Goal: Transaction & Acquisition: Book appointment/travel/reservation

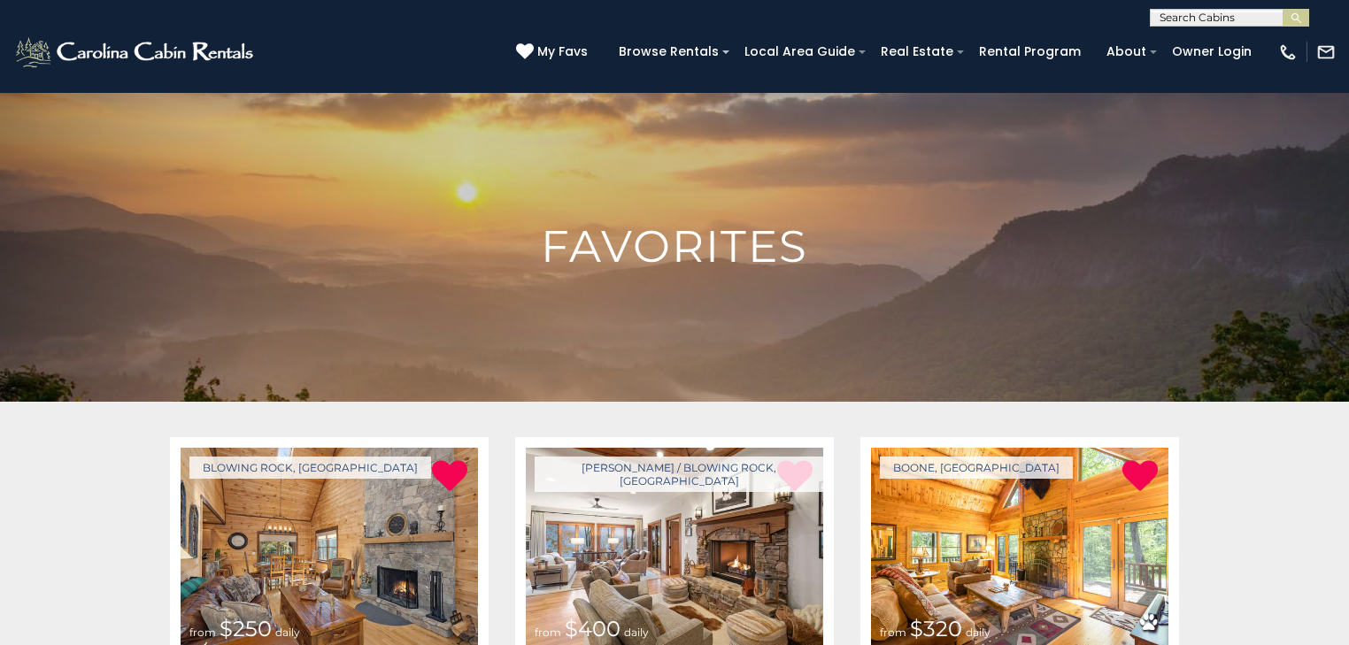
click at [1179, 16] on input "text" at bounding box center [1228, 21] width 155 height 18
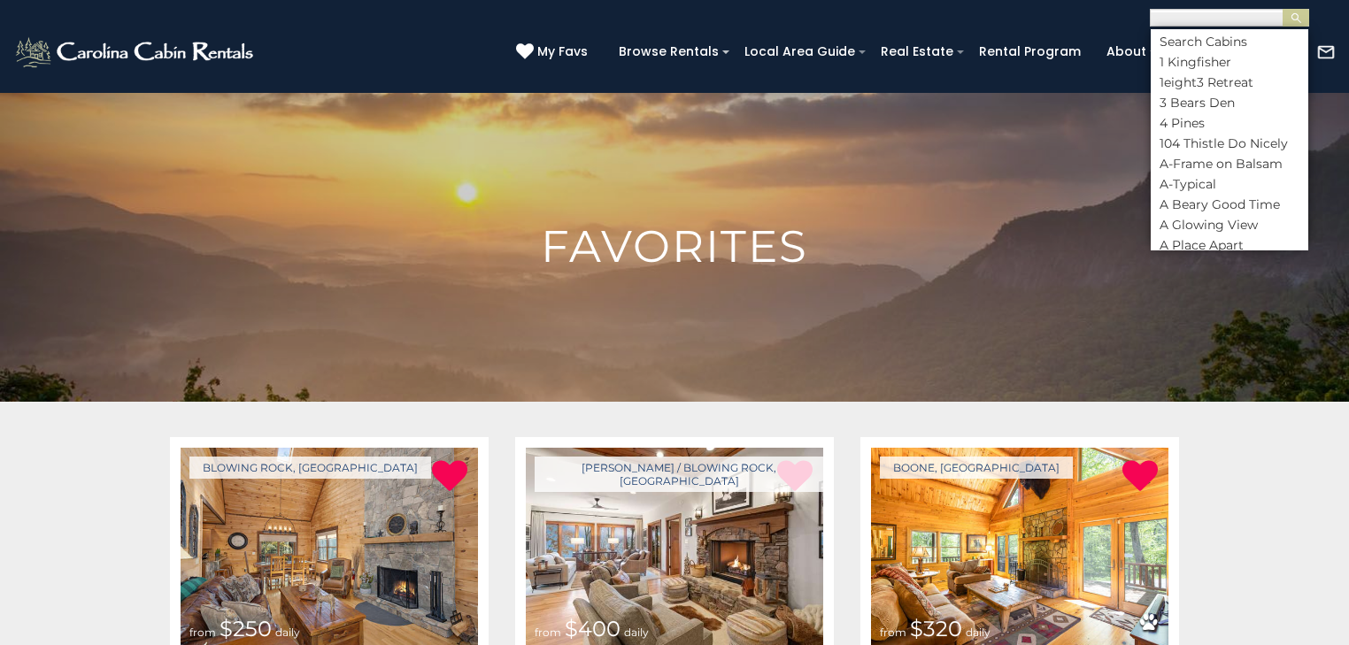
click at [689, 86] on div "[PHONE_NUMBER] My Favs Browse Rentals Local Area Guide Activities & Attractions…" at bounding box center [674, 60] width 1349 height 66
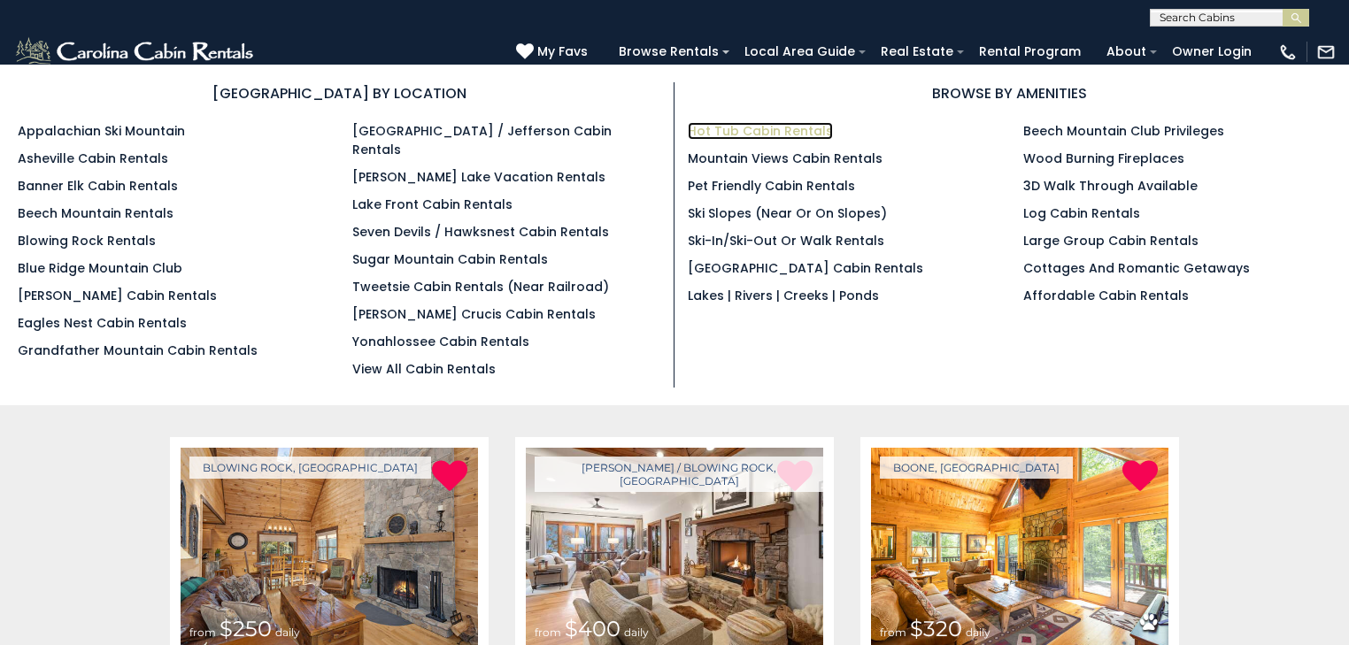
click at [727, 127] on link "Hot Tub Cabin Rentals" at bounding box center [760, 131] width 145 height 18
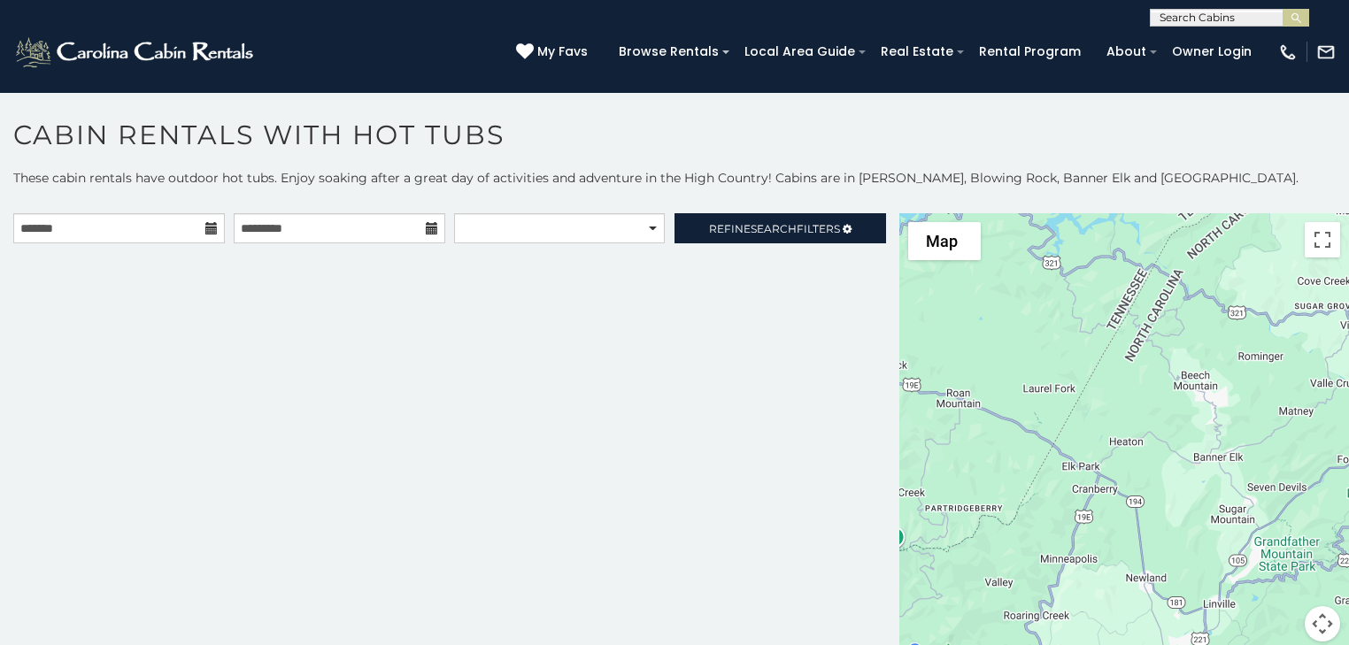
click at [205, 230] on icon at bounding box center [211, 228] width 12 height 12
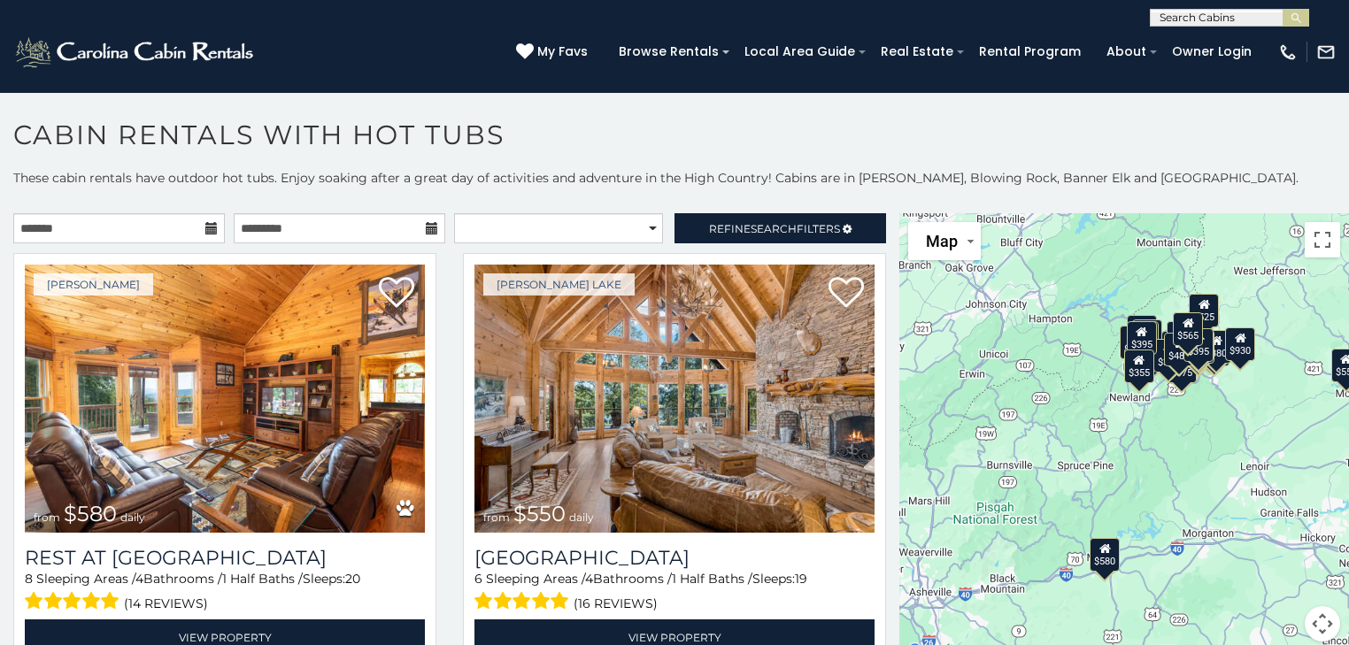
click at [210, 230] on icon at bounding box center [211, 228] width 12 height 12
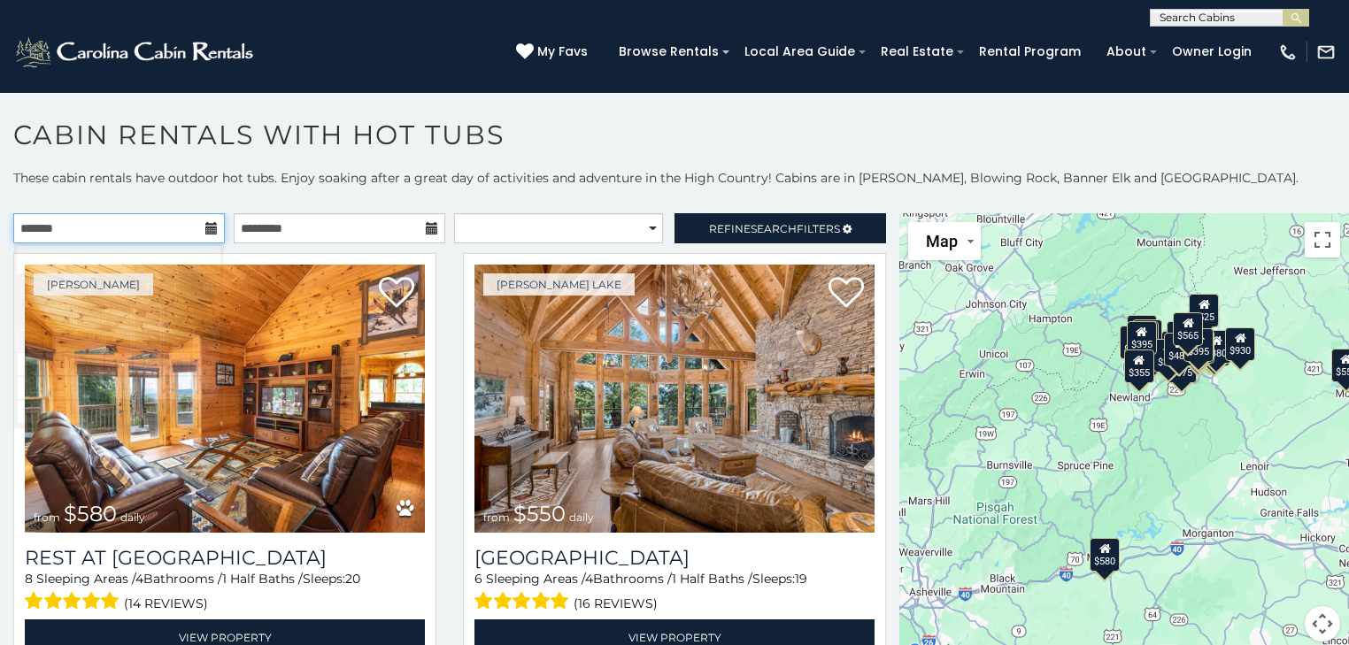
click at [178, 223] on input "text" at bounding box center [119, 228] width 212 height 30
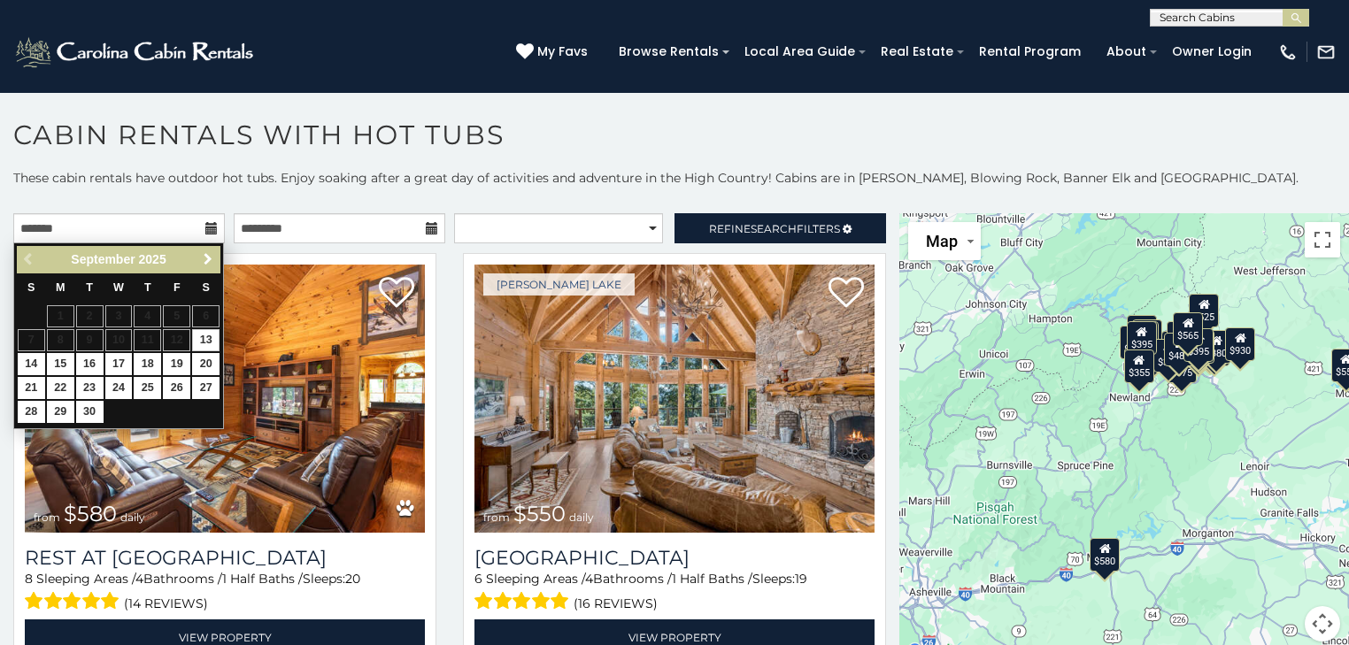
click at [211, 252] on span "Next" at bounding box center [208, 259] width 14 height 14
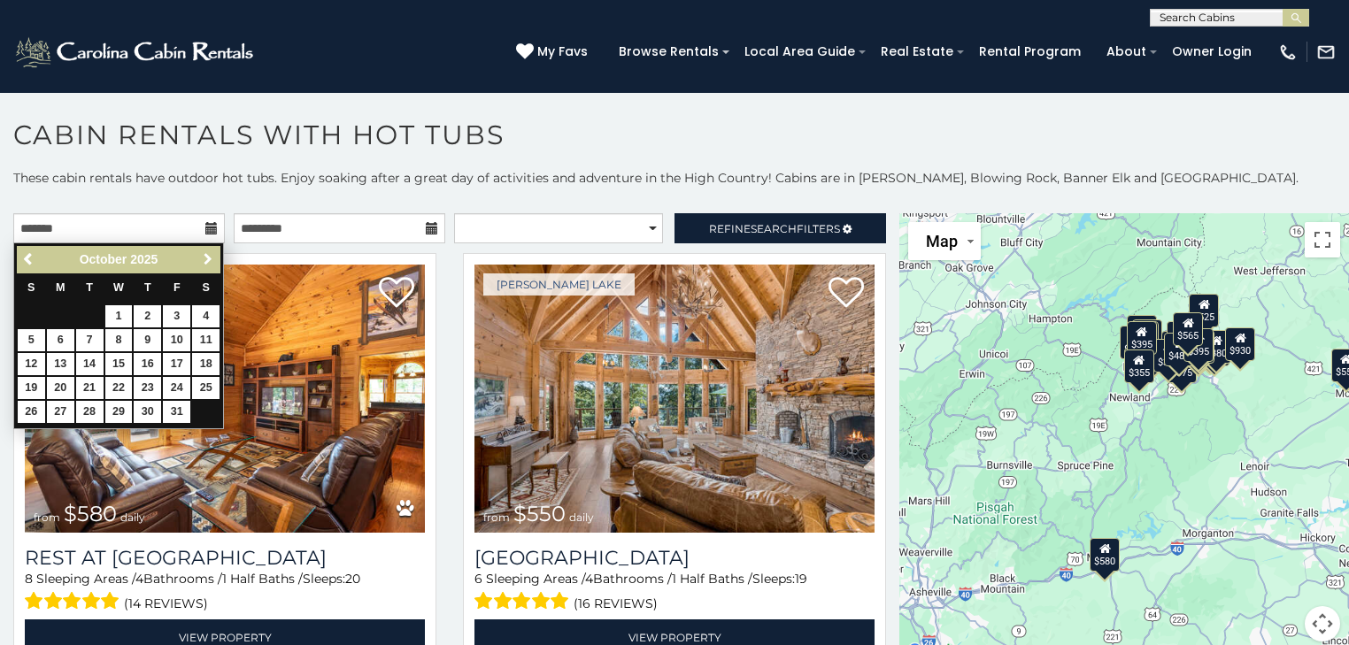
click at [207, 255] on span "Next" at bounding box center [208, 259] width 14 height 14
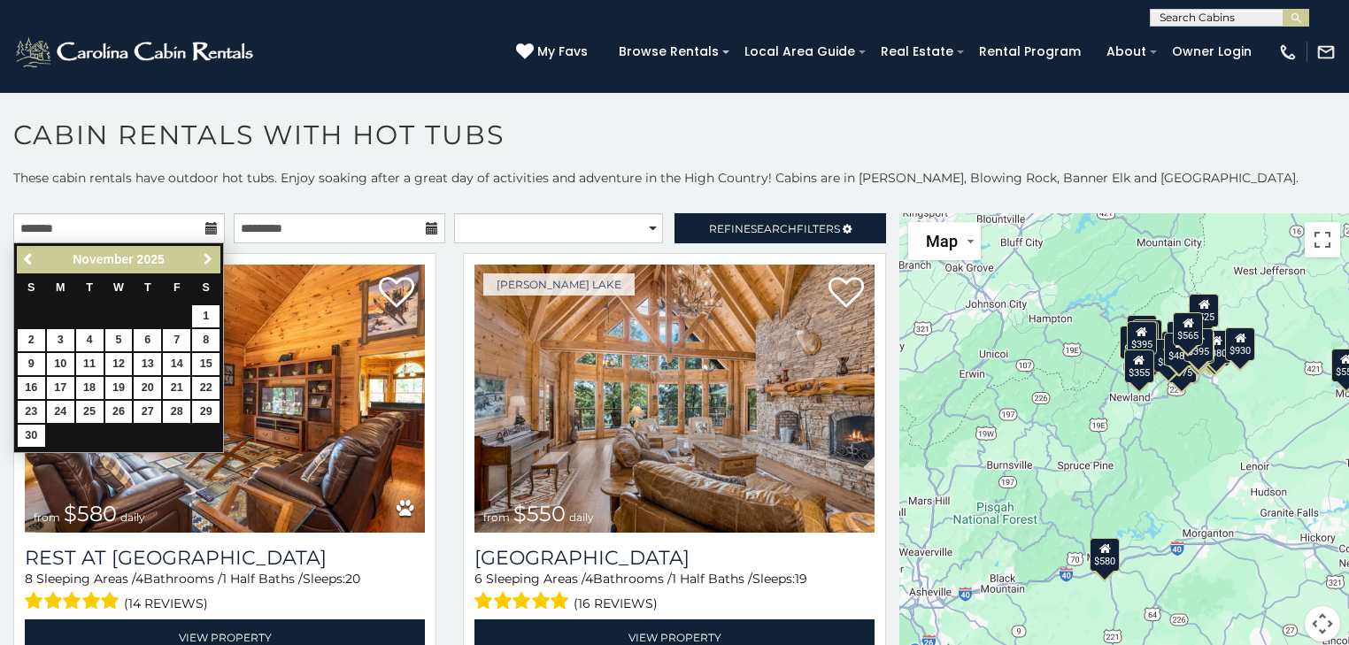
click at [207, 255] on span "Next" at bounding box center [208, 259] width 14 height 14
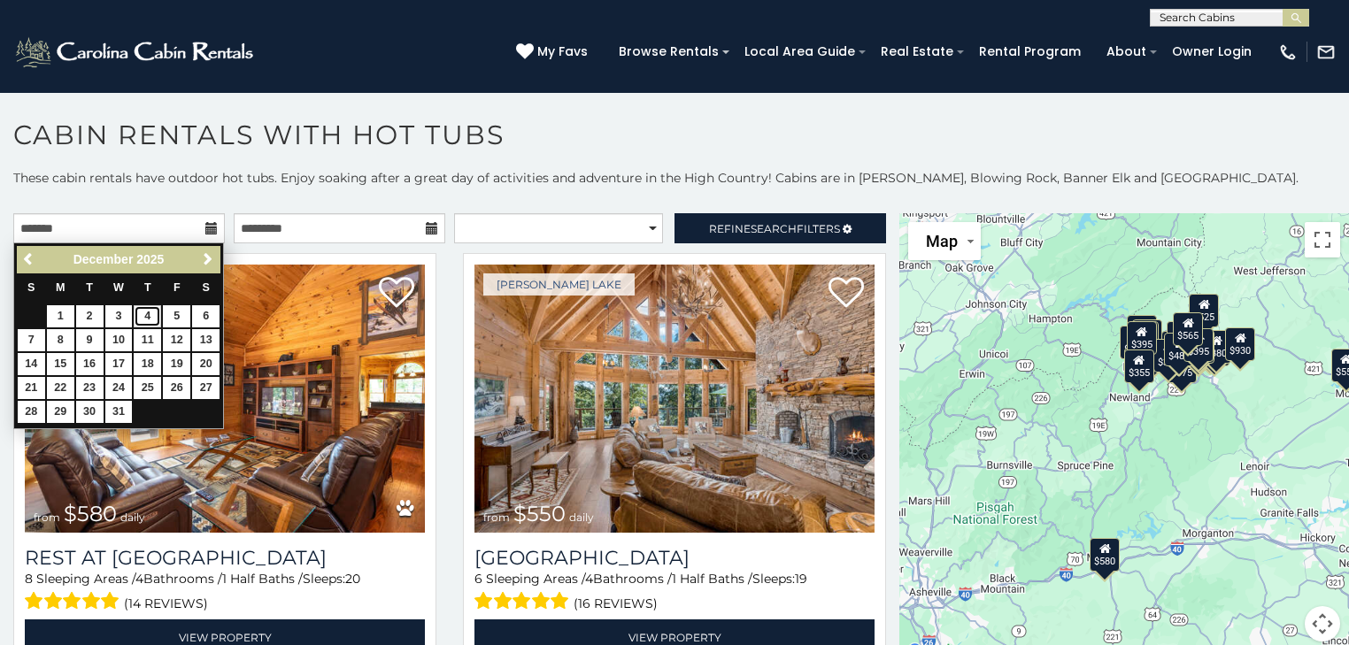
click at [146, 313] on link "4" at bounding box center [147, 316] width 27 height 22
type input "**********"
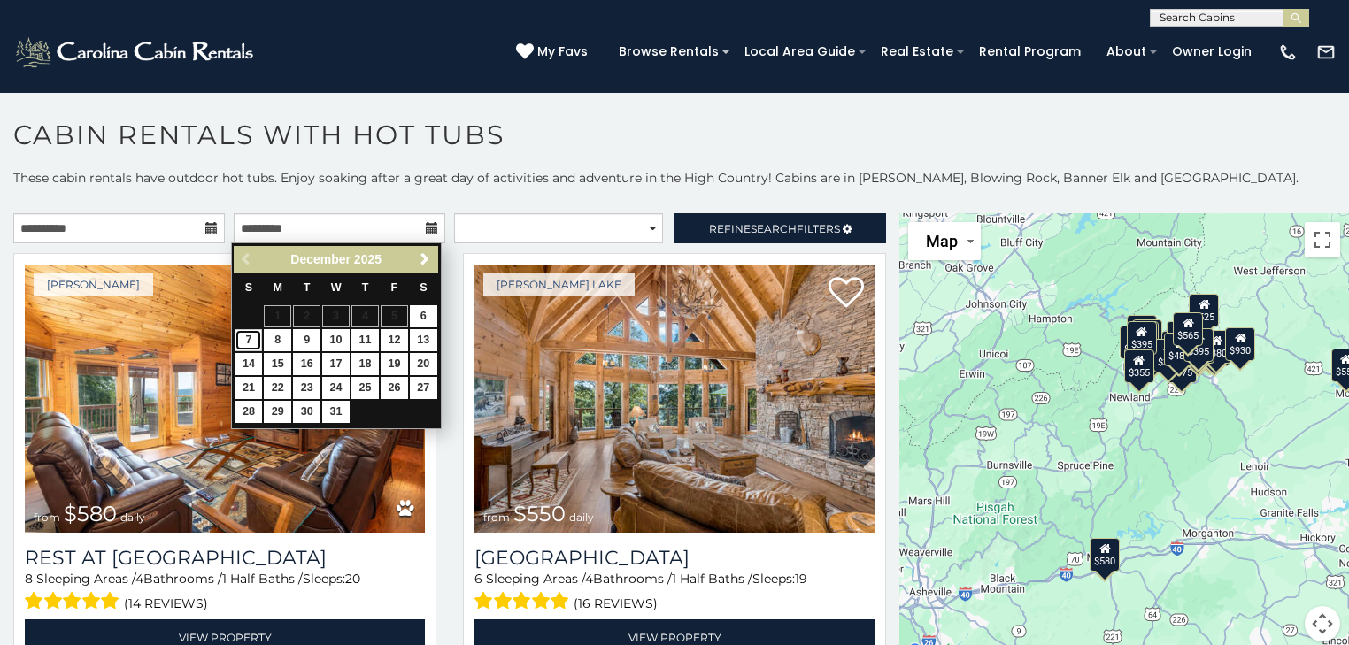
click at [251, 338] on link "7" at bounding box center [248, 340] width 27 height 22
type input "**********"
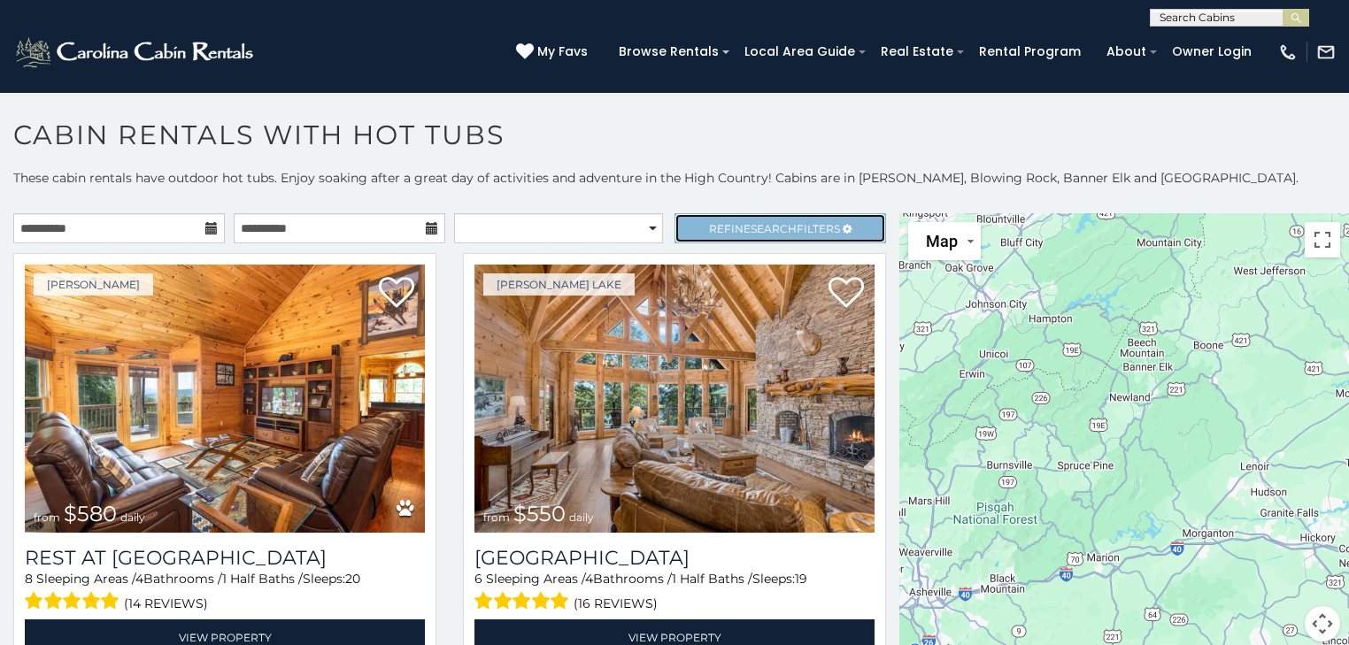
click at [758, 222] on span "Search" at bounding box center [774, 228] width 46 height 13
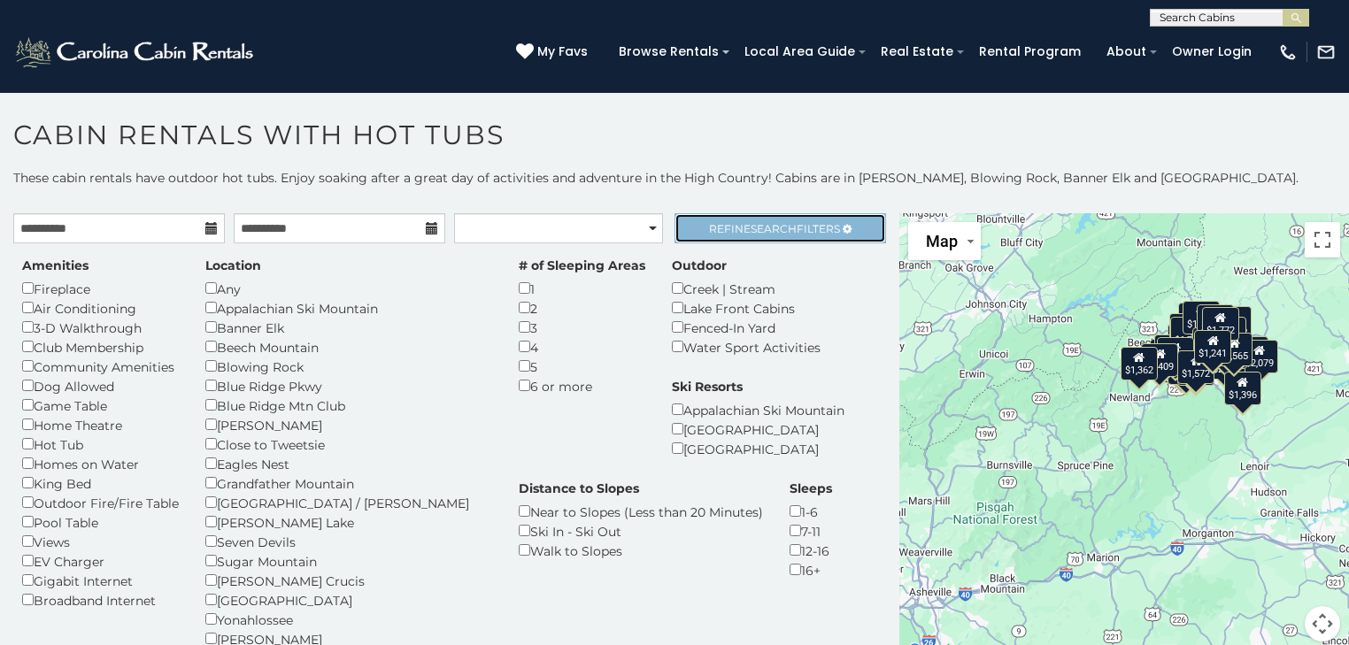
click at [751, 231] on span "Search" at bounding box center [774, 228] width 46 height 13
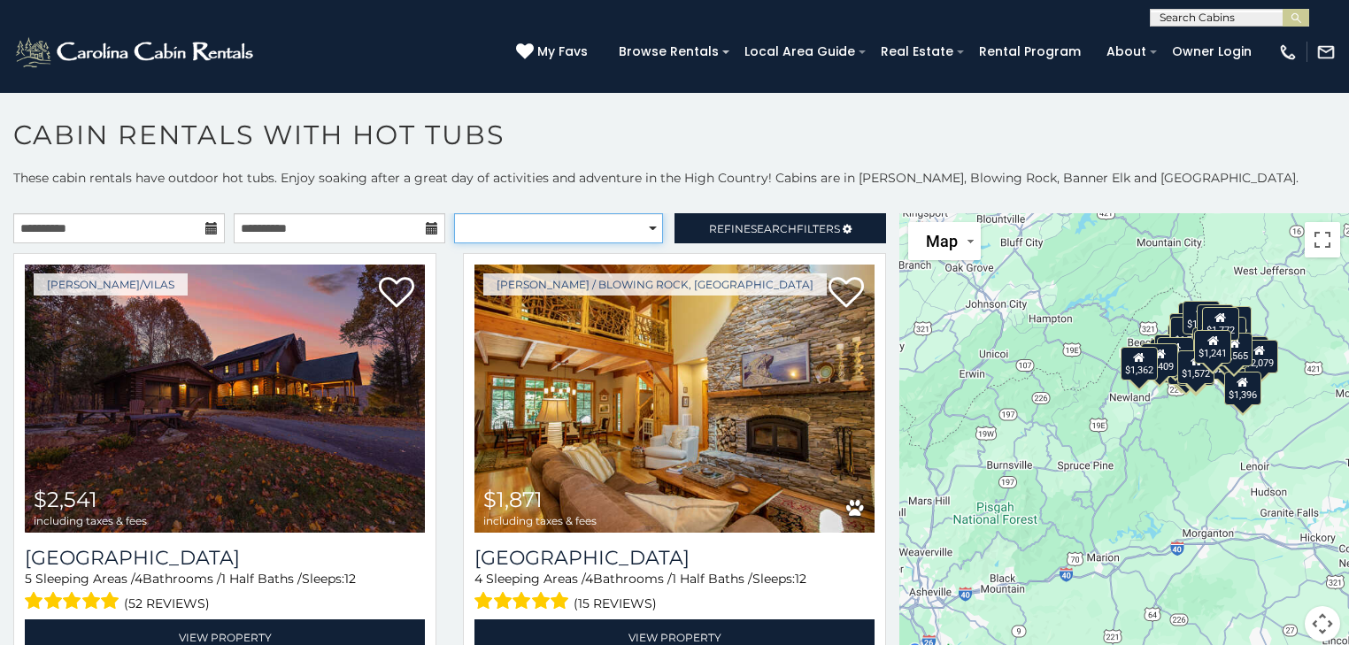
click at [644, 220] on select "**********" at bounding box center [558, 228] width 209 height 30
click at [626, 190] on p "These cabin rentals have outdoor hot tubs. Enjoy soaking after a great day of a…" at bounding box center [674, 186] width 1349 height 35
click at [645, 227] on select "**********" at bounding box center [558, 228] width 209 height 30
click at [454, 213] on select "**********" at bounding box center [558, 228] width 209 height 30
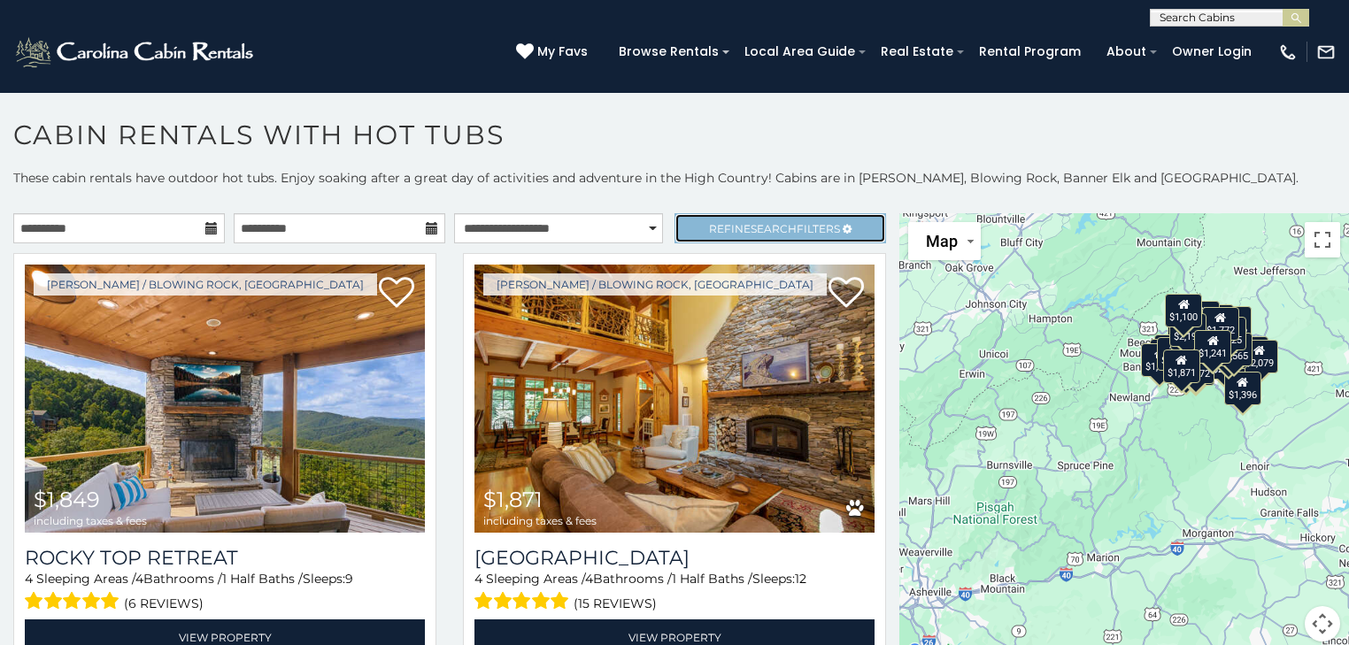
click at [760, 227] on span "Search" at bounding box center [774, 228] width 46 height 13
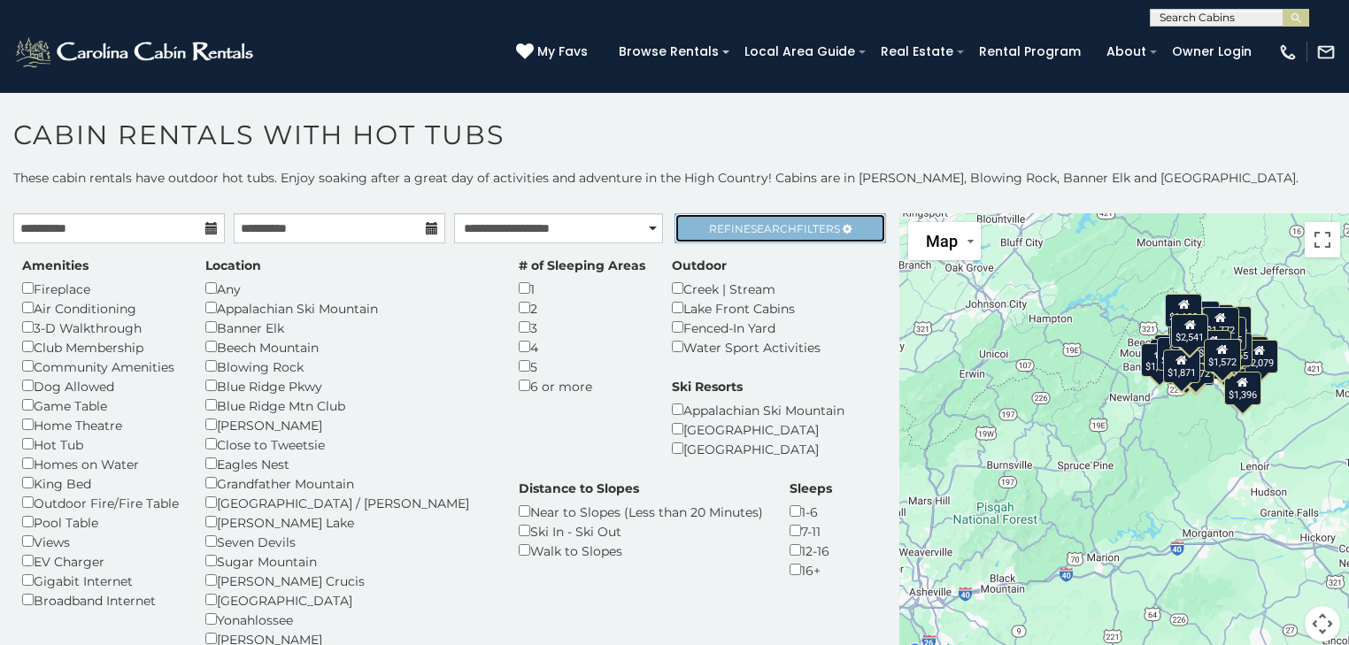
click at [783, 224] on span "Search" at bounding box center [774, 228] width 46 height 13
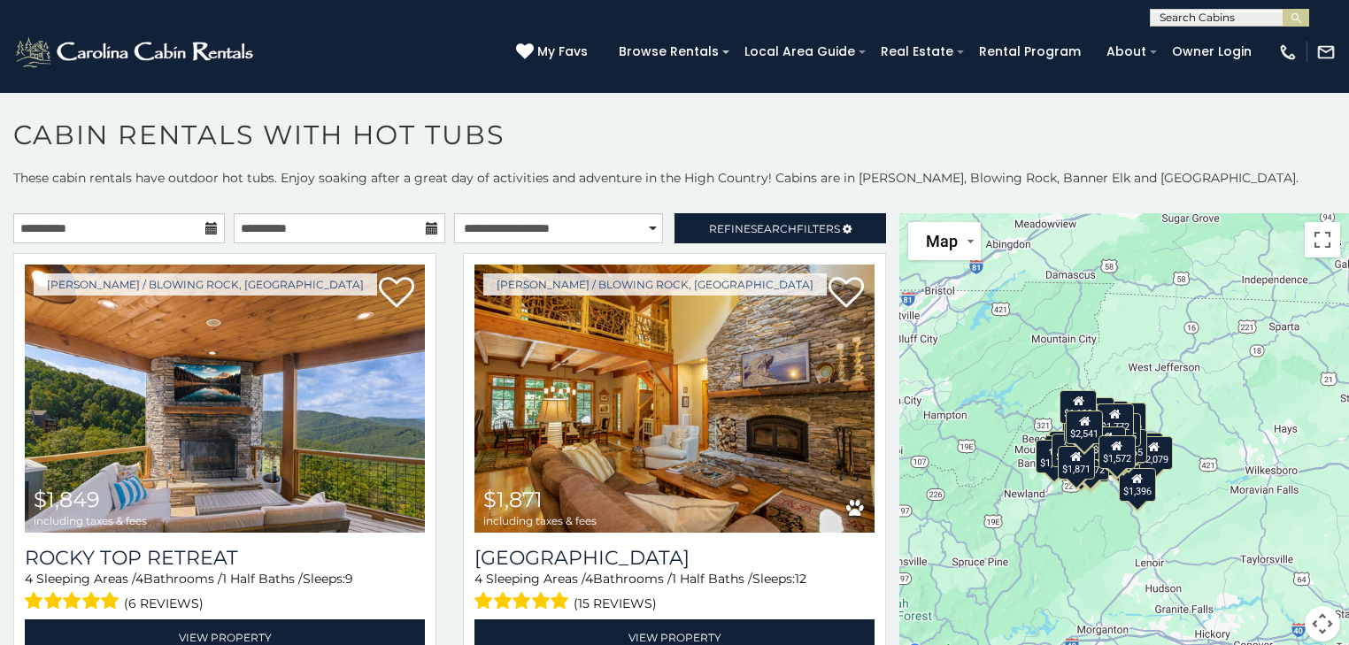
drag, startPoint x: 1089, startPoint y: 323, endPoint x: 982, endPoint y: 420, distance: 144.2
click at [982, 420] on div "$1,849 $1,871 $2,412 $2,541 $1,379 $1,572 $1,743 $1,763 $1,766 $1,887 $2,079 $2…" at bounding box center [1125, 438] width 450 height 450
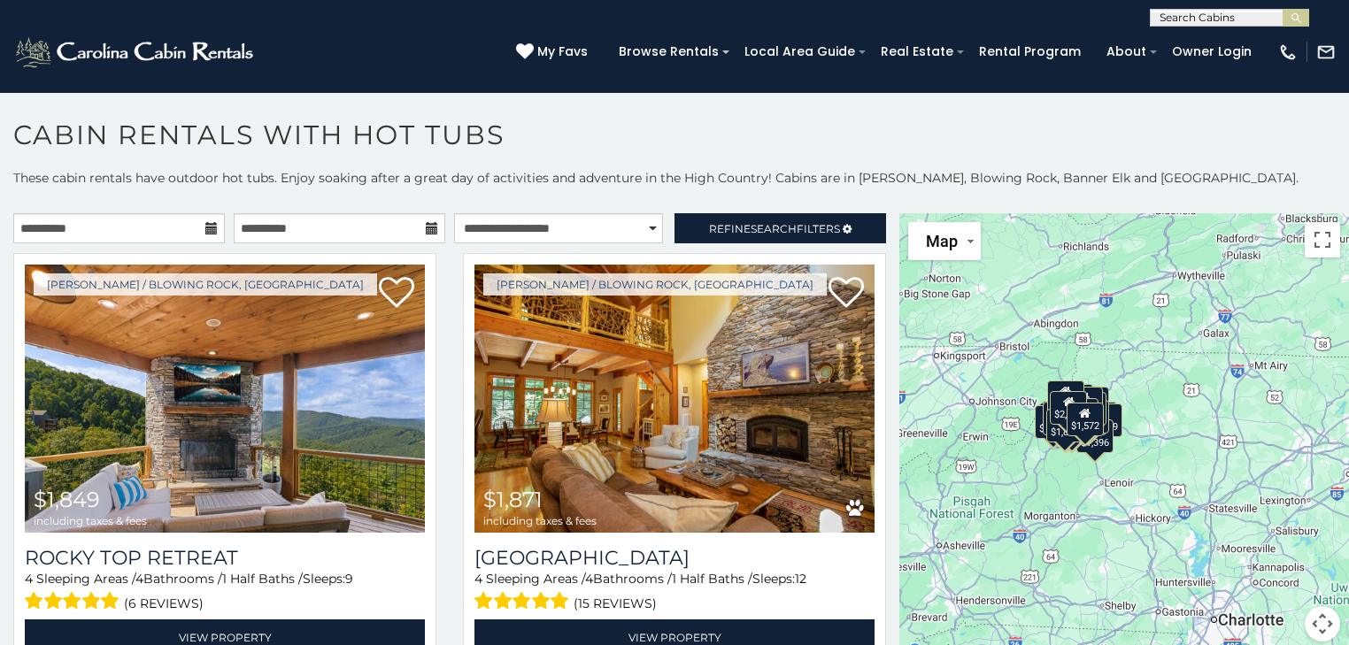
click at [1050, 400] on div "$2,541" at bounding box center [1068, 408] width 37 height 34
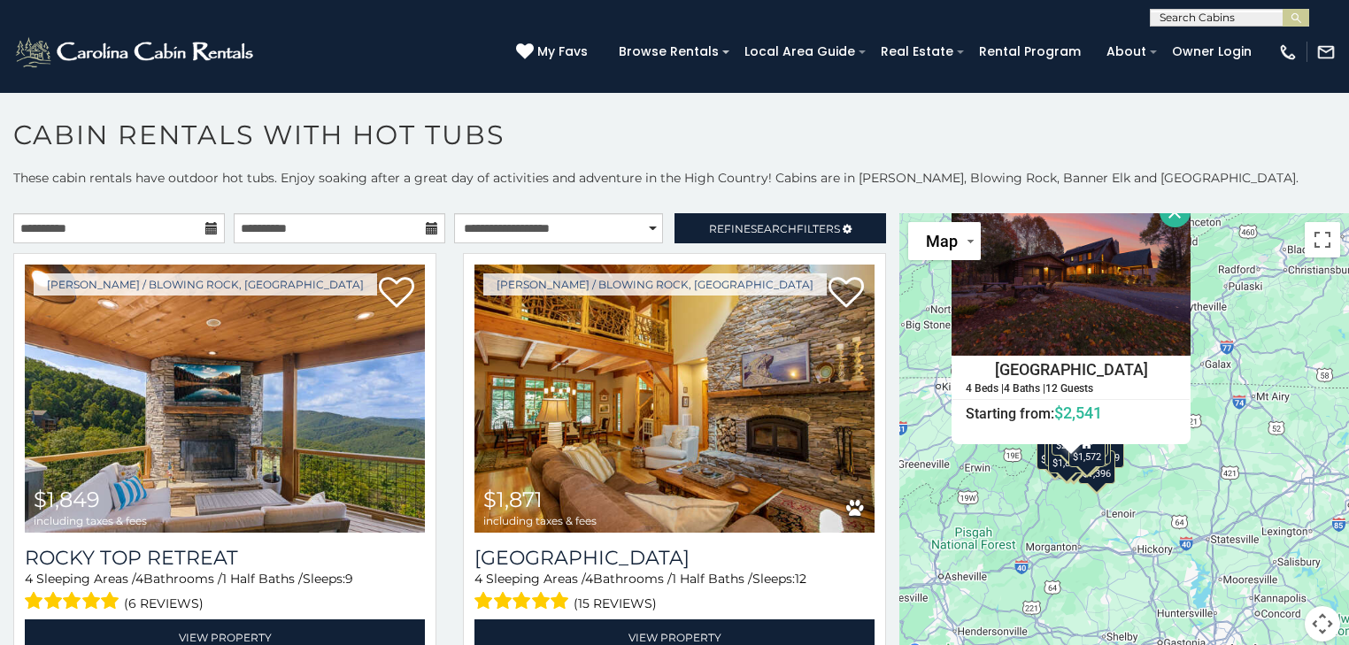
click at [1048, 398] on div "Diamond Creek Lodge 4 Beds | 4 Baths | 12 Guests Distance from your point: %dis…" at bounding box center [1071, 321] width 239 height 248
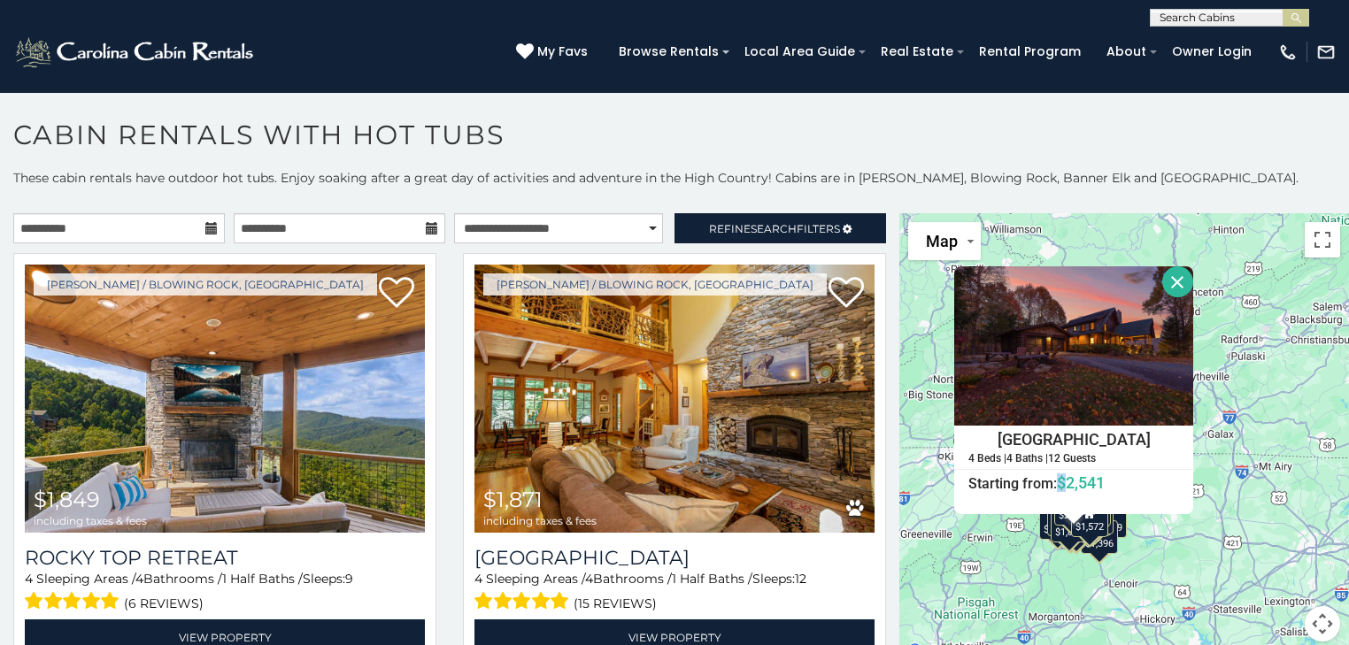
click at [1243, 405] on div "$1,849 $1,871 $2,412 $2,541 $1,379 $1,572 $1,743 $1,763 $1,766 $1,887 $2,079 $2…" at bounding box center [1125, 438] width 450 height 450
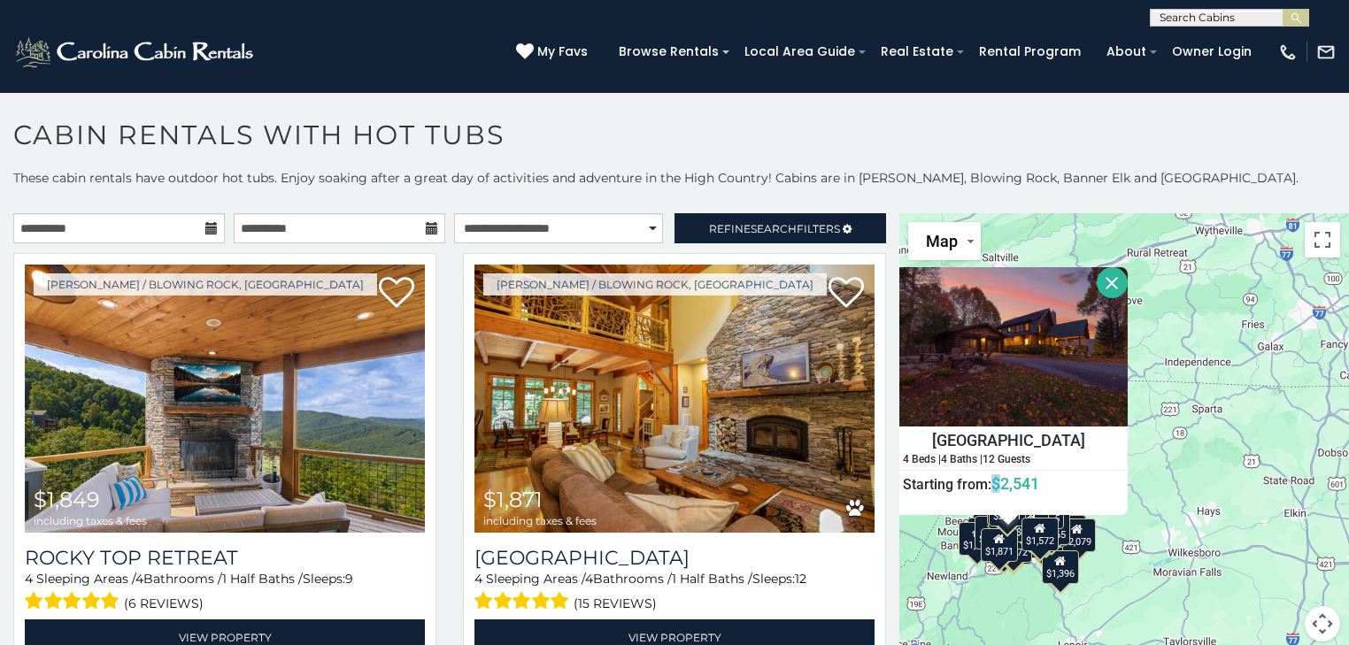
drag, startPoint x: 1126, startPoint y: 432, endPoint x: 1239, endPoint y: 313, distance: 163.5
click at [1239, 313] on div "$1,849 $1,871 $2,412 $2,541 $1,379 $1,572 $1,743 $1,763 $1,766 $1,887 $2,079 $2…" at bounding box center [1125, 438] width 450 height 450
click at [1187, 398] on div "$1,849 $1,871 $2,412 $2,541 $1,379 $1,572 $1,743 $1,763 $1,766 $1,887 $2,079 $2…" at bounding box center [1125, 438] width 450 height 450
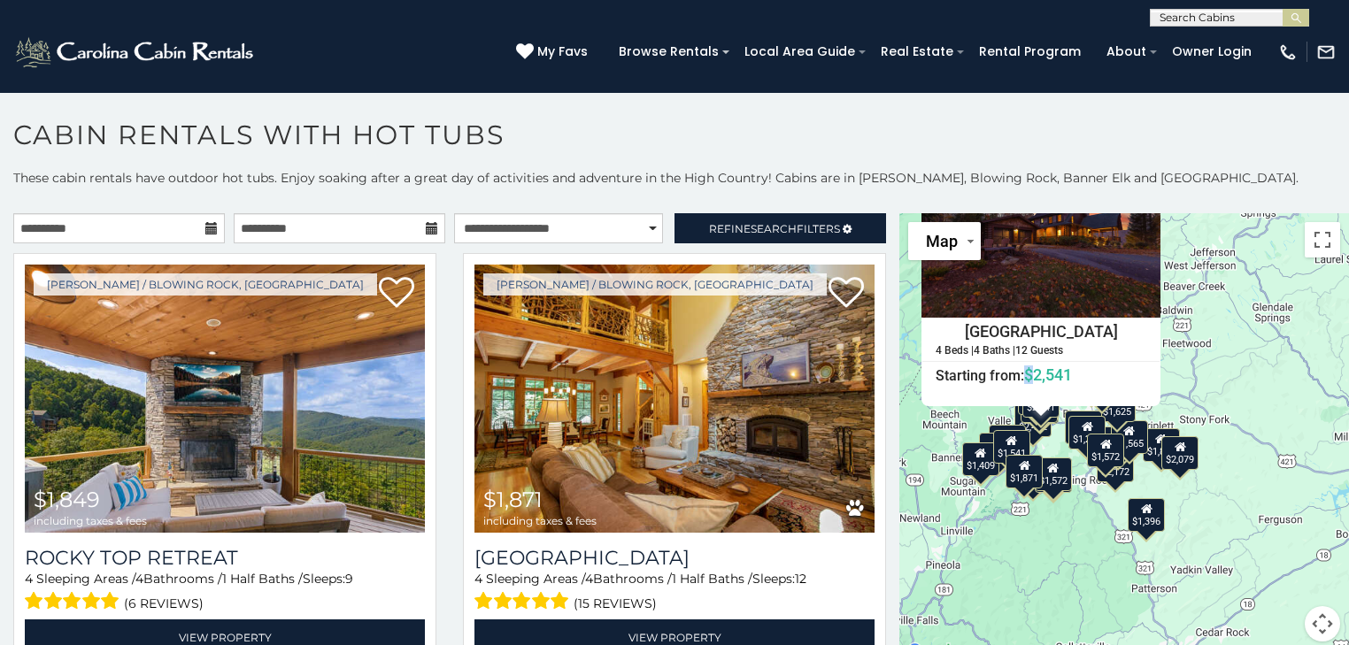
drag, startPoint x: 1126, startPoint y: 467, endPoint x: 1348, endPoint y: 229, distance: 324.5
click at [1348, 229] on div "**********" at bounding box center [674, 412] width 1349 height 486
click at [1240, 436] on div "$1,849 $1,871 $2,412 $2,541 $1,379 $1,572 $1,743 $1,763 $1,766 $1,887 $2,079 $2…" at bounding box center [1125, 438] width 450 height 450
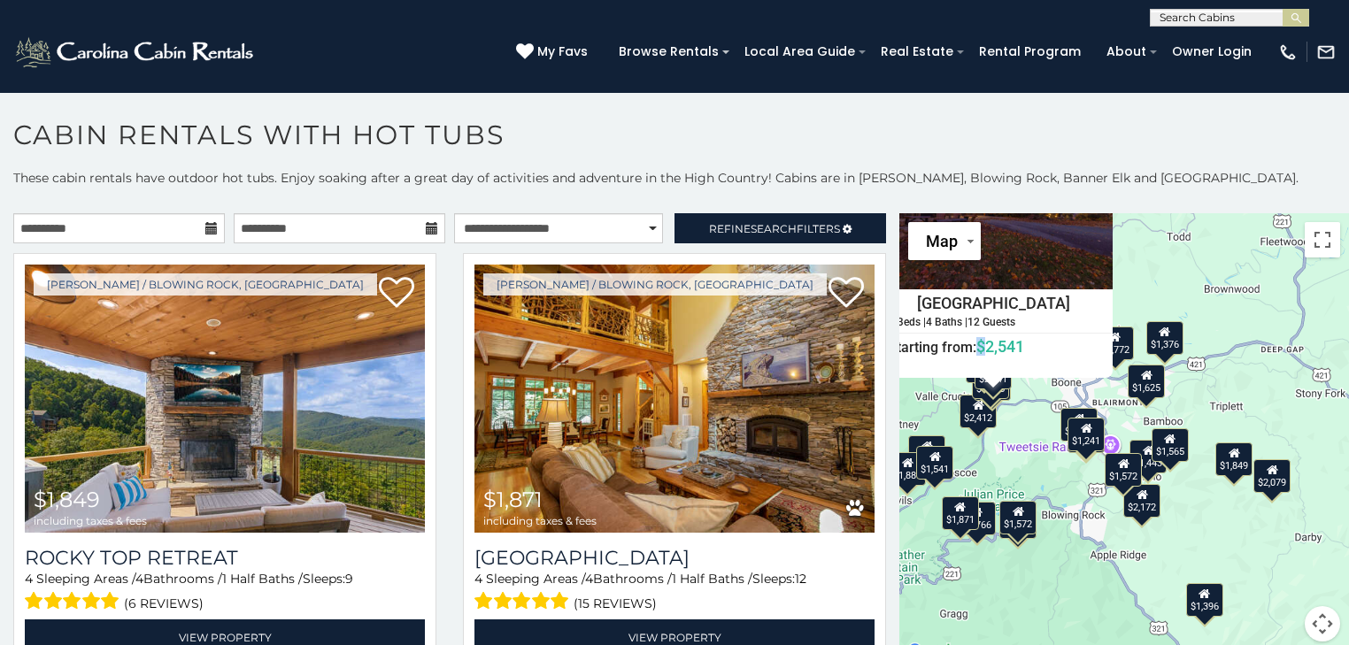
drag, startPoint x: 1126, startPoint y: 423, endPoint x: 1286, endPoint y: 413, distance: 159.7
click at [1286, 413] on div "$1,849 $1,871 $2,412 $2,541 $1,379 $1,572 $1,743 $1,763 $1,766 $1,887 $2,079 $2…" at bounding box center [1125, 438] width 450 height 450
click at [1065, 340] on h6 "Starting from: $2,541" at bounding box center [993, 347] width 237 height 18
click at [1239, 342] on div "$1,849 $1,871 $2,412 $2,541 $1,379 $1,572 $1,743 $1,763 $1,766 $1,887 $2,079 $2…" at bounding box center [1125, 438] width 450 height 450
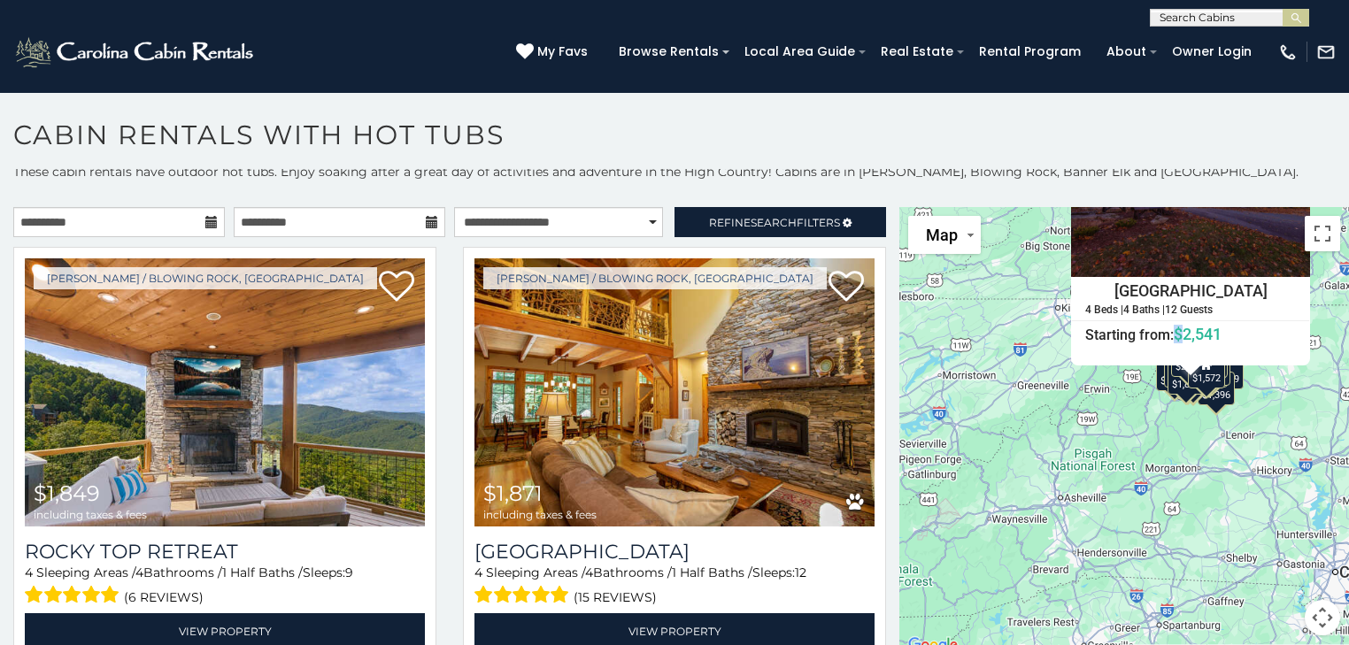
scroll to position [7, 0]
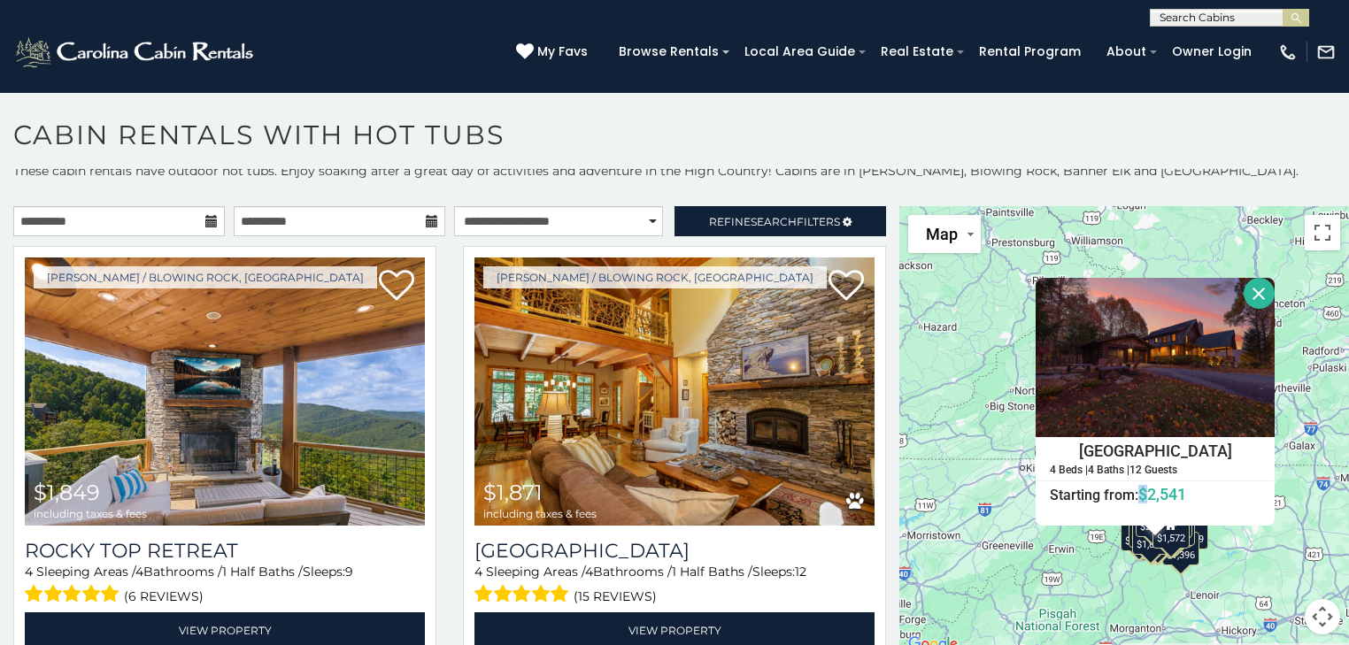
drag, startPoint x: 949, startPoint y: 328, endPoint x: 935, endPoint y: 443, distance: 116.0
click at [936, 443] on div "$1,849 $1,871 $2,412 $2,541 $1,379 $1,572 $1,743 $1,763 $1,766 $1,887 $2,079 $2…" at bounding box center [1125, 431] width 450 height 450
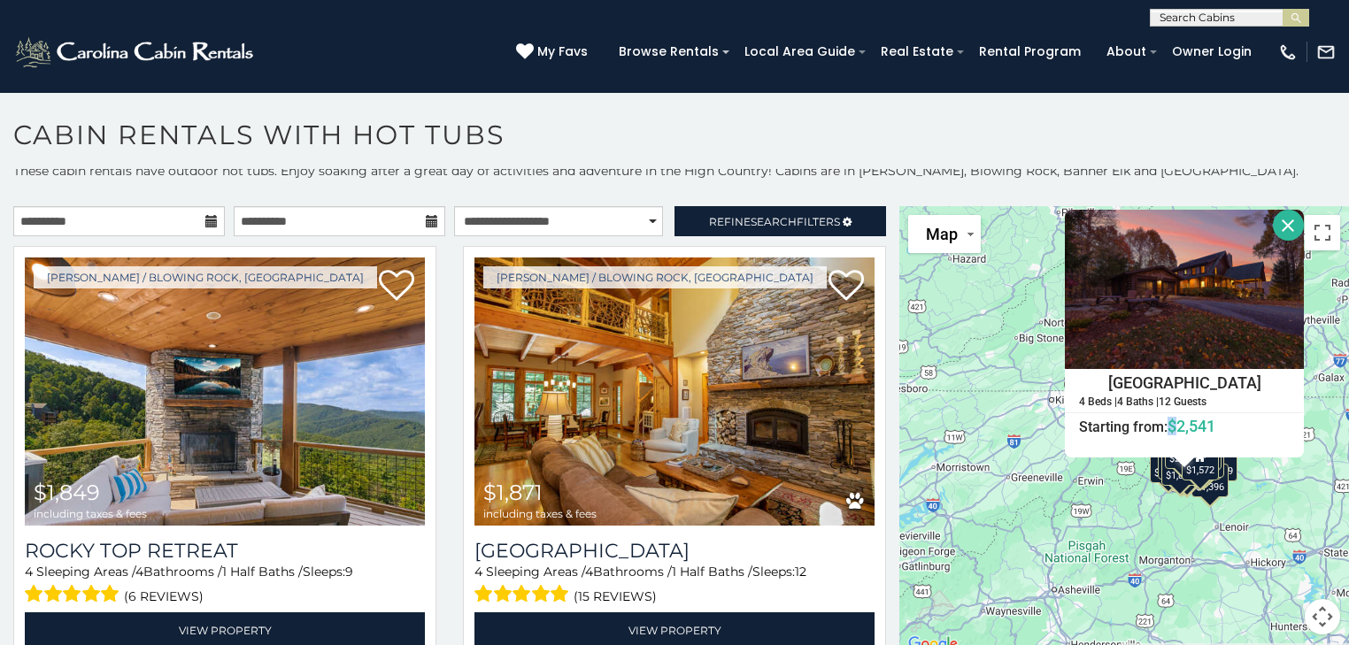
click at [1277, 227] on button "Close" at bounding box center [1288, 225] width 31 height 31
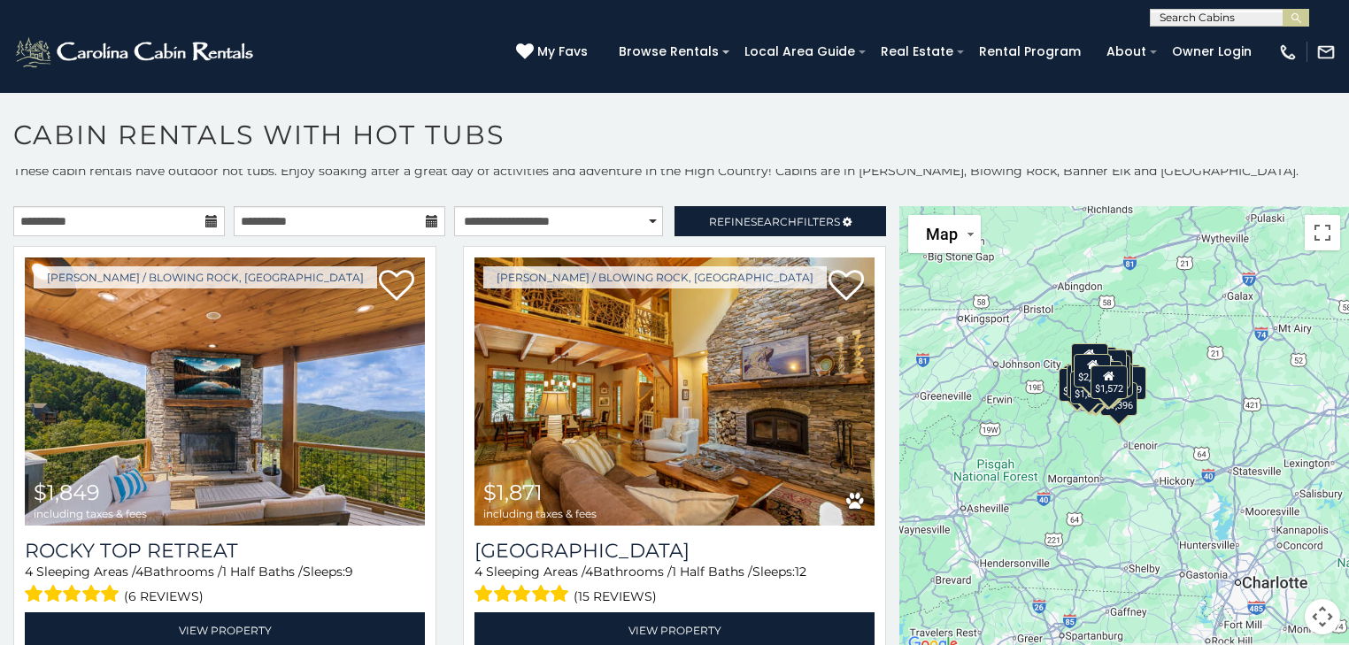
drag, startPoint x: 1089, startPoint y: 401, endPoint x: 995, endPoint y: 319, distance: 124.9
click at [995, 319] on div "$1,849 $1,871 $2,412 $2,541 $1,379 $1,572 $1,743 $1,763 $1,766 $1,887 $2,079 $2…" at bounding box center [1125, 431] width 450 height 450
click at [1195, 450] on div "$1,849 $1,871 $2,412 $2,541 $1,379 $1,572 $1,743 $1,763 $1,766 $1,887 $2,079 $2…" at bounding box center [1125, 431] width 450 height 450
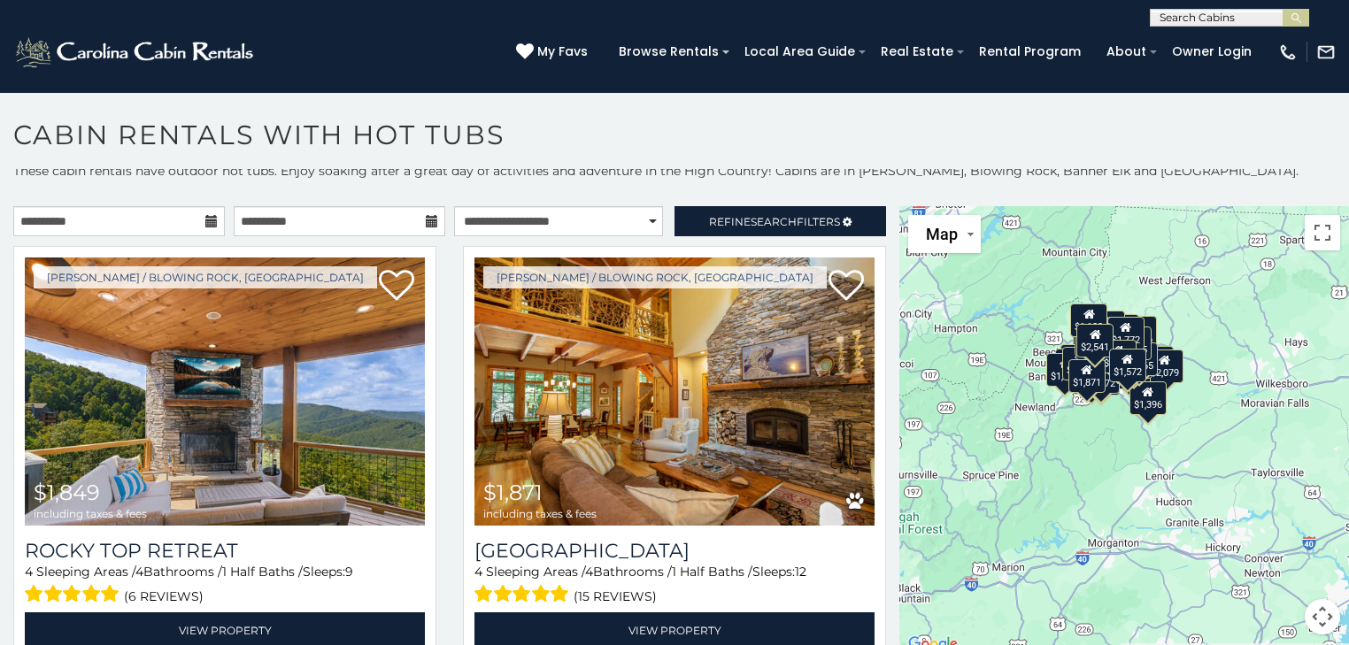
drag, startPoint x: 938, startPoint y: 482, endPoint x: 1050, endPoint y: 518, distance: 118.2
click at [1050, 518] on div "$1,849 $1,871 $2,412 $2,541 $1,379 $1,572 $1,743 $1,763 $1,766 $1,887 $2,079 $2…" at bounding box center [1125, 431] width 450 height 450
click at [1181, 490] on div "$1,849 $1,871 $2,412 $2,541 $1,379 $1,572 $1,743 $1,763 $1,766 $1,887 $2,079 $2…" at bounding box center [1125, 431] width 450 height 450
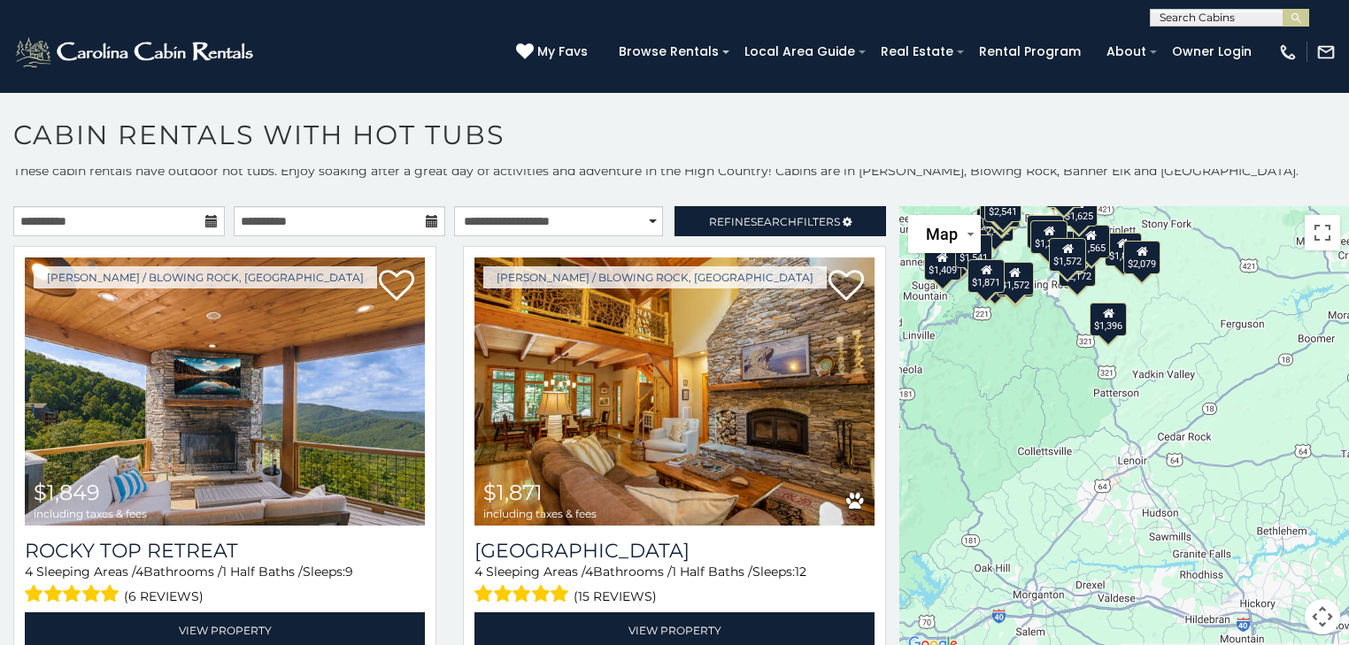
click at [1181, 490] on div "$1,849 $1,871 $2,412 $2,541 $1,379 $1,572 $1,743 $1,763 $1,766 $1,887 $2,079 $2…" at bounding box center [1125, 431] width 450 height 450
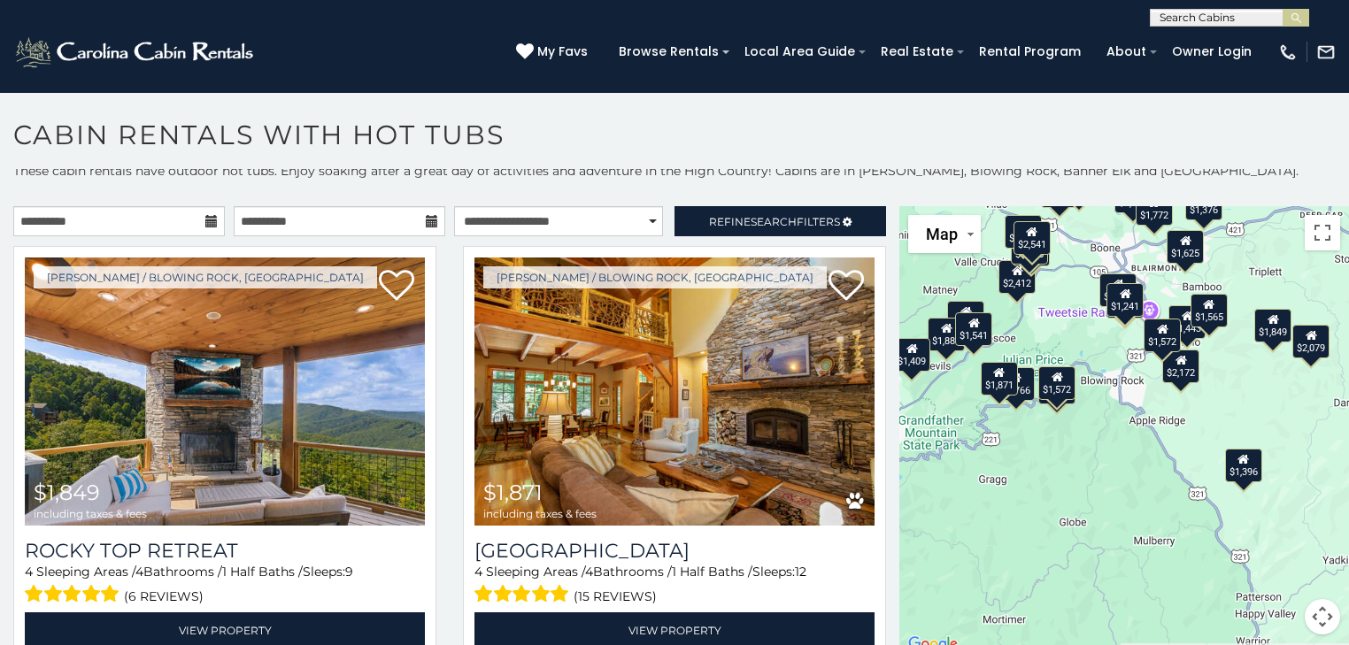
drag, startPoint x: 1023, startPoint y: 375, endPoint x: 1186, endPoint y: 581, distance: 263.4
click at [1234, 645] on html "**********" at bounding box center [674, 327] width 1349 height 655
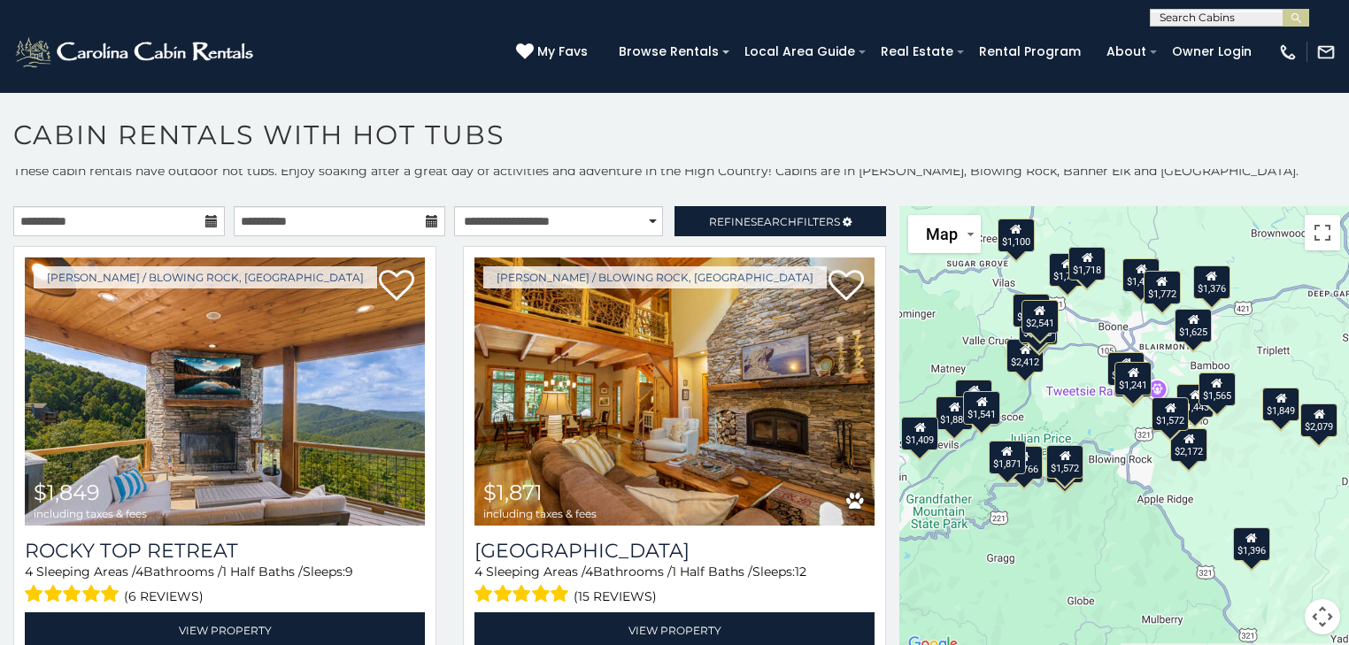
drag, startPoint x: 1112, startPoint y: 445, endPoint x: 1123, endPoint y: 524, distance: 79.5
click at [1123, 524] on div "$1,849 $1,871 $2,412 $2,541 $1,379 $1,572 $1,743 $1,763 $1,766 $1,887 $2,079 $2…" at bounding box center [1125, 431] width 450 height 450
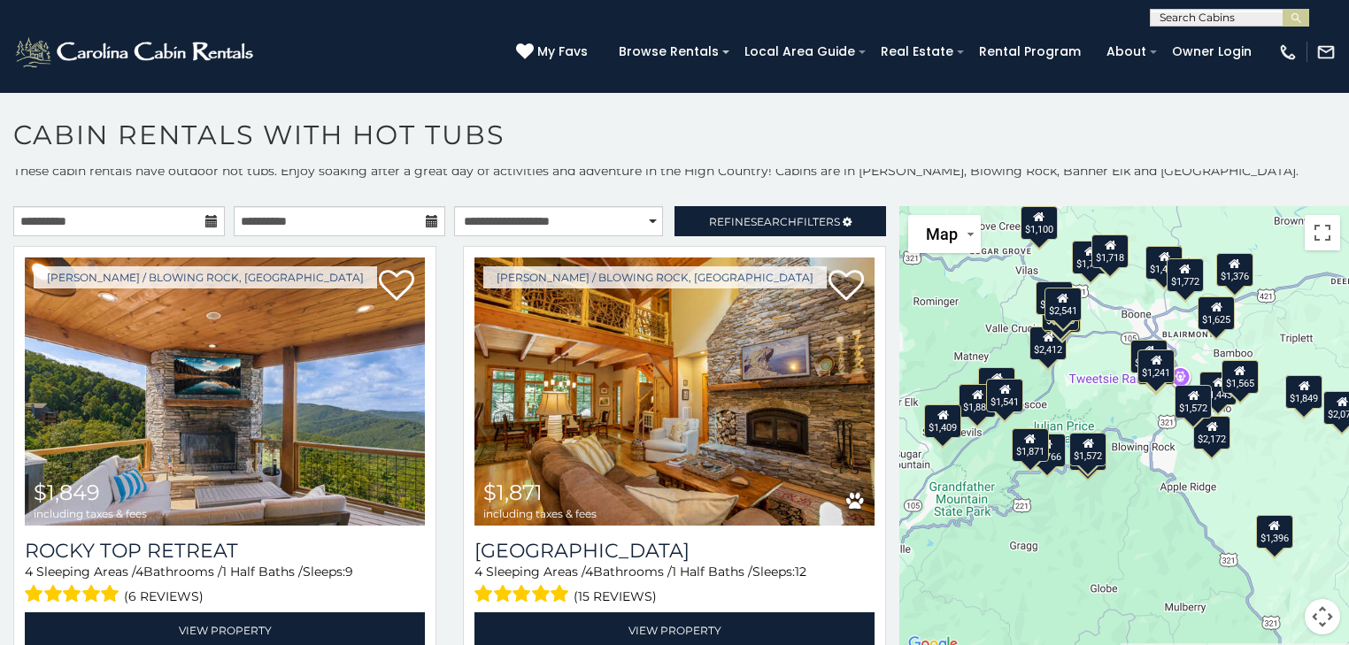
drag, startPoint x: 1232, startPoint y: 467, endPoint x: 1254, endPoint y: 454, distance: 24.6
click at [1254, 454] on div "$1,849 $1,871 $2,412 $2,541 $1,379 $1,572 $1,743 $1,763 $1,766 $1,887 $2,079 $2…" at bounding box center [1125, 431] width 450 height 450
click at [1171, 491] on div "$1,849 $1,871 $2,412 $2,541 $1,379 $1,572 $1,743 $1,763 $1,766 $1,887 $2,079 $2…" at bounding box center [1125, 431] width 450 height 450
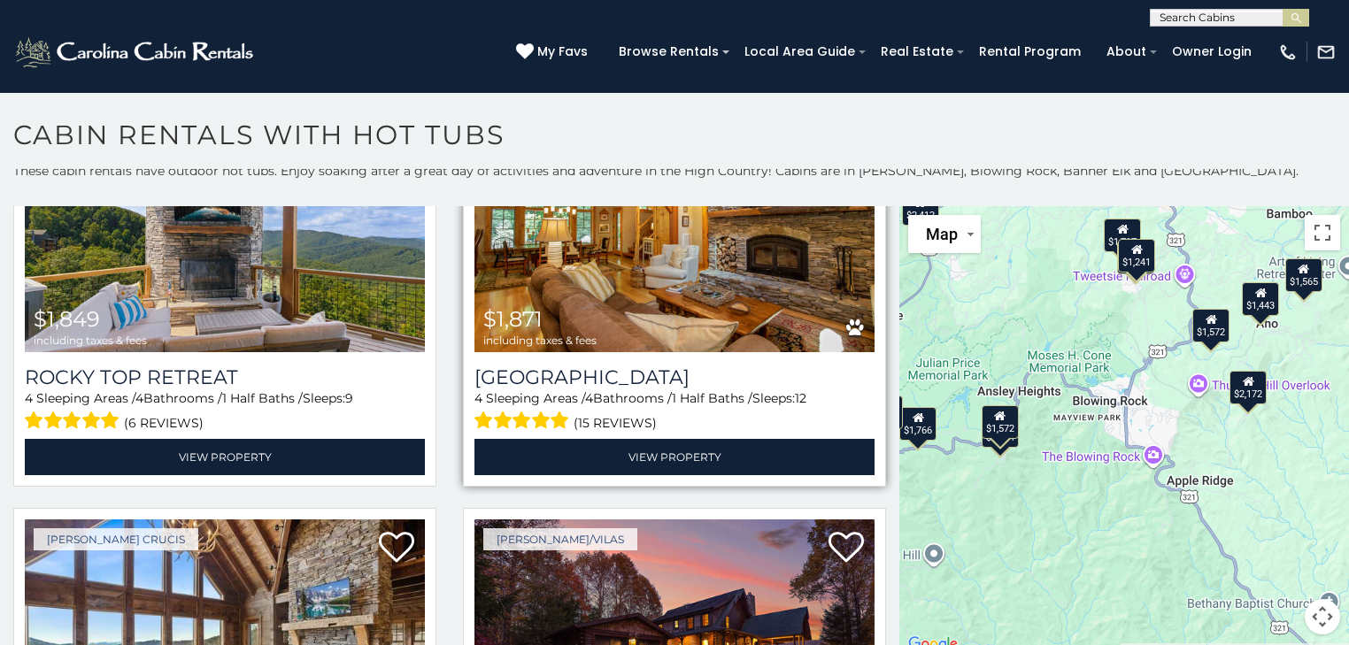
scroll to position [0, 0]
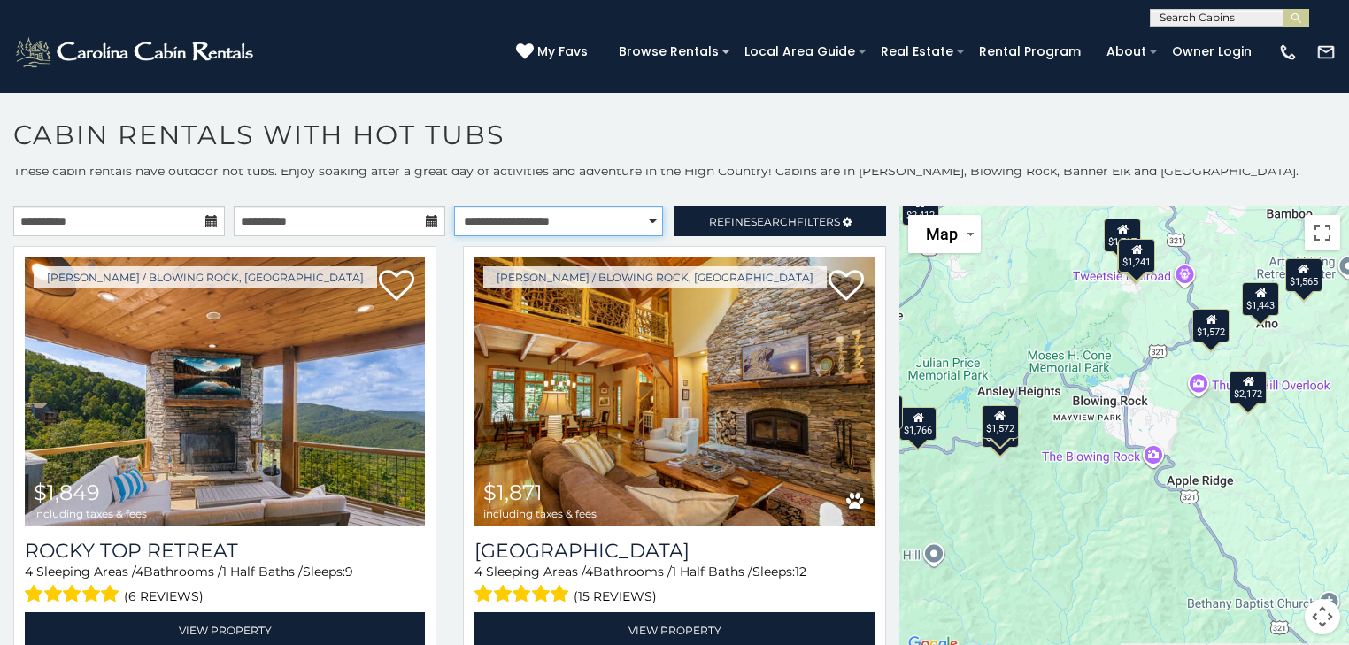
click at [633, 220] on select "**********" at bounding box center [558, 221] width 209 height 30
click at [454, 206] on select "**********" at bounding box center [558, 221] width 209 height 30
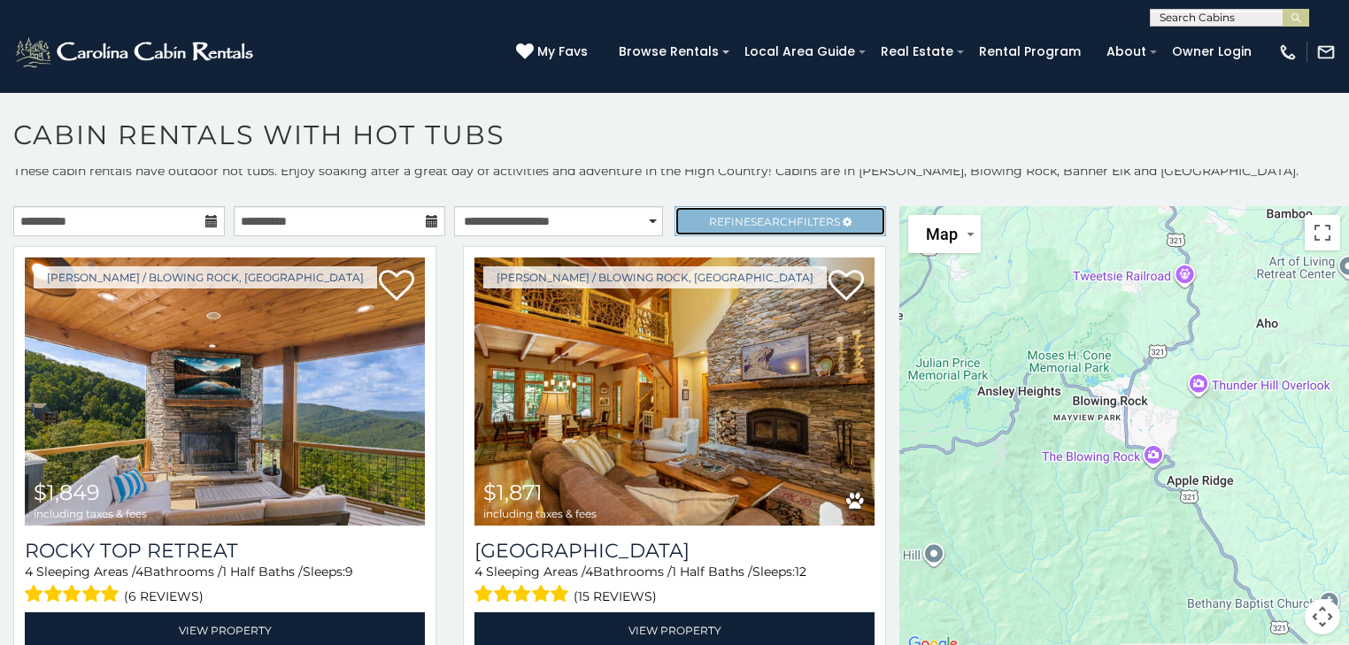
click at [761, 216] on span "Search" at bounding box center [774, 221] width 46 height 13
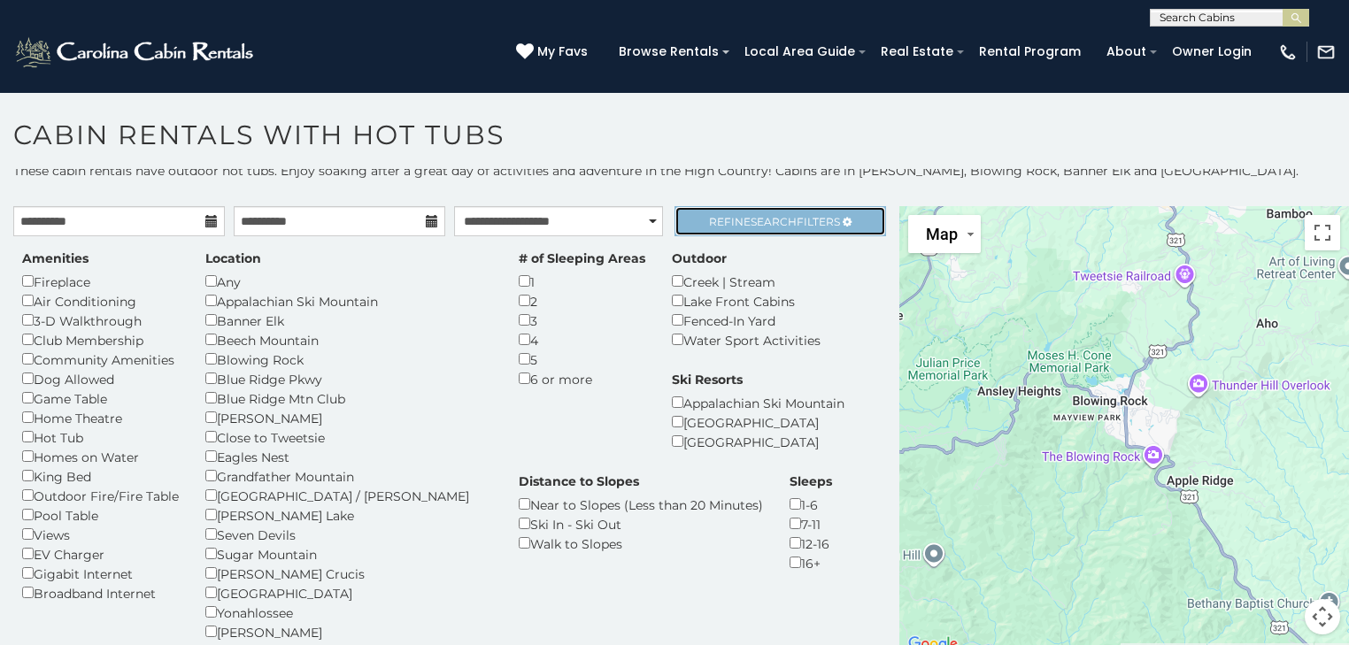
click at [738, 225] on span "Refine Search Filters" at bounding box center [774, 221] width 131 height 13
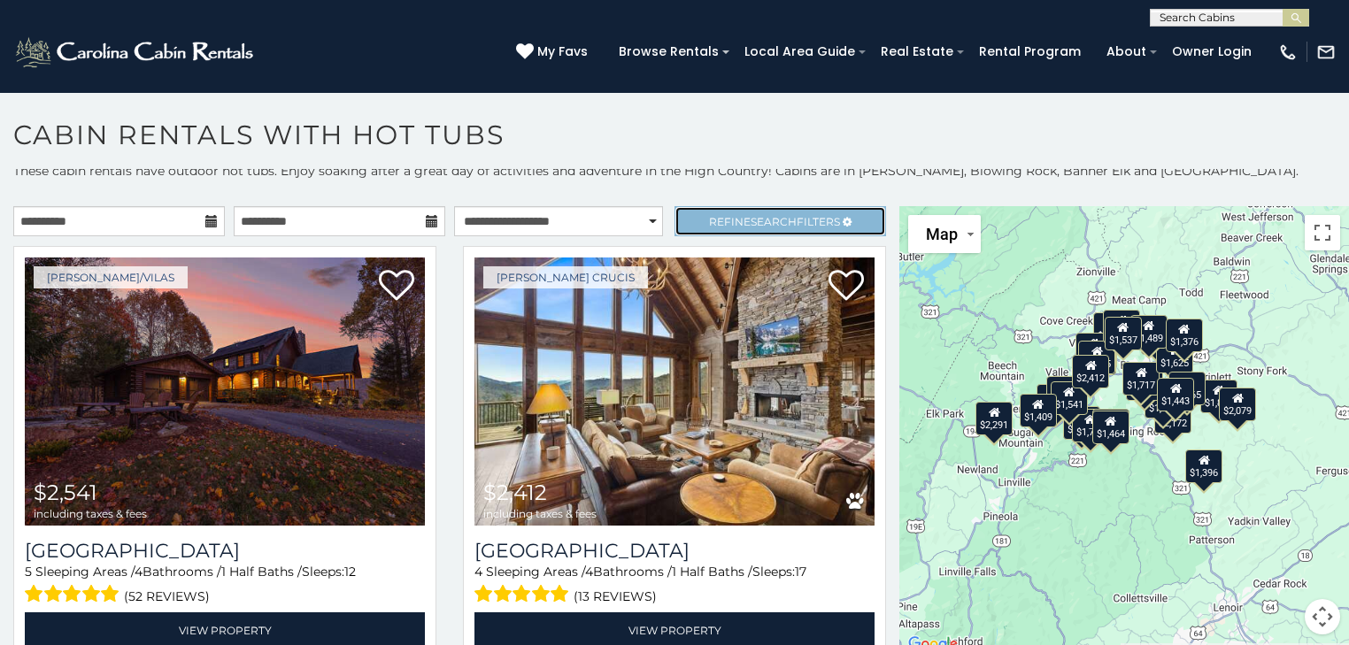
click at [730, 220] on span "Refine Search Filters" at bounding box center [774, 221] width 131 height 13
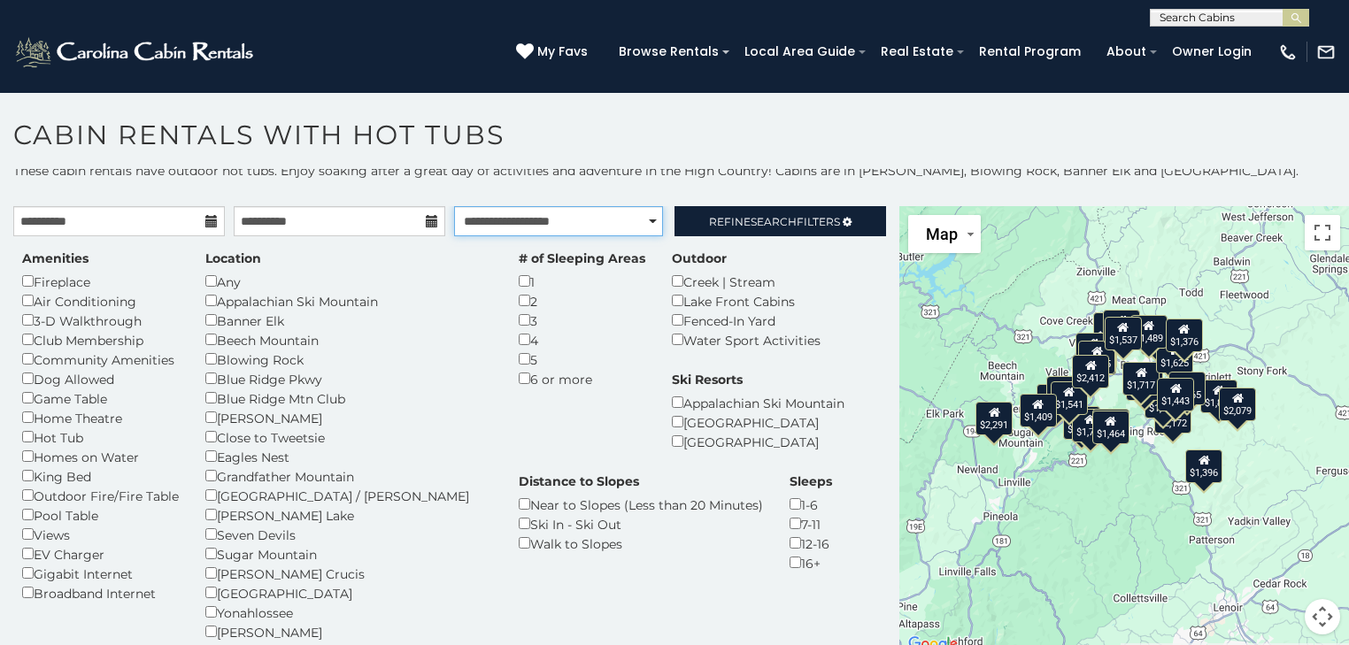
click at [641, 222] on select "**********" at bounding box center [558, 221] width 209 height 30
select select "*********"
click at [454, 206] on select "**********" at bounding box center [558, 221] width 209 height 30
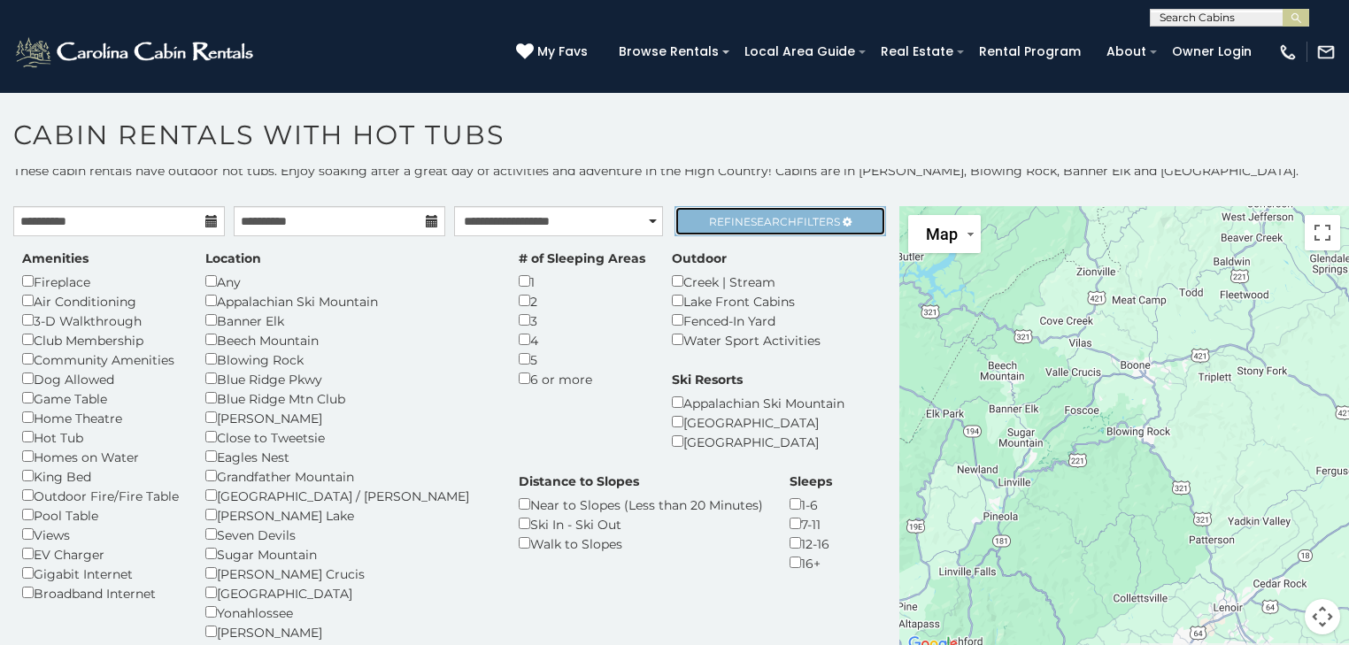
click at [752, 224] on span "Search" at bounding box center [774, 221] width 46 height 13
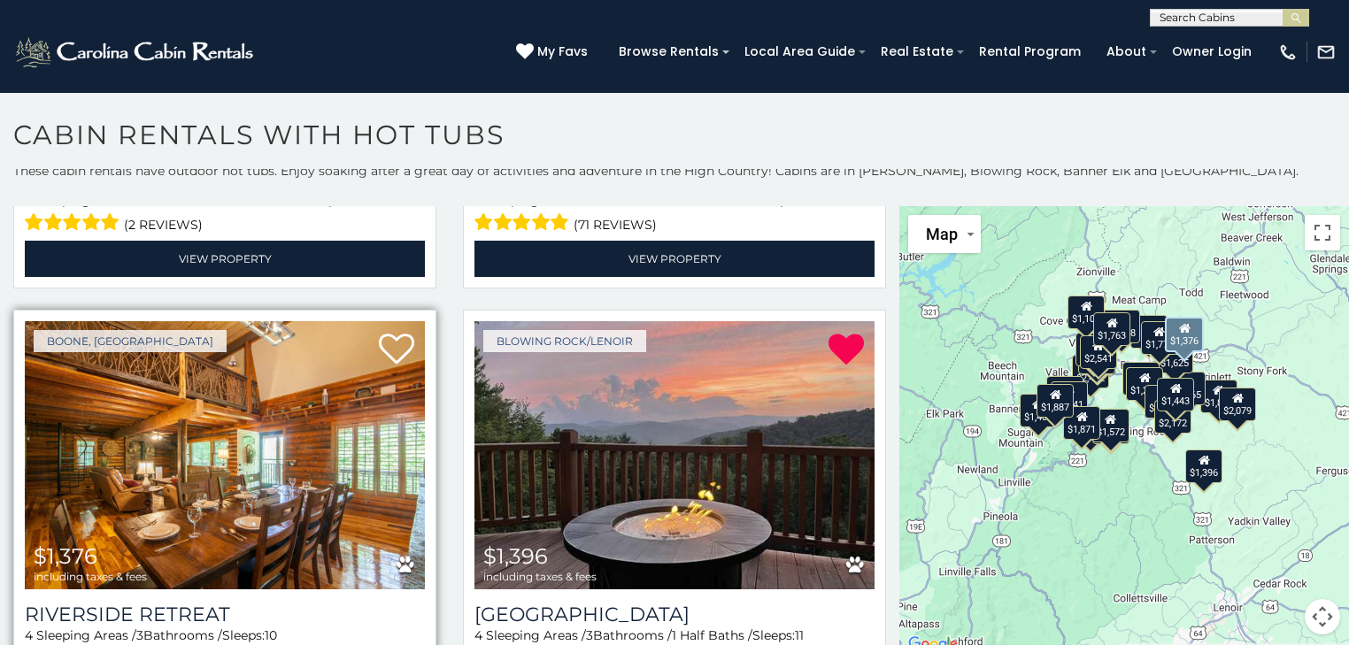
scroll to position [2621, 0]
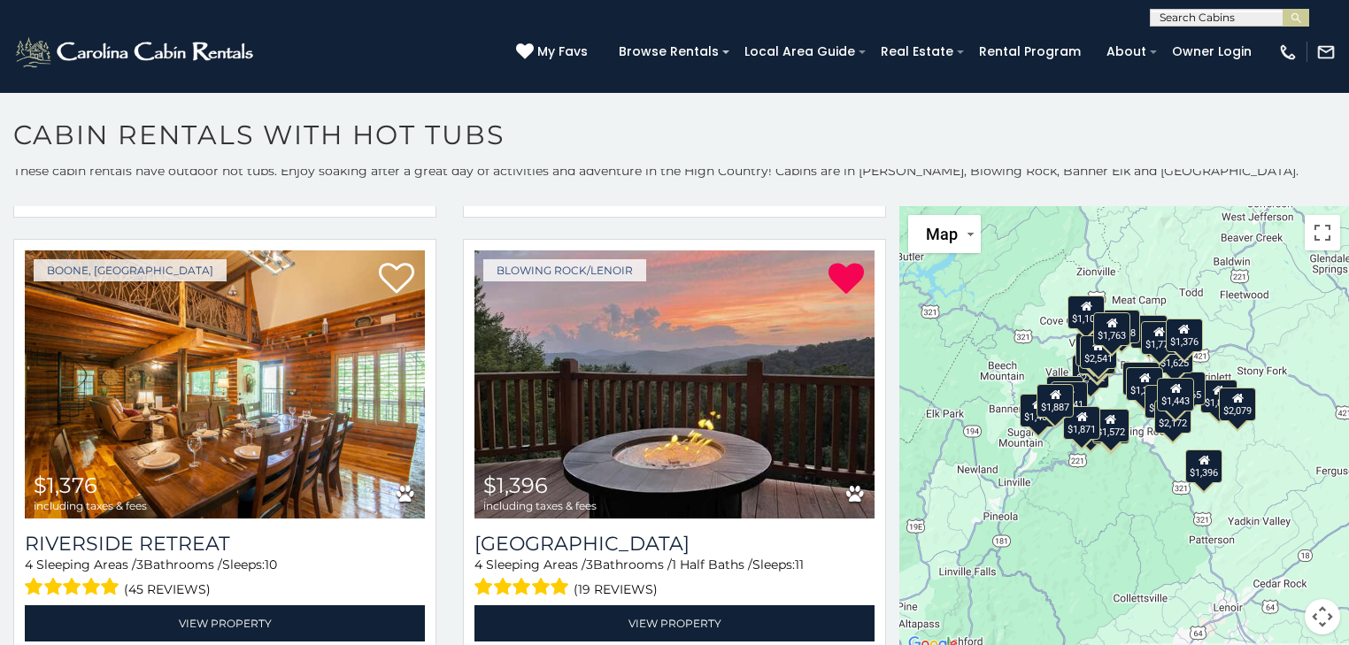
click at [1286, 332] on div "$1,849 $1,871 $2,412 $2,541 $1,379 $1,572 $1,743 $1,763 $1,766 $1,887 $2,079 $2…" at bounding box center [1125, 431] width 450 height 450
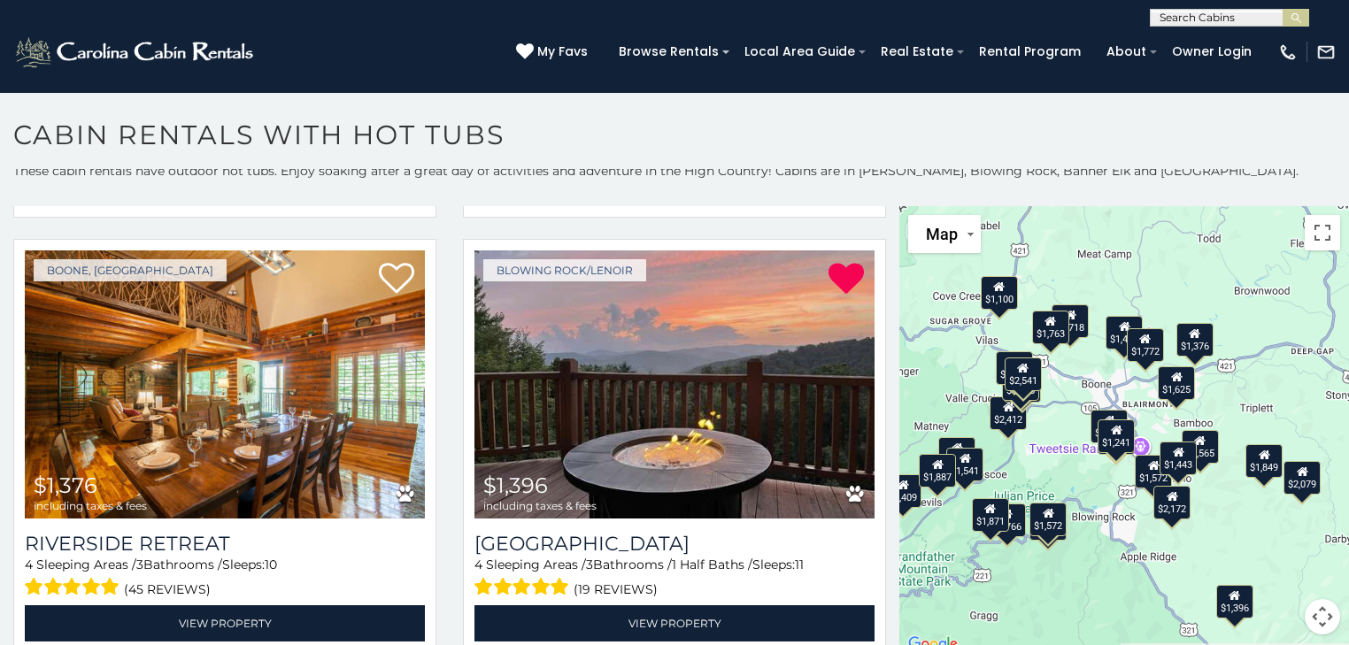
drag, startPoint x: 1235, startPoint y: 370, endPoint x: 1282, endPoint y: 347, distance: 52.3
click at [1282, 347] on div "$1,849 $1,871 $2,412 $2,541 $1,379 $1,572 $1,743 $1,763 $1,766 $1,887 $2,079 $2…" at bounding box center [1125, 431] width 450 height 450
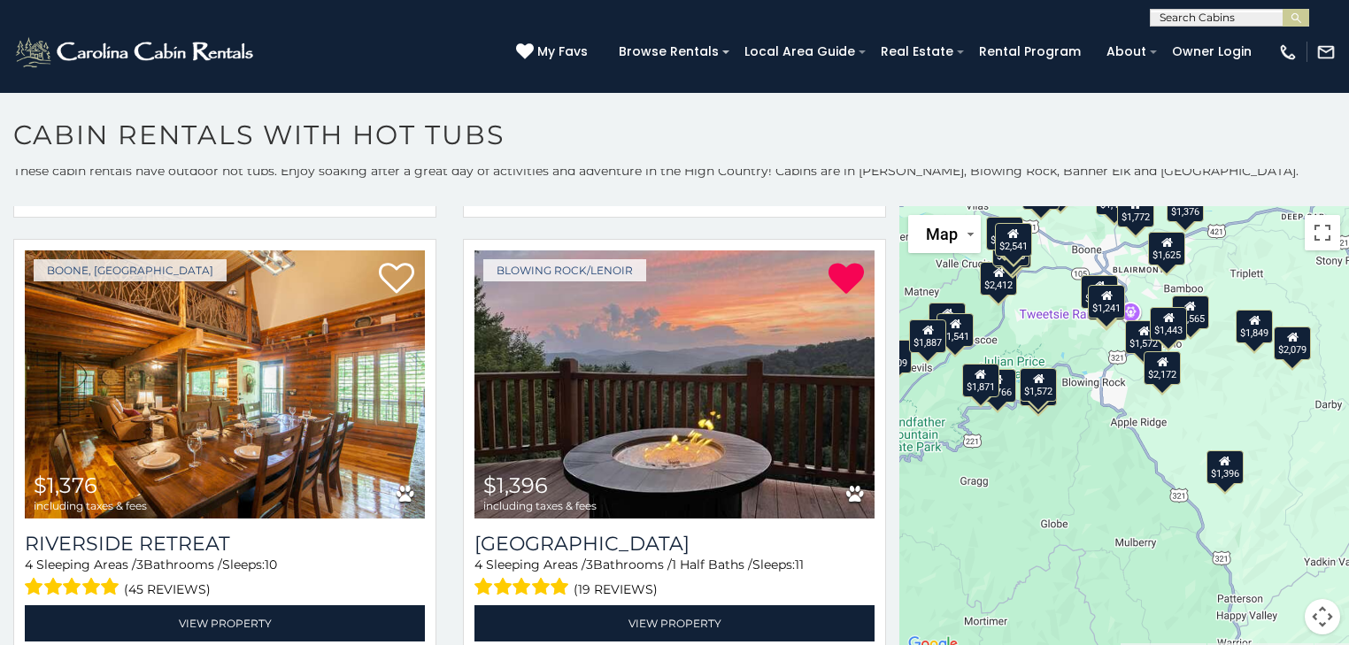
drag, startPoint x: 1235, startPoint y: 521, endPoint x: 1226, endPoint y: 380, distance: 141.9
click at [1225, 382] on div "$1,849 $1,871 $2,412 $2,541 $1,379 $1,572 $1,743 $1,763 $1,766 $1,887 $2,079 $2…" at bounding box center [1125, 431] width 450 height 450
click at [1226, 380] on div "$1,849 $1,871 $2,412 $2,541 $1,379 $1,572 $1,743 $1,763 $1,766 $1,887 $2,079 $2…" at bounding box center [1125, 431] width 450 height 450
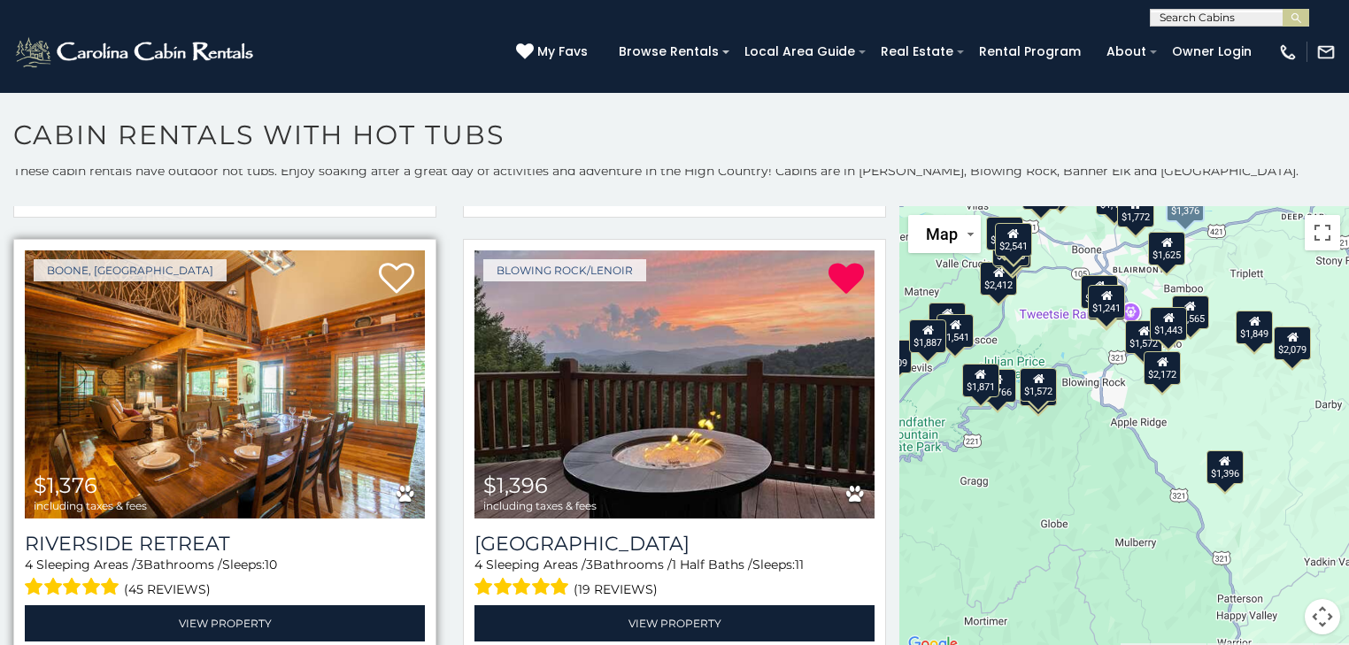
click at [262, 429] on img at bounding box center [225, 385] width 400 height 268
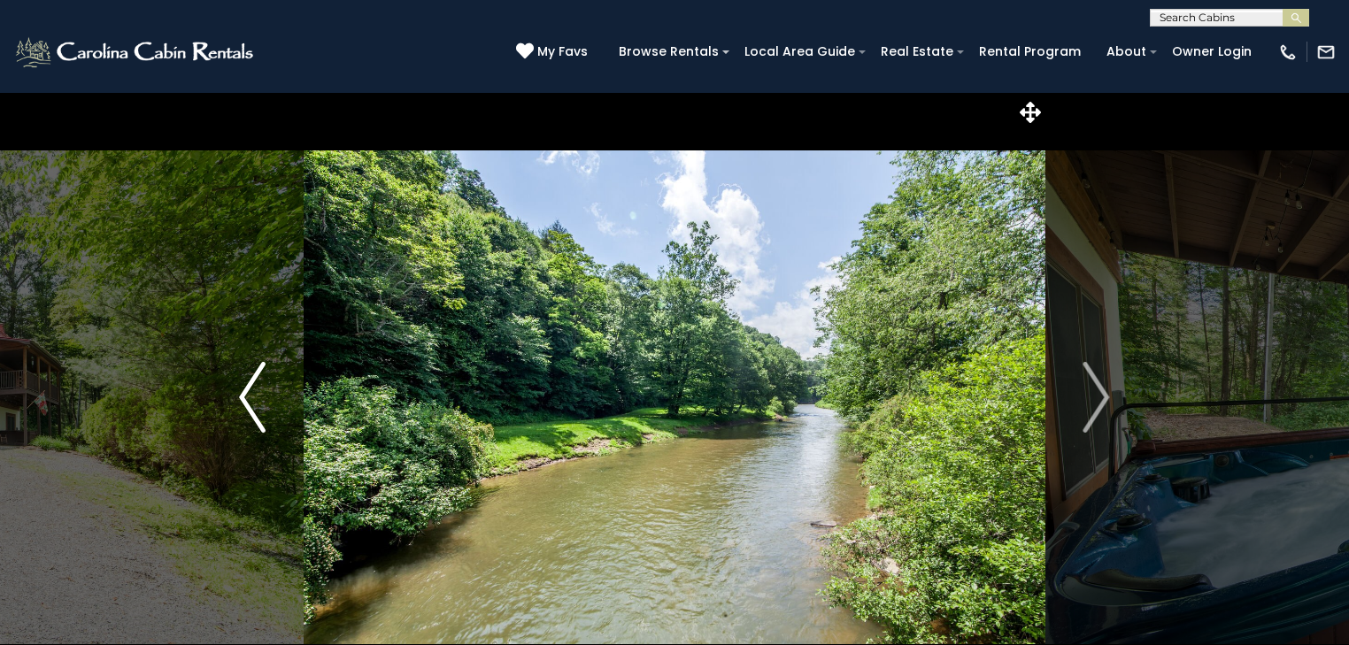
click at [241, 403] on img "Previous" at bounding box center [252, 397] width 27 height 71
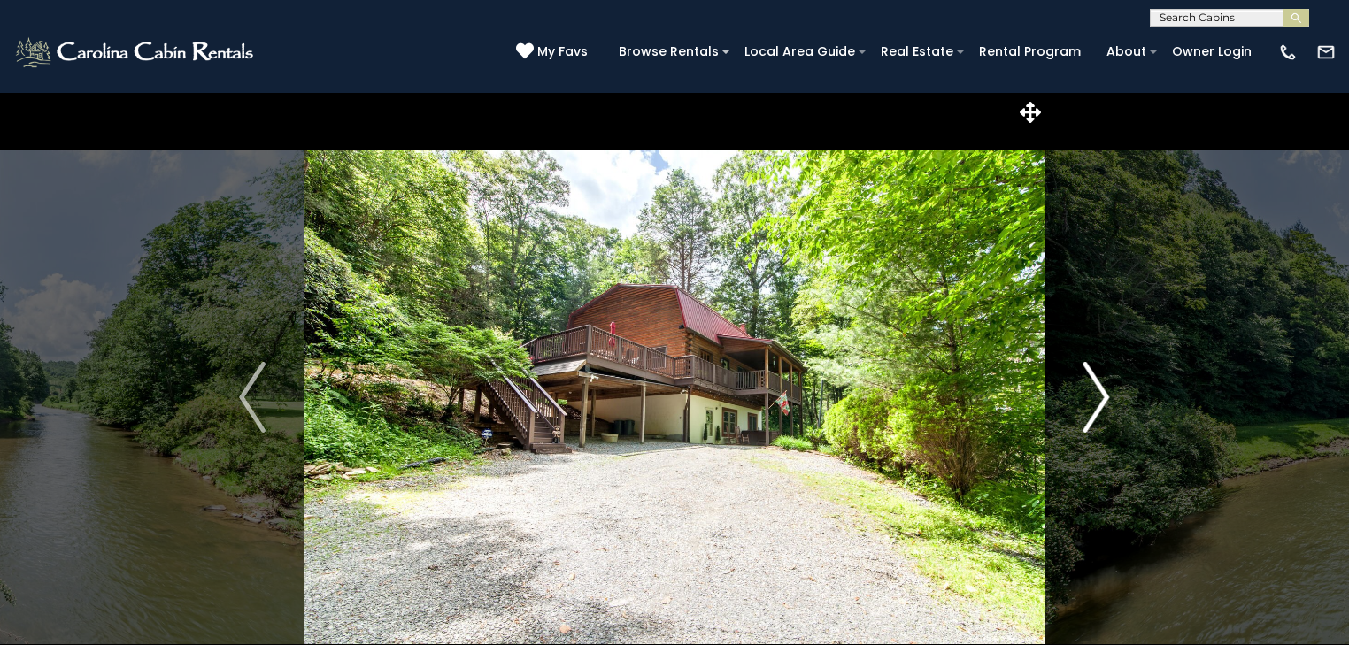
click at [1096, 395] on img "Next" at bounding box center [1097, 397] width 27 height 71
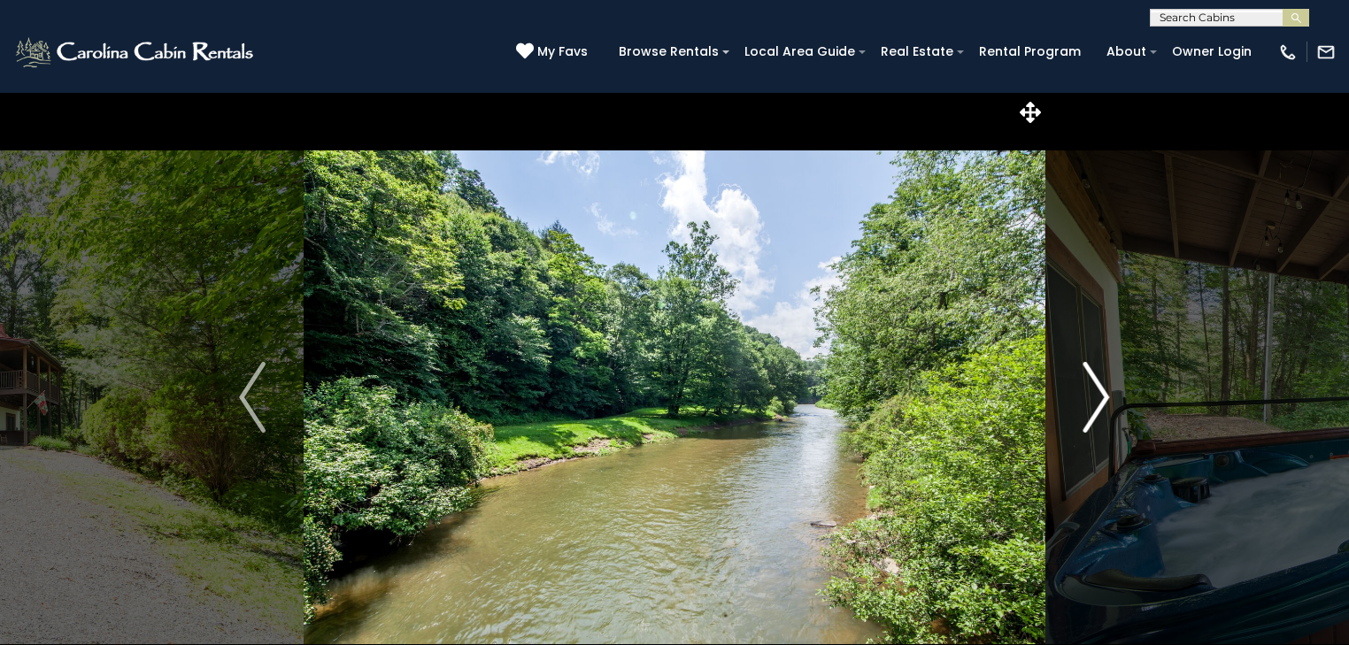
click at [1098, 396] on img "Next" at bounding box center [1097, 397] width 27 height 71
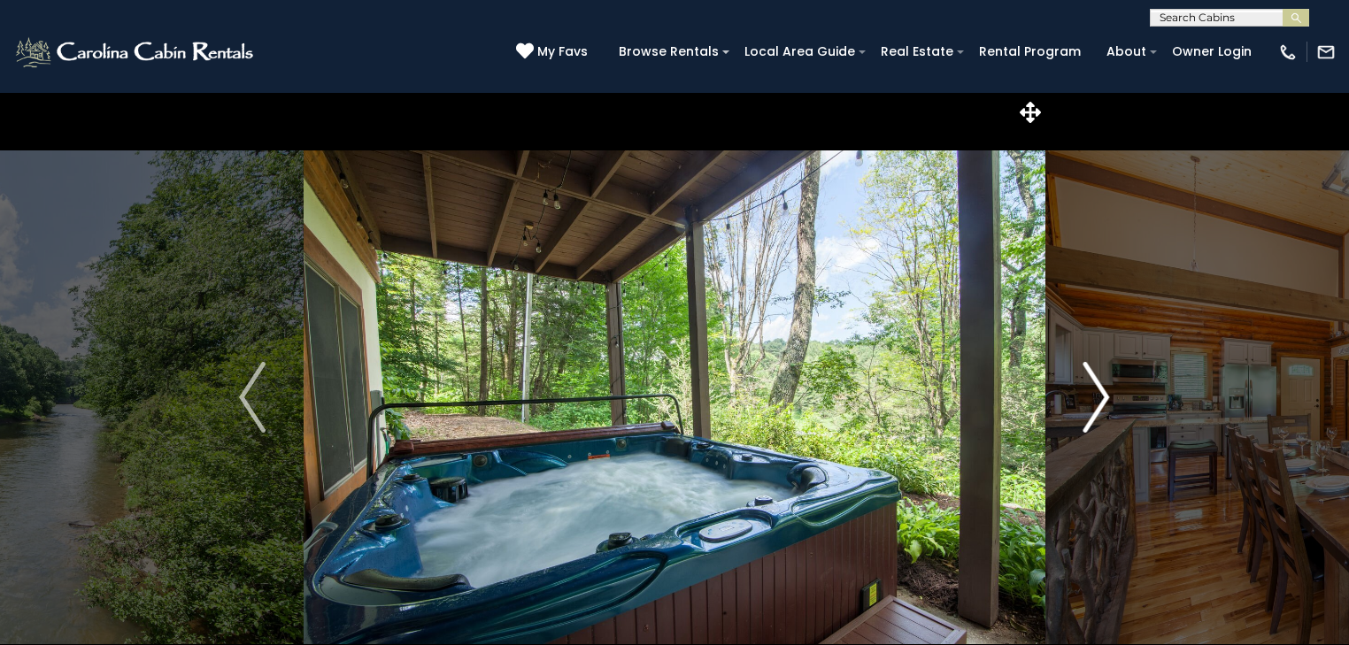
click at [1098, 396] on img "Next" at bounding box center [1097, 397] width 27 height 71
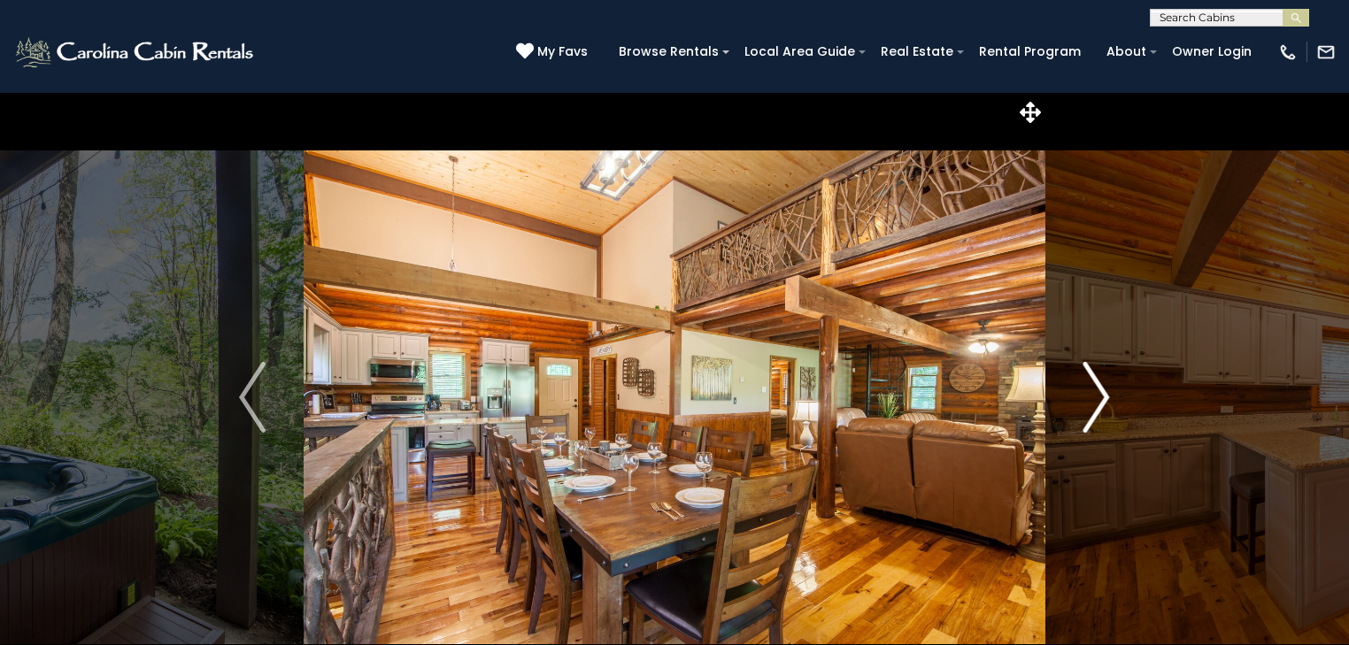
click at [1098, 396] on img "Next" at bounding box center [1097, 397] width 27 height 71
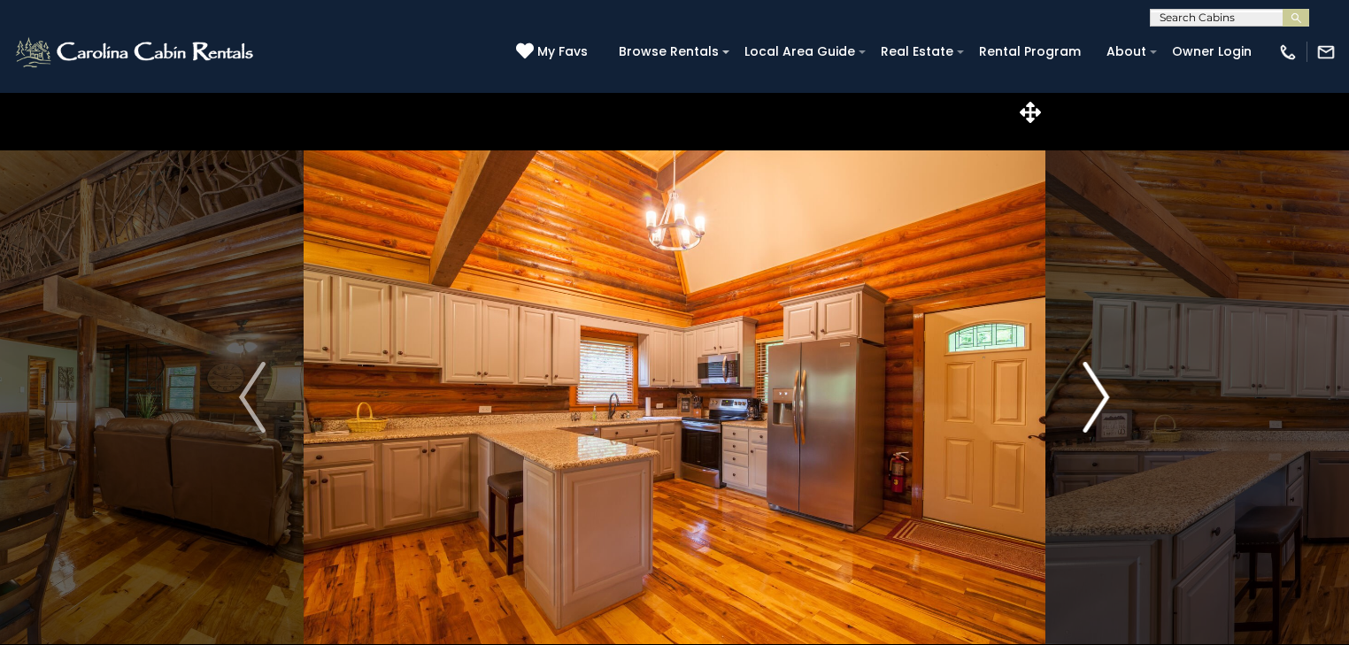
click at [1098, 396] on img "Next" at bounding box center [1097, 397] width 27 height 71
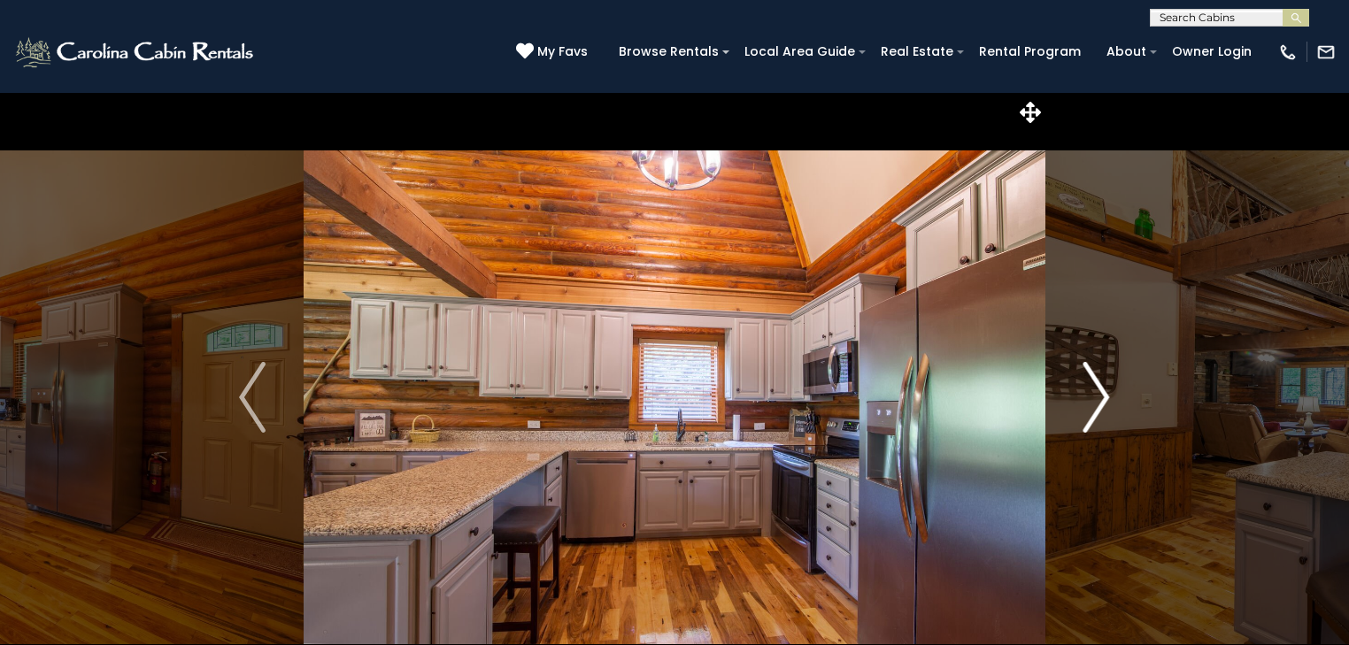
click at [1098, 396] on img "Next" at bounding box center [1097, 397] width 27 height 71
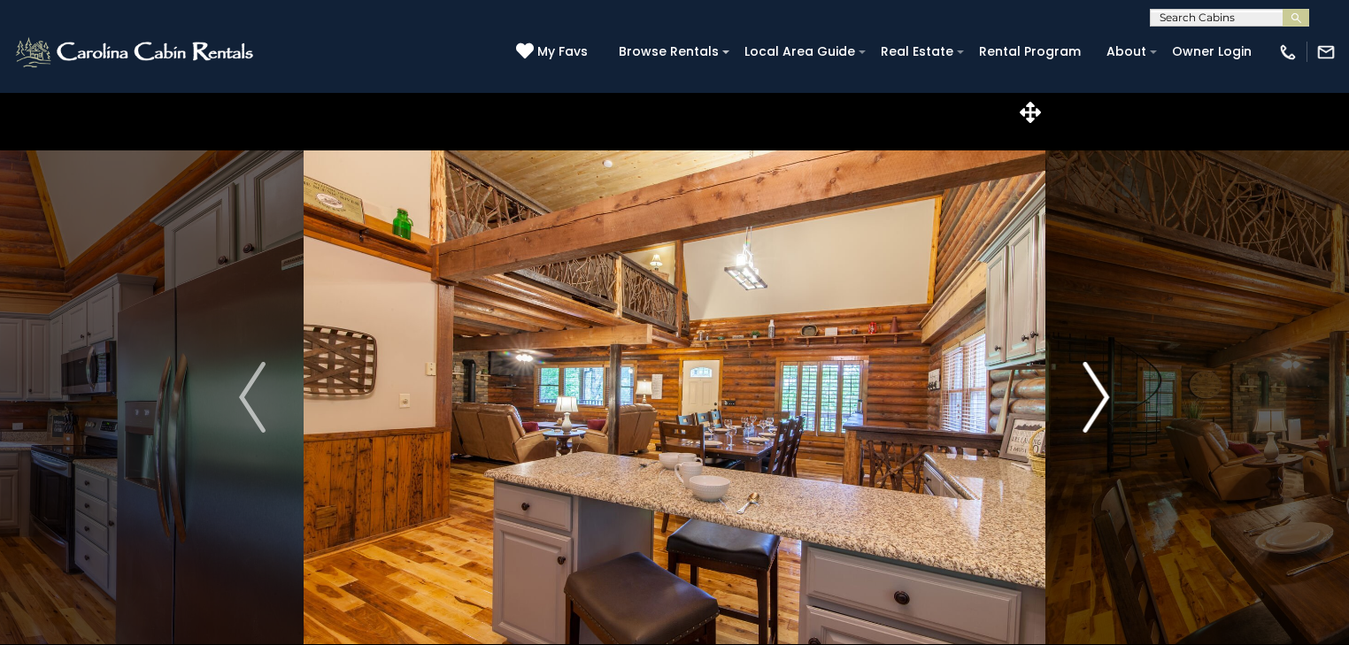
click at [1098, 396] on img "Next" at bounding box center [1097, 397] width 27 height 71
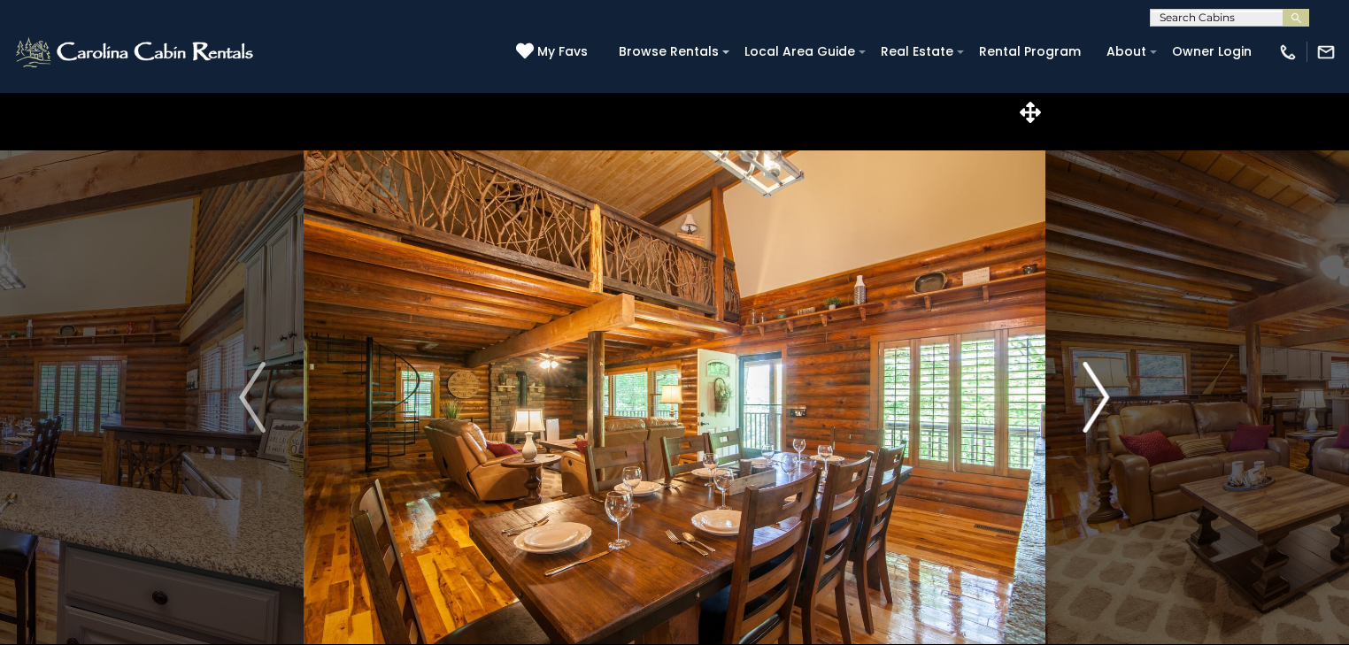
click at [1098, 396] on img "Next" at bounding box center [1097, 397] width 27 height 71
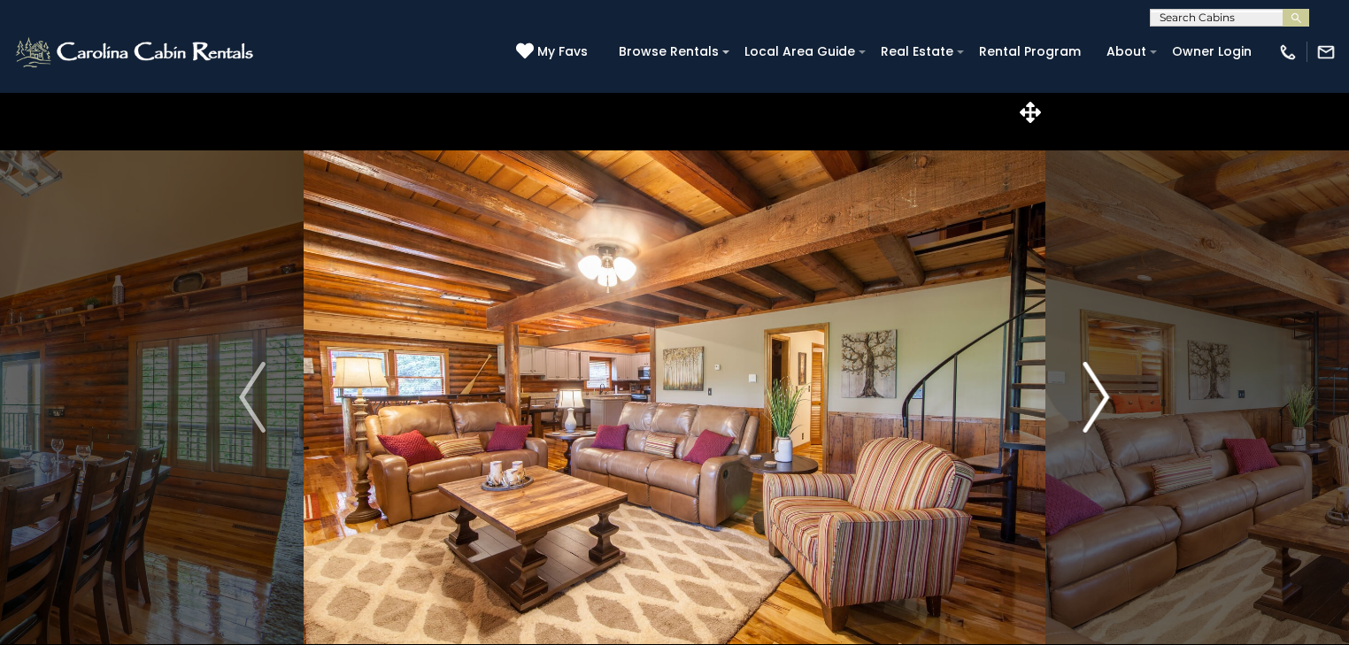
click at [1098, 396] on img "Next" at bounding box center [1097, 397] width 27 height 71
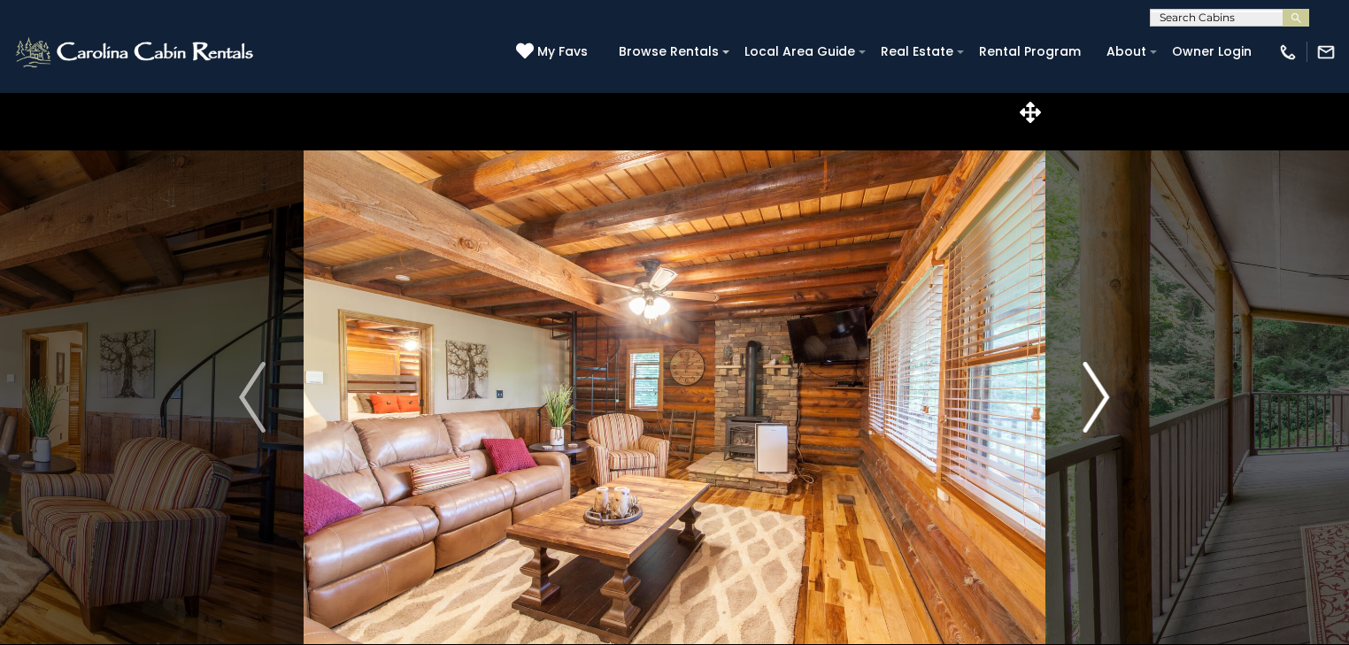
click at [1098, 396] on img "Next" at bounding box center [1097, 397] width 27 height 71
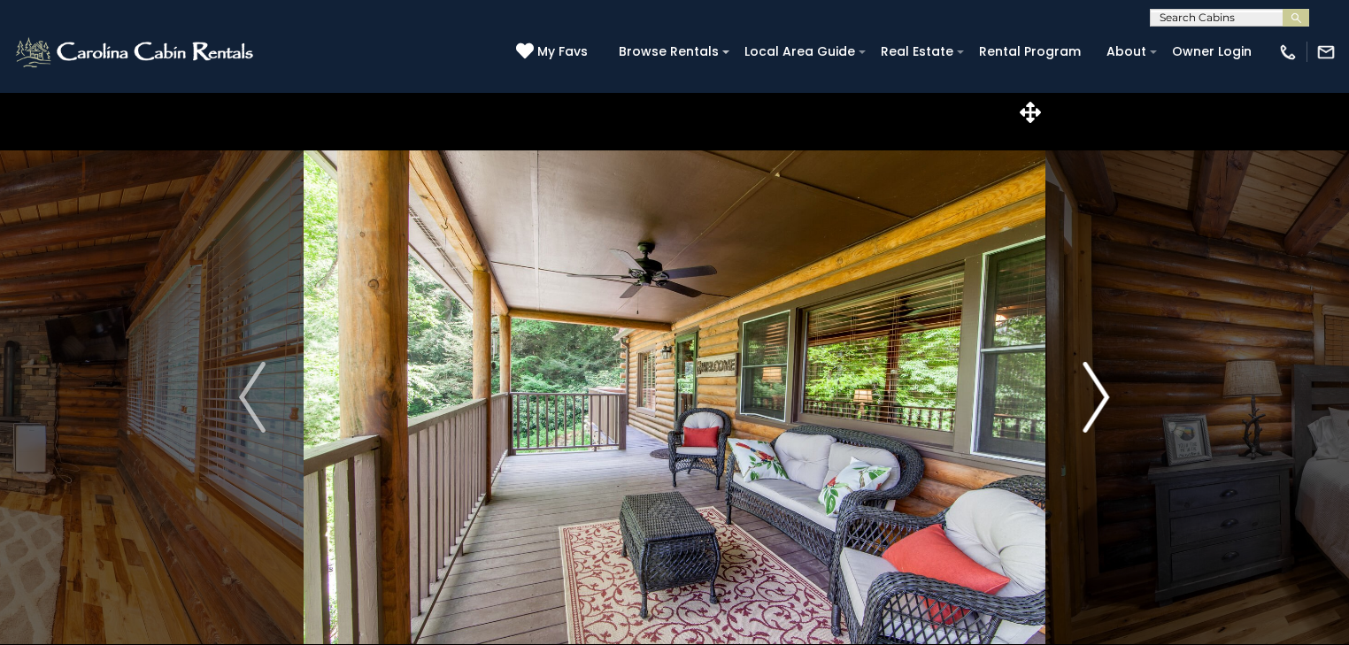
click at [1098, 396] on img "Next" at bounding box center [1097, 397] width 27 height 71
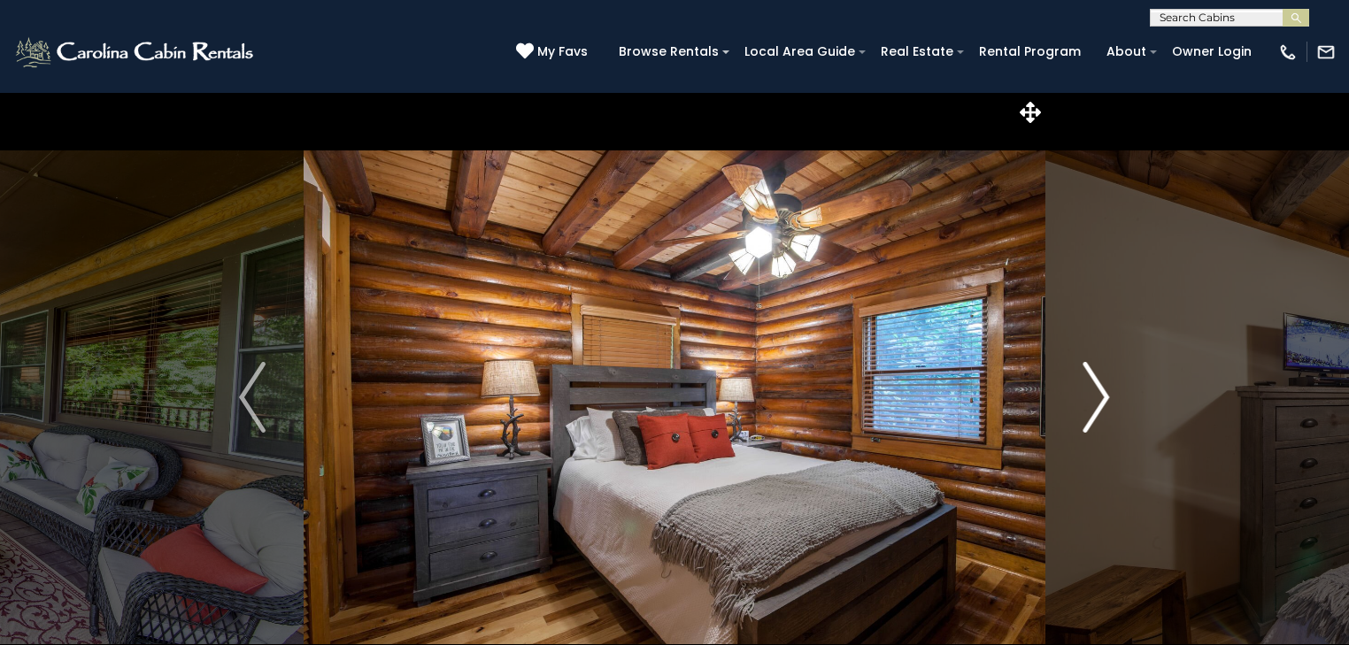
click at [1098, 396] on img "Next" at bounding box center [1097, 397] width 27 height 71
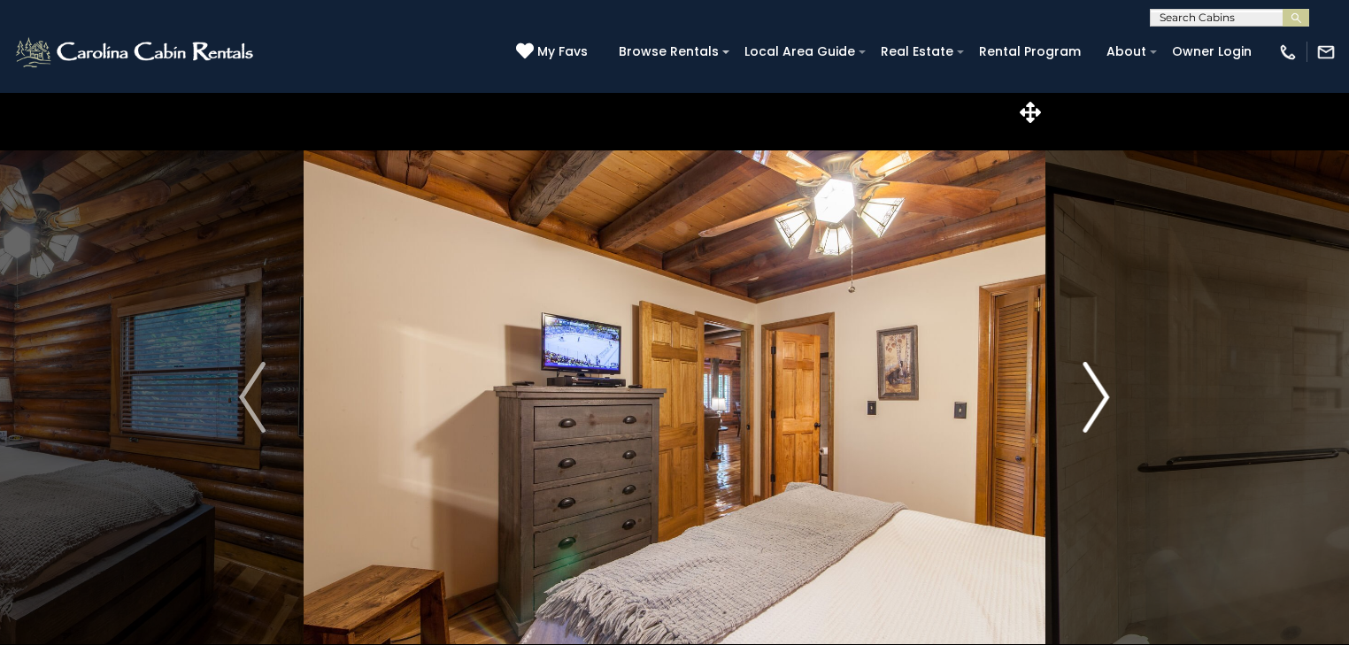
click at [1098, 396] on img "Next" at bounding box center [1097, 397] width 27 height 71
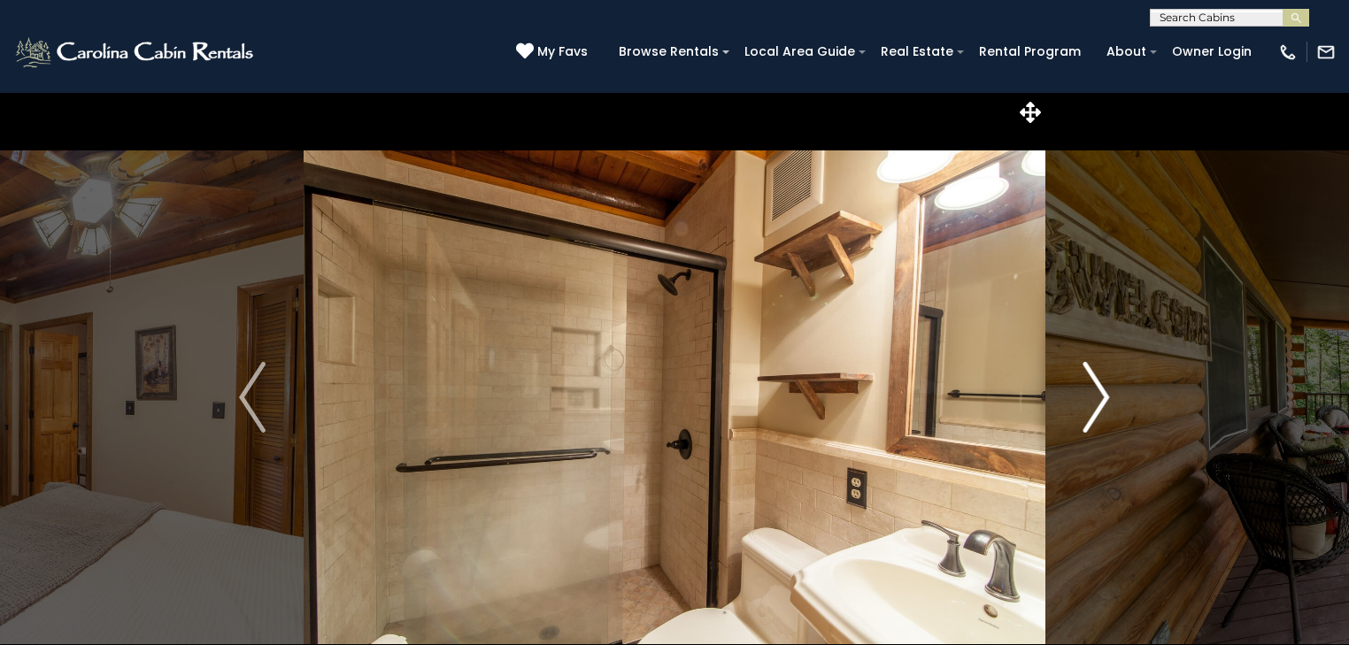
click at [1098, 396] on img "Next" at bounding box center [1097, 397] width 27 height 71
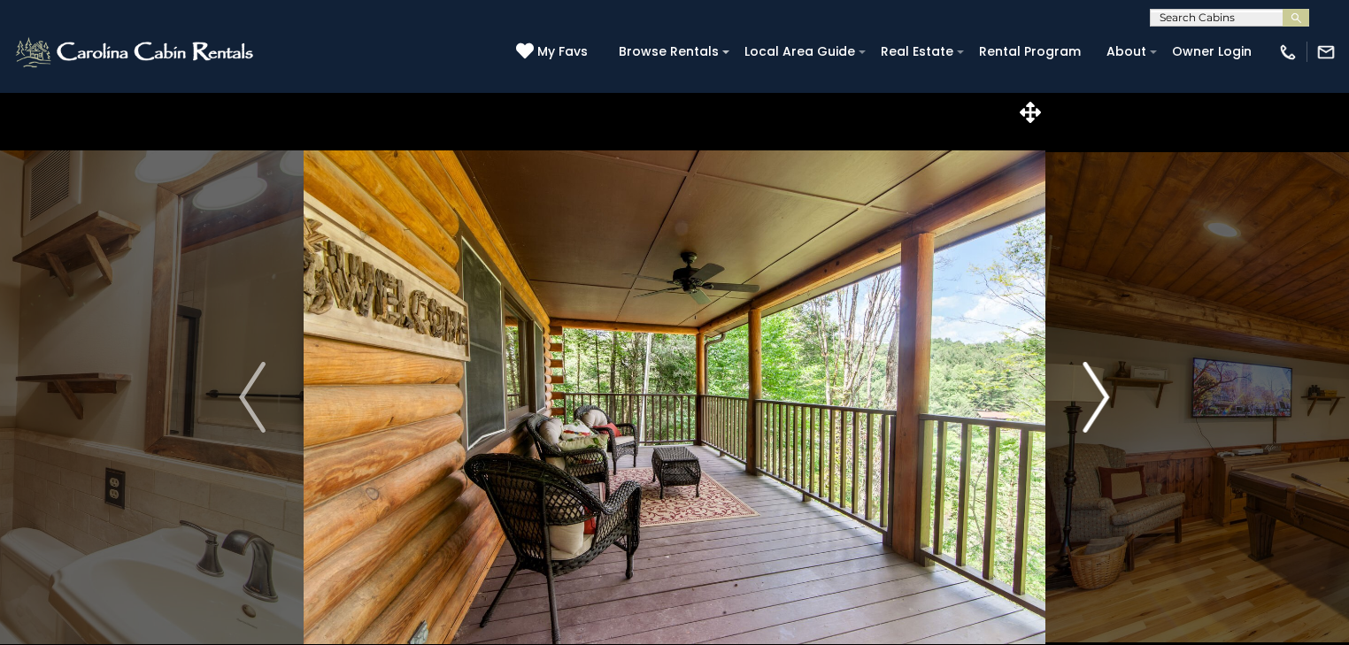
click at [1098, 396] on img "Next" at bounding box center [1097, 397] width 27 height 71
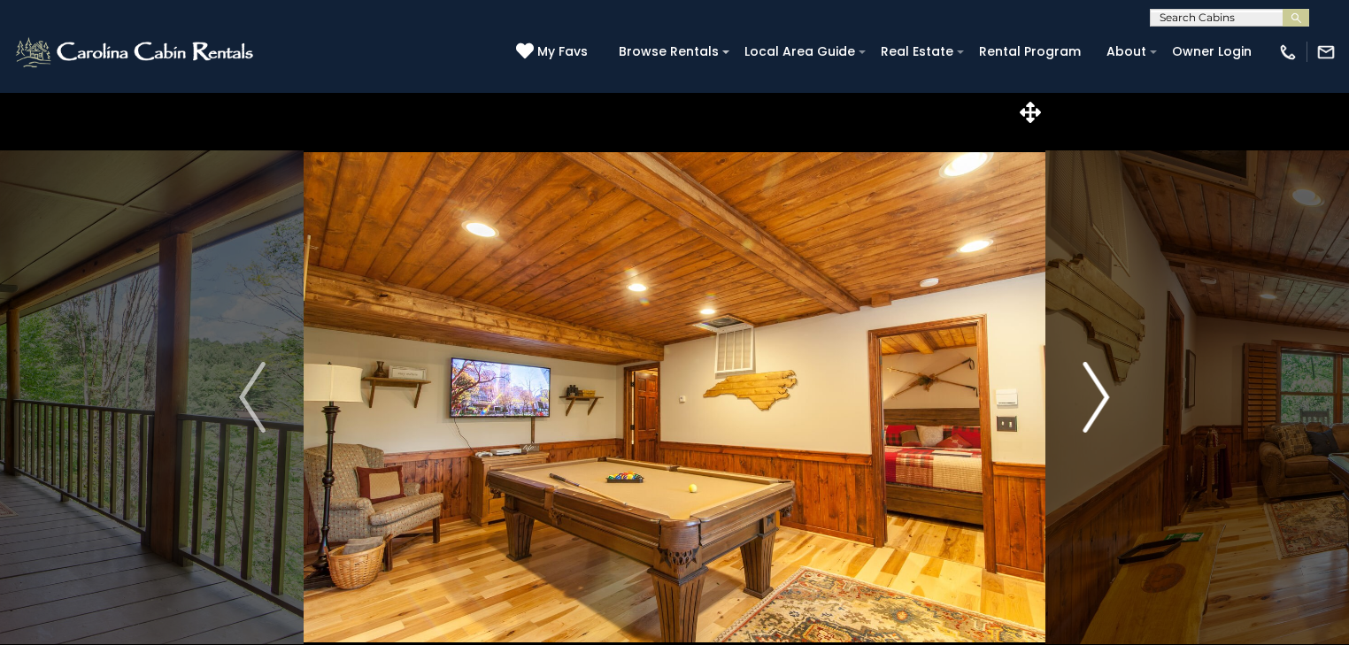
click at [1098, 396] on img "Next" at bounding box center [1097, 397] width 27 height 71
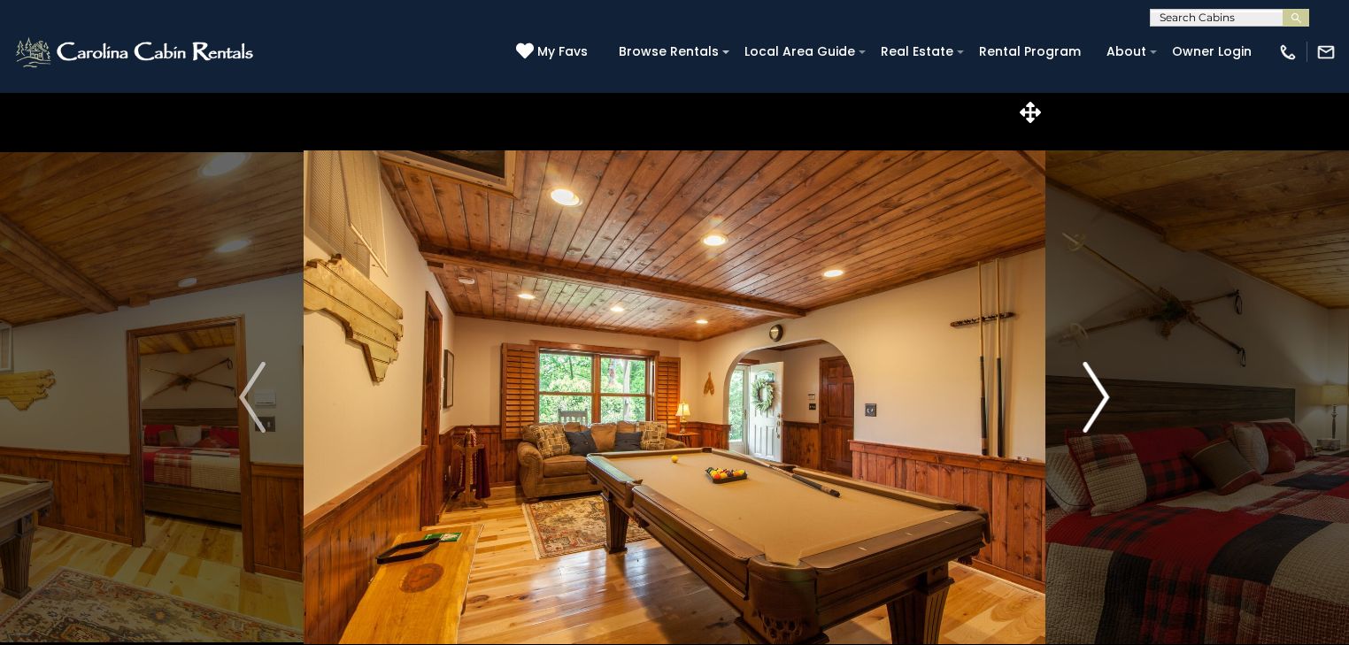
click at [1098, 396] on img "Next" at bounding box center [1097, 397] width 27 height 71
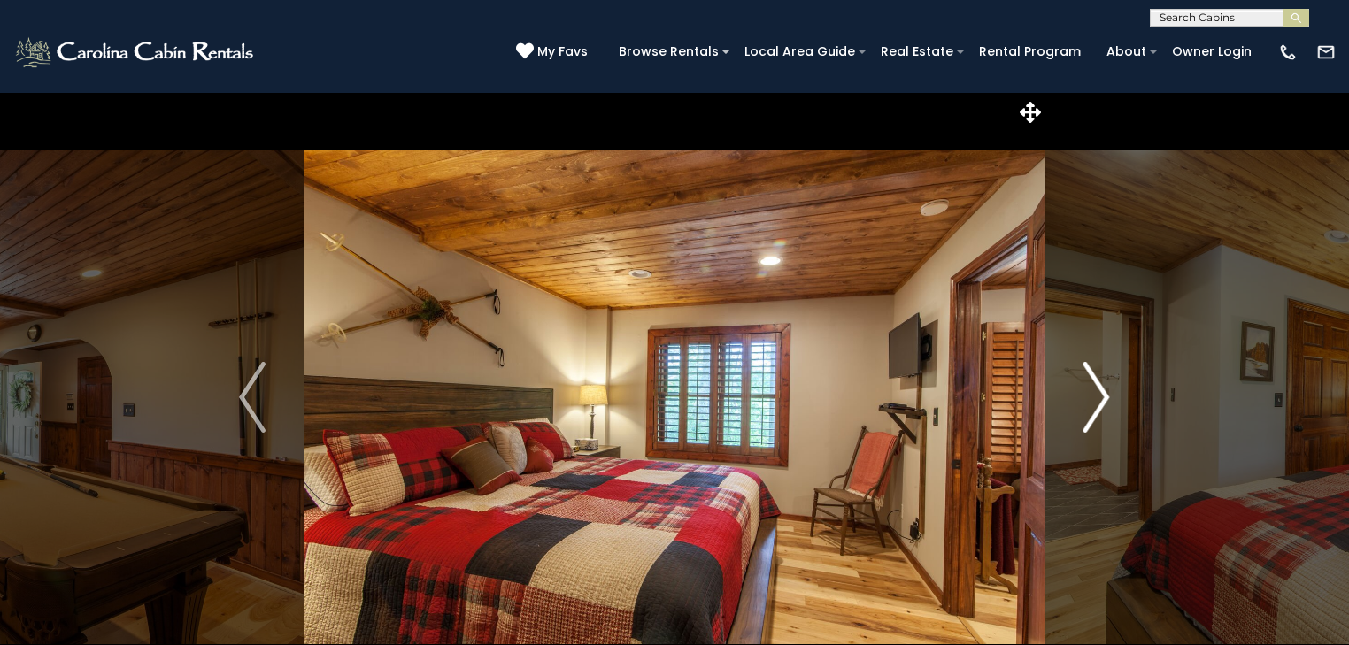
click at [1097, 396] on img "Next" at bounding box center [1097, 397] width 27 height 71
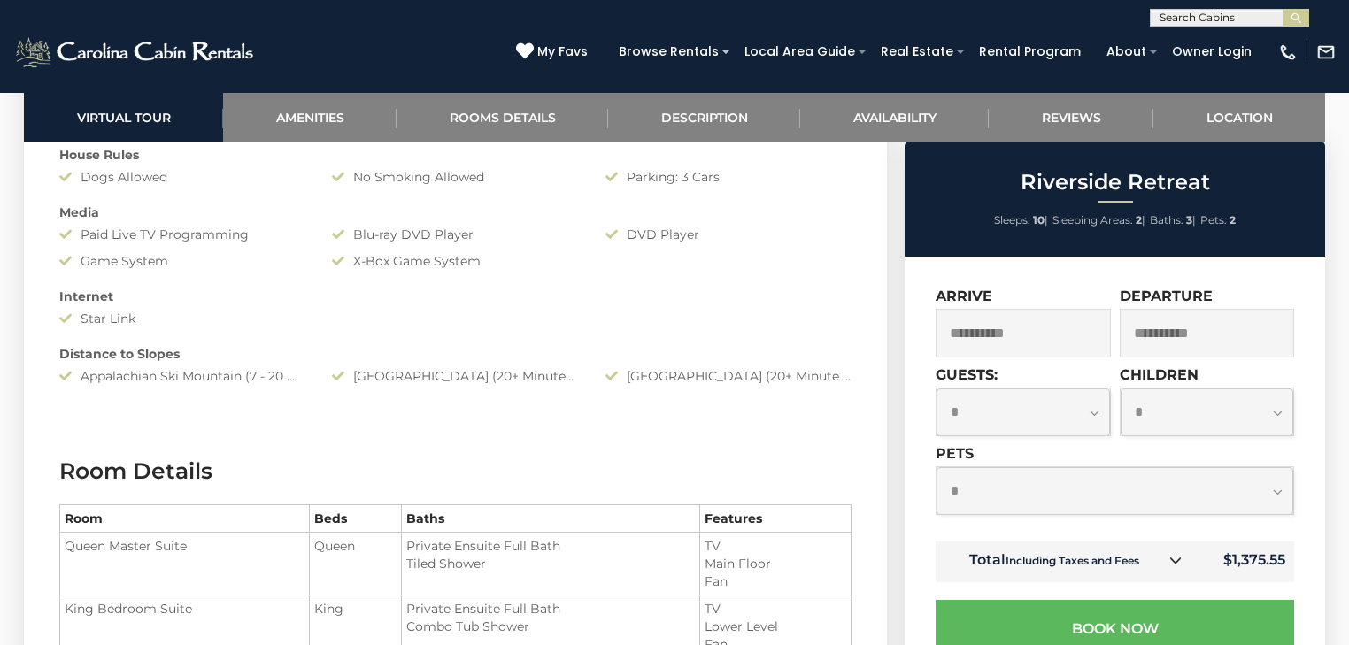
scroll to position [1629, 0]
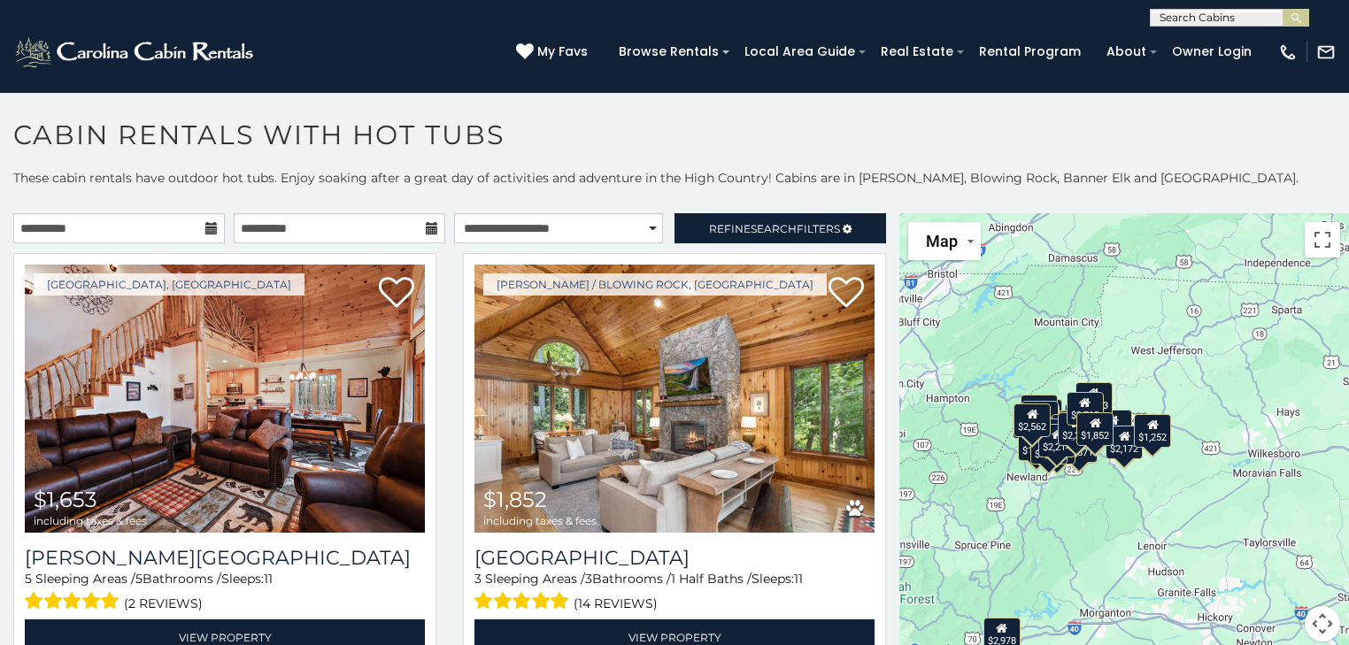
drag, startPoint x: 1248, startPoint y: 451, endPoint x: 1162, endPoint y: 497, distance: 98.2
click at [1162, 497] on div "$1,653 $1,852 $1,871 $1,918 $1,930 $2,070 $2,167 $2,405 $2,412 $2,541 $2,720 $2…" at bounding box center [1125, 438] width 450 height 450
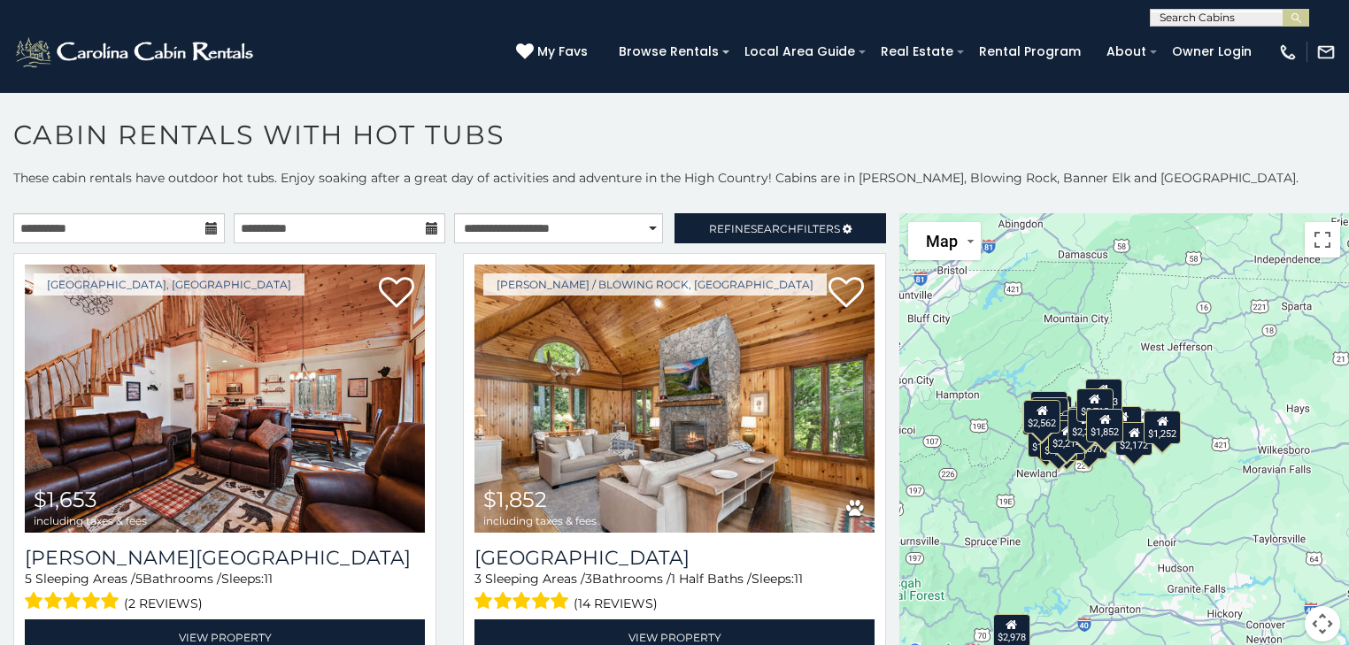
drag, startPoint x: 1058, startPoint y: 509, endPoint x: 1072, endPoint y: 506, distance: 14.4
click at [1072, 506] on div "$1,653 $1,852 $1,871 $1,918 $1,930 $2,070 $2,167 $2,405 $2,412 $2,541 $2,720 $2…" at bounding box center [1125, 438] width 450 height 450
click at [1149, 492] on div "$1,653 $1,852 $1,871 $1,918 $1,930 $2,070 $2,167 $2,405 $2,412 $2,541 $2,720 $2…" at bounding box center [1125, 438] width 450 height 450
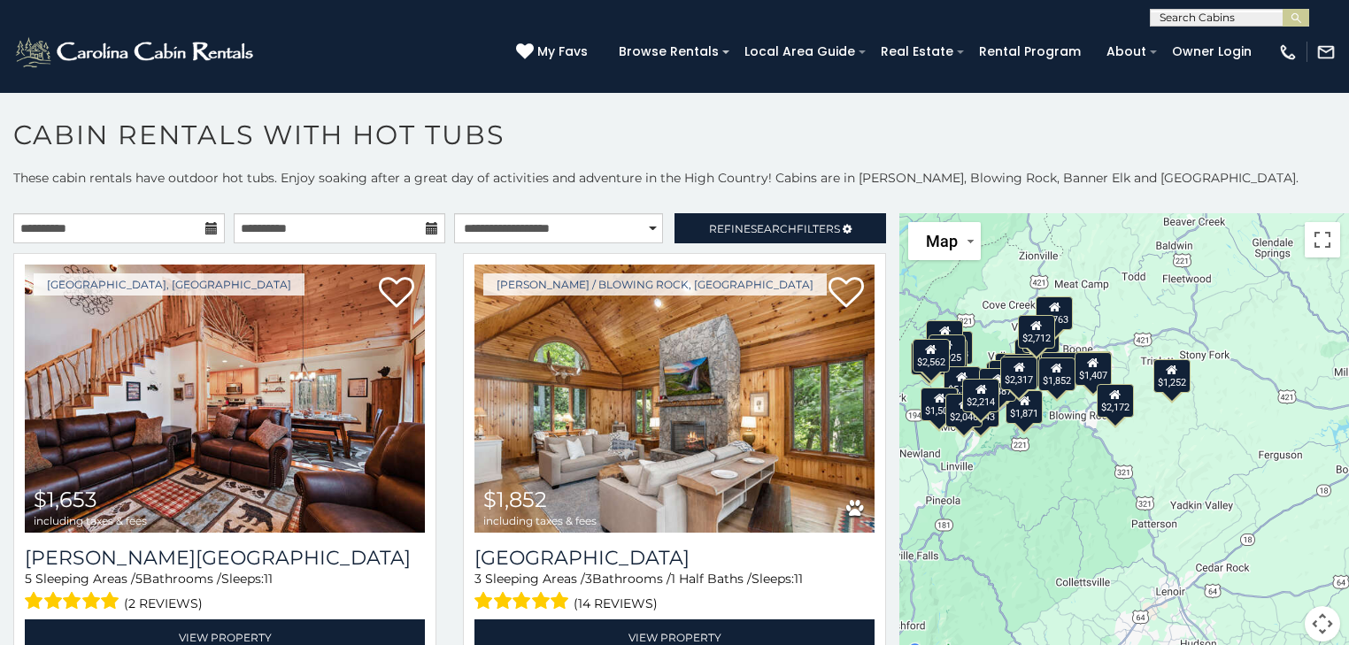
click at [1149, 492] on div "$1,653 $1,852 $1,871 $1,918 $1,930 $2,070 $2,167 $2,405 $2,412 $2,541 $2,720 $2…" at bounding box center [1125, 438] width 450 height 450
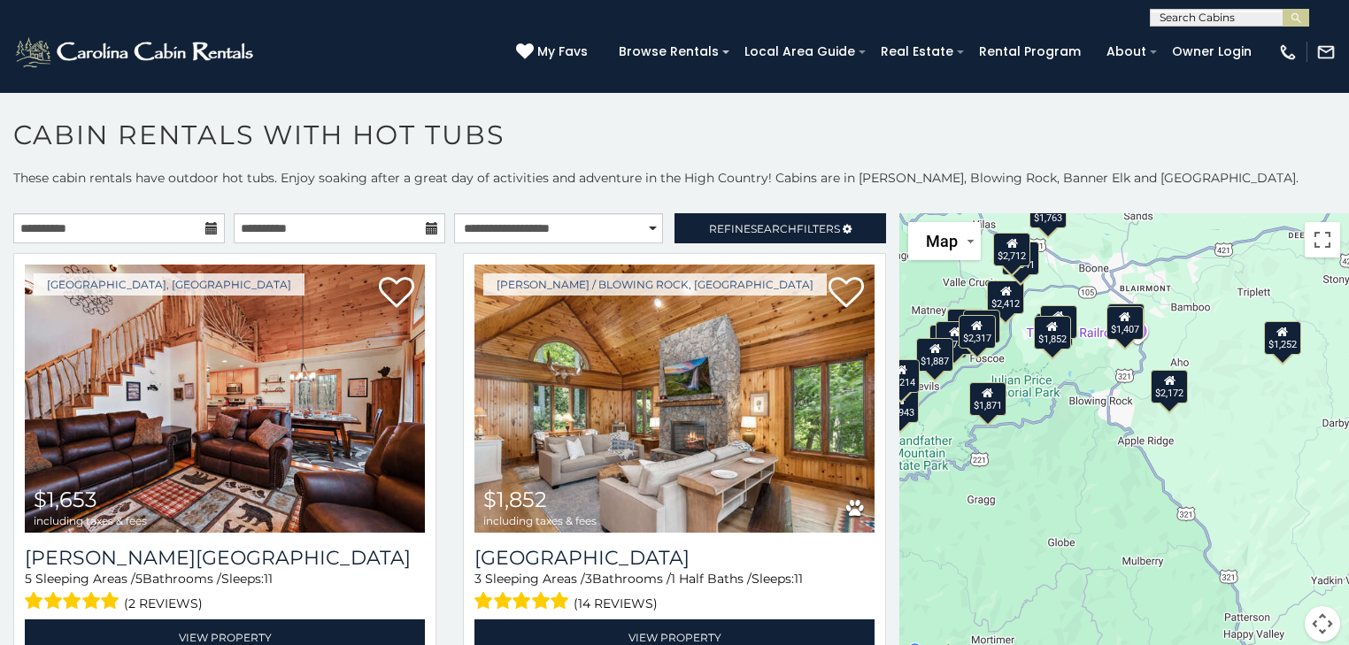
drag, startPoint x: 1084, startPoint y: 465, endPoint x: 1188, endPoint y: 528, distance: 121.9
click at [1188, 529] on div "$1,653 $1,852 $1,871 $1,918 $1,930 $2,070 $2,167 $2,405 $2,412 $2,541 $2,720 $2…" at bounding box center [1125, 438] width 450 height 450
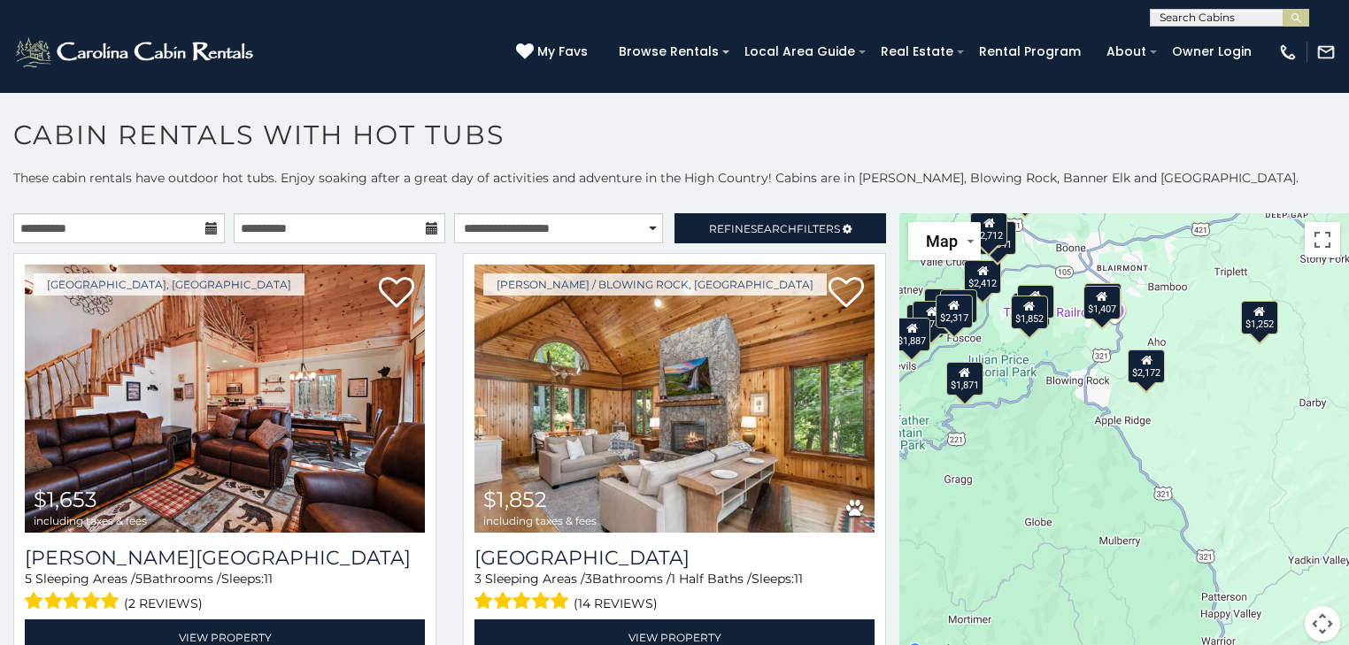
drag, startPoint x: 1104, startPoint y: 489, endPoint x: 1078, endPoint y: 468, distance: 33.5
click at [1078, 468] on div "$1,653 $1,852 $1,871 $1,918 $1,930 $2,070 $2,167 $2,405 $2,412 $2,541 $2,720 $2…" at bounding box center [1125, 438] width 450 height 450
click at [1105, 460] on div "$1,653 $1,852 $1,871 $1,918 $1,930 $2,070 $2,167 $2,405 $2,412 $2,541 $2,720 $2…" at bounding box center [1125, 438] width 450 height 450
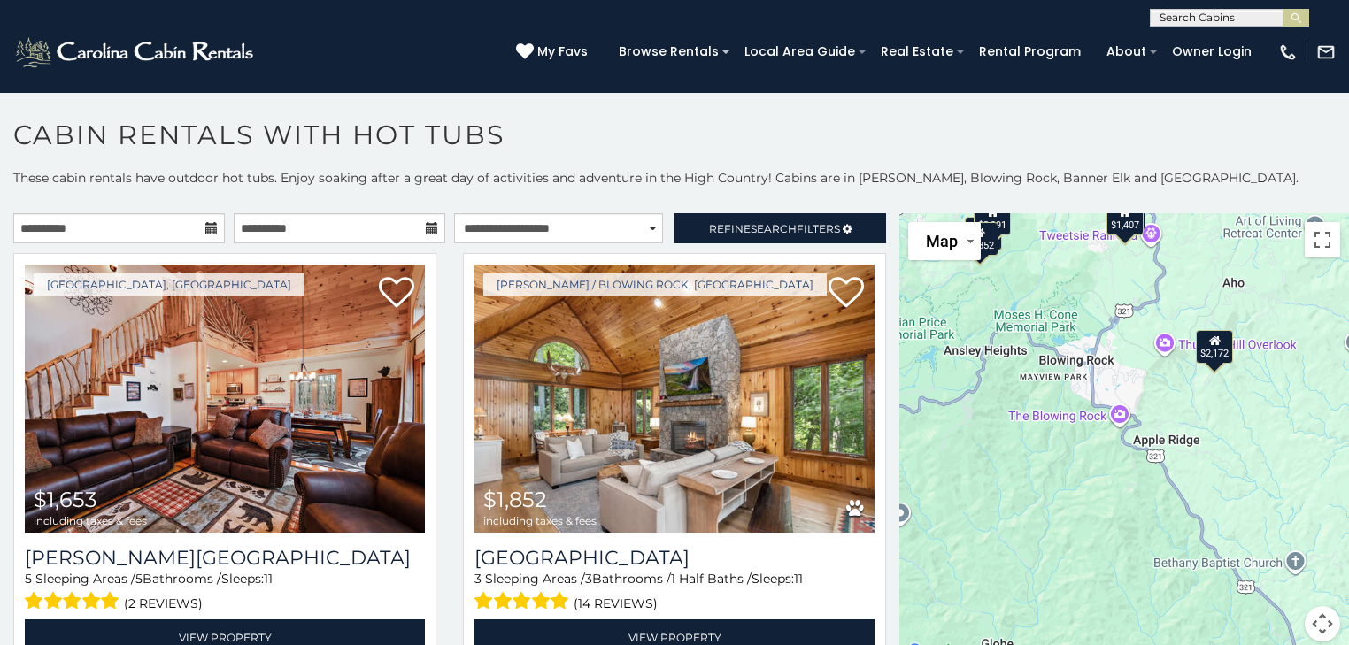
drag, startPoint x: 1166, startPoint y: 397, endPoint x: 1200, endPoint y: 439, distance: 54.2
click at [1200, 439] on div "$1,653 $1,852 $1,871 $1,918 $1,930 $2,070 $2,167 $2,405 $2,412 $2,541 $2,720 $2…" at bounding box center [1125, 438] width 450 height 450
click at [751, 230] on span "Search" at bounding box center [774, 228] width 46 height 13
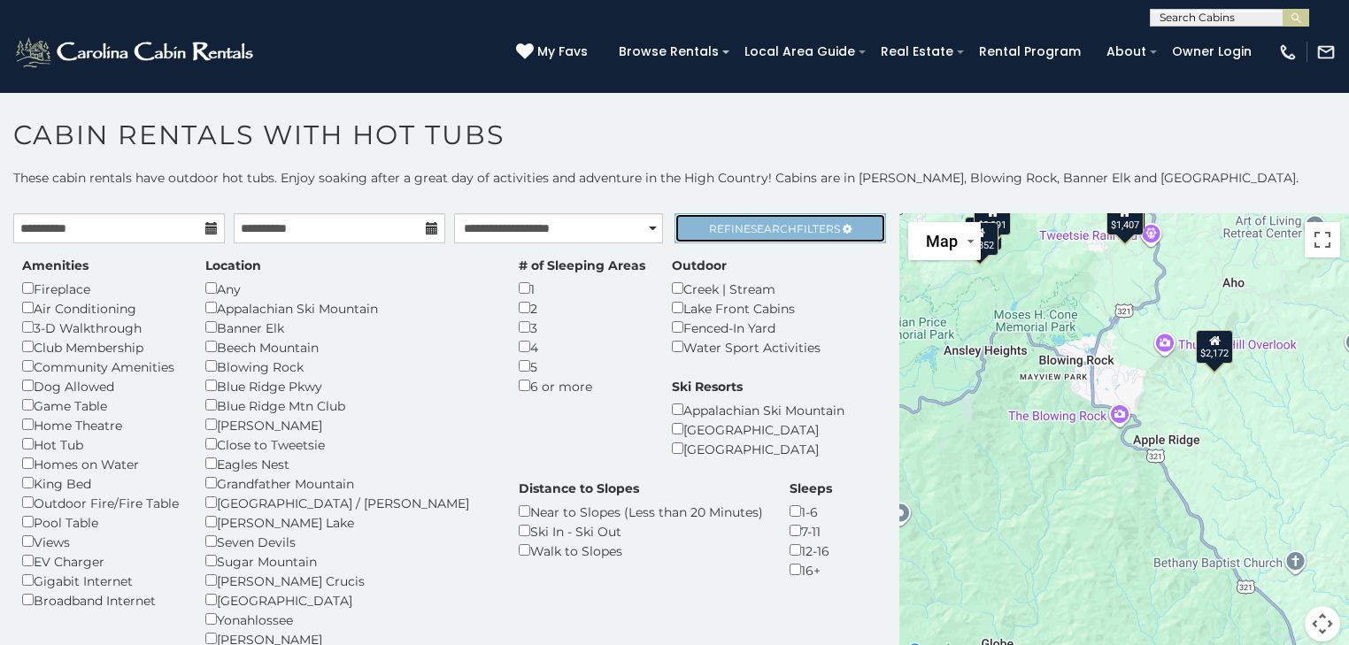
click at [740, 235] on link "Refine Search Filters" at bounding box center [781, 228] width 212 height 30
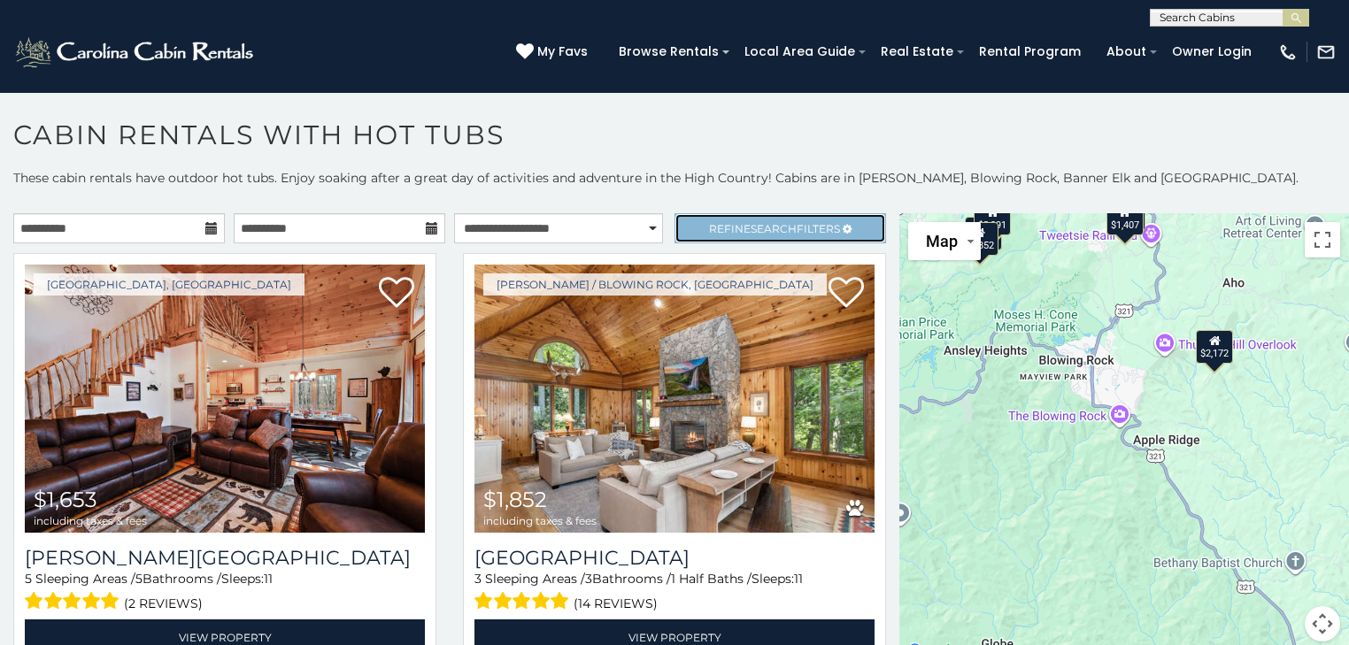
click at [792, 233] on span "Refine Search Filters" at bounding box center [774, 228] width 131 height 13
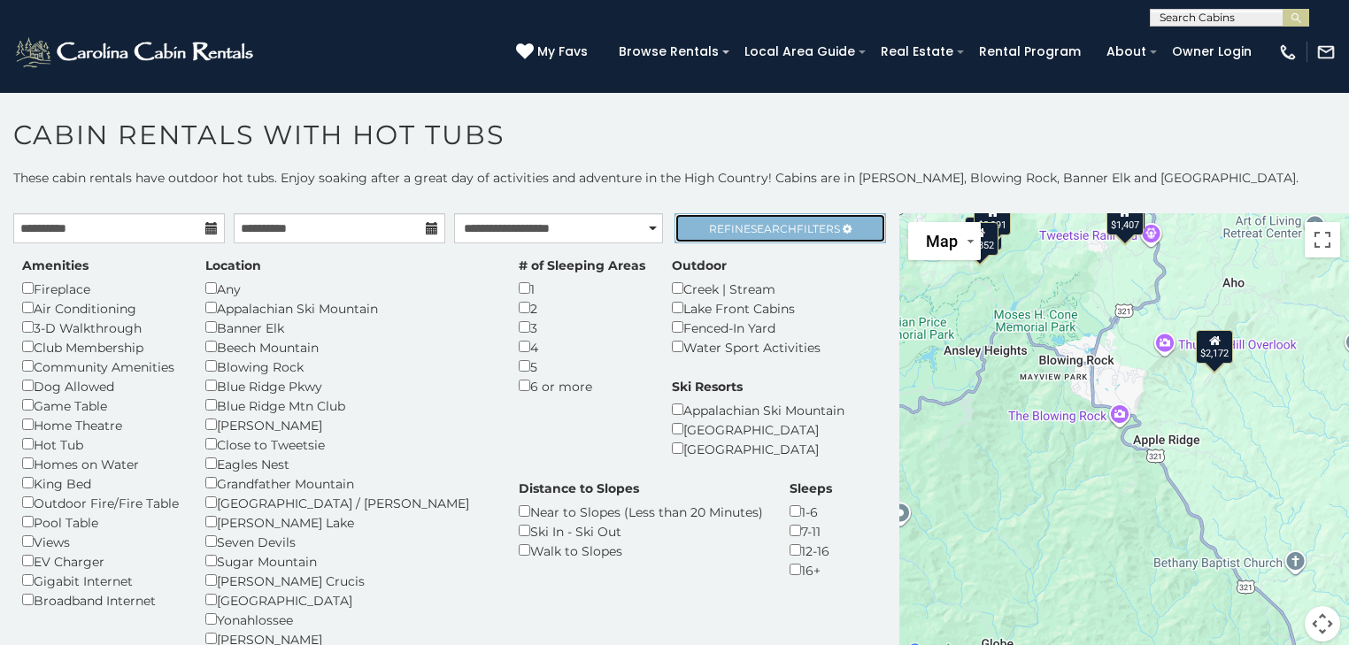
click at [792, 233] on span "Refine Search Filters" at bounding box center [774, 228] width 131 height 13
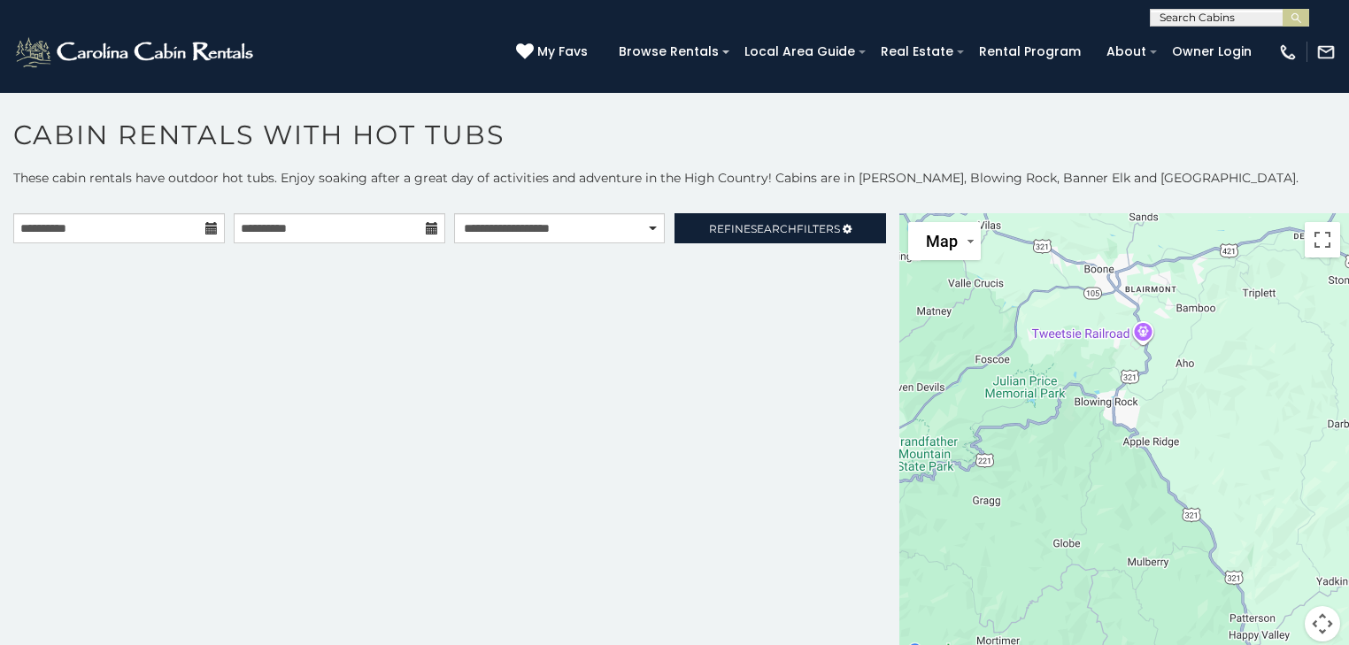
drag, startPoint x: 1204, startPoint y: 529, endPoint x: 839, endPoint y: 429, distance: 378.5
click at [839, 213] on main "**********" at bounding box center [674, 213] width 1349 height 0
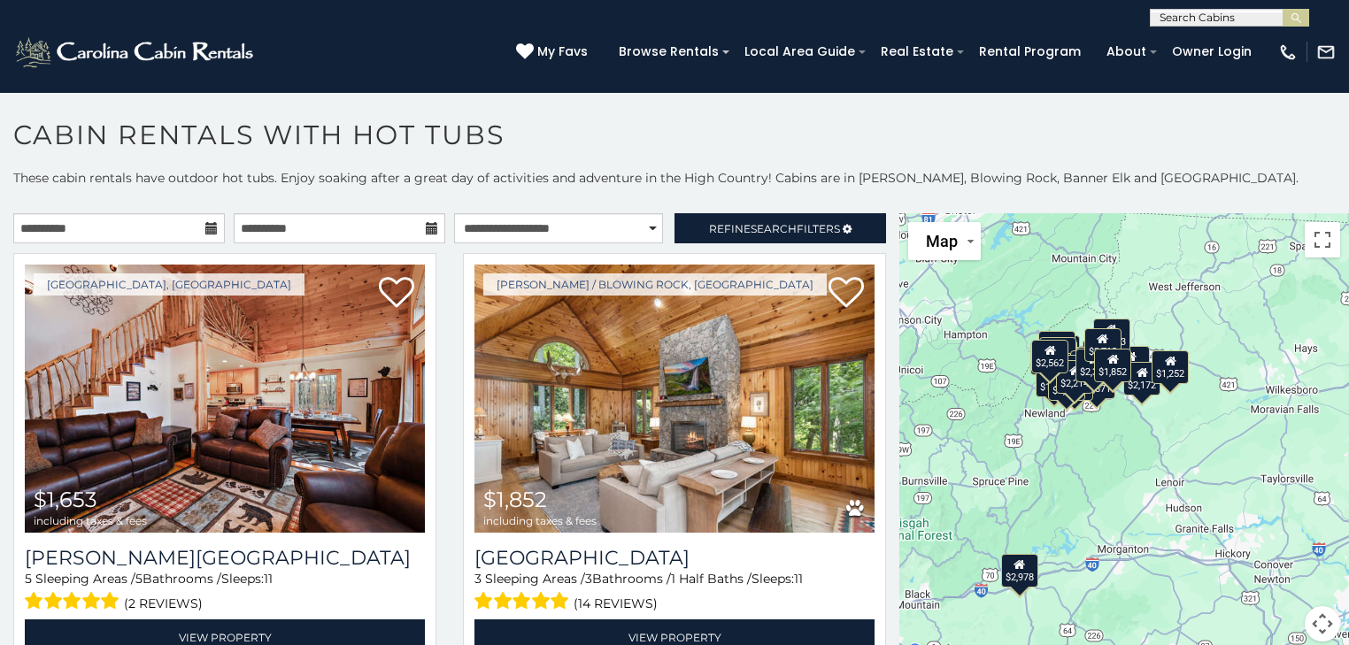
click at [1057, 451] on div "$1,653 $1,852 $1,871 $1,918 $1,930 $2,070 $2,167 $2,405 $2,412 $2,541 $2,720 $2…" at bounding box center [1125, 438] width 450 height 450
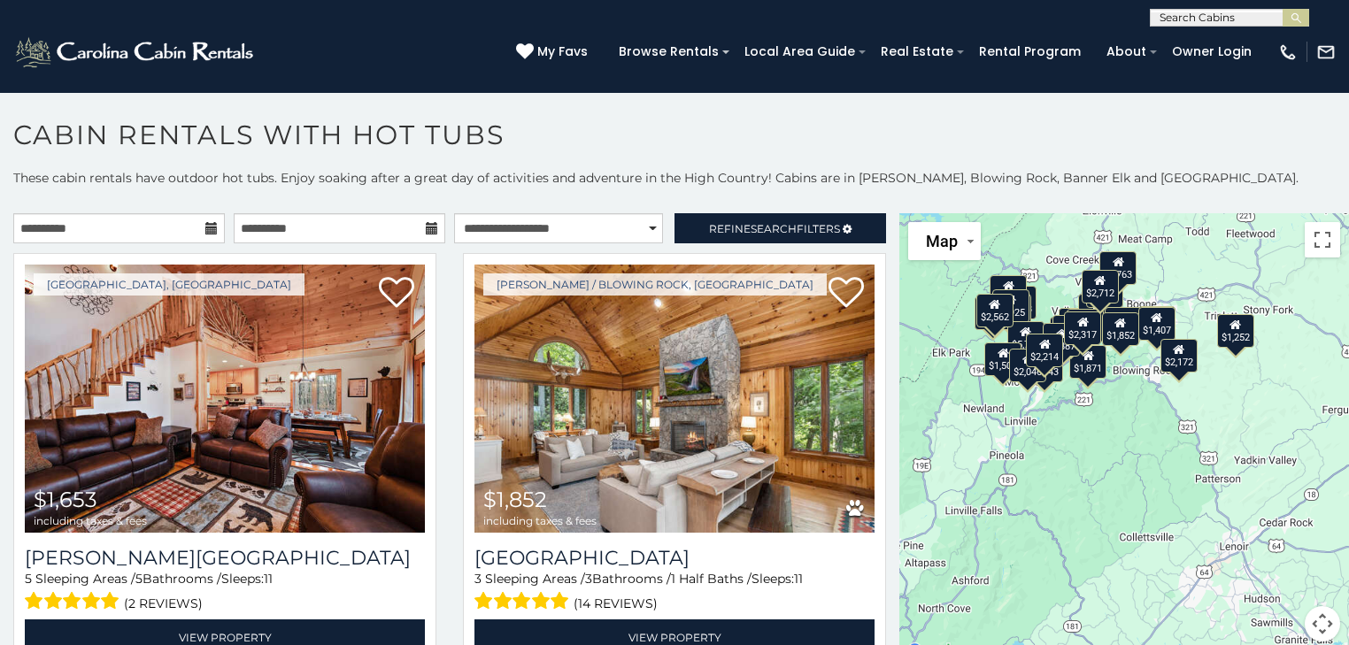
drag, startPoint x: 1181, startPoint y: 446, endPoint x: 1139, endPoint y: 480, distance: 53.5
click at [1139, 480] on div "$1,653 $1,852 $1,871 $1,918 $1,930 $2,070 $2,167 $2,405 $2,412 $2,541 $2,720 $2…" at bounding box center [1125, 438] width 450 height 450
click at [1211, 467] on div "$1,653 $1,852 $1,871 $1,918 $1,930 $2,070 $2,167 $2,405 $2,412 $2,541 $2,720 $2…" at bounding box center [1125, 438] width 450 height 450
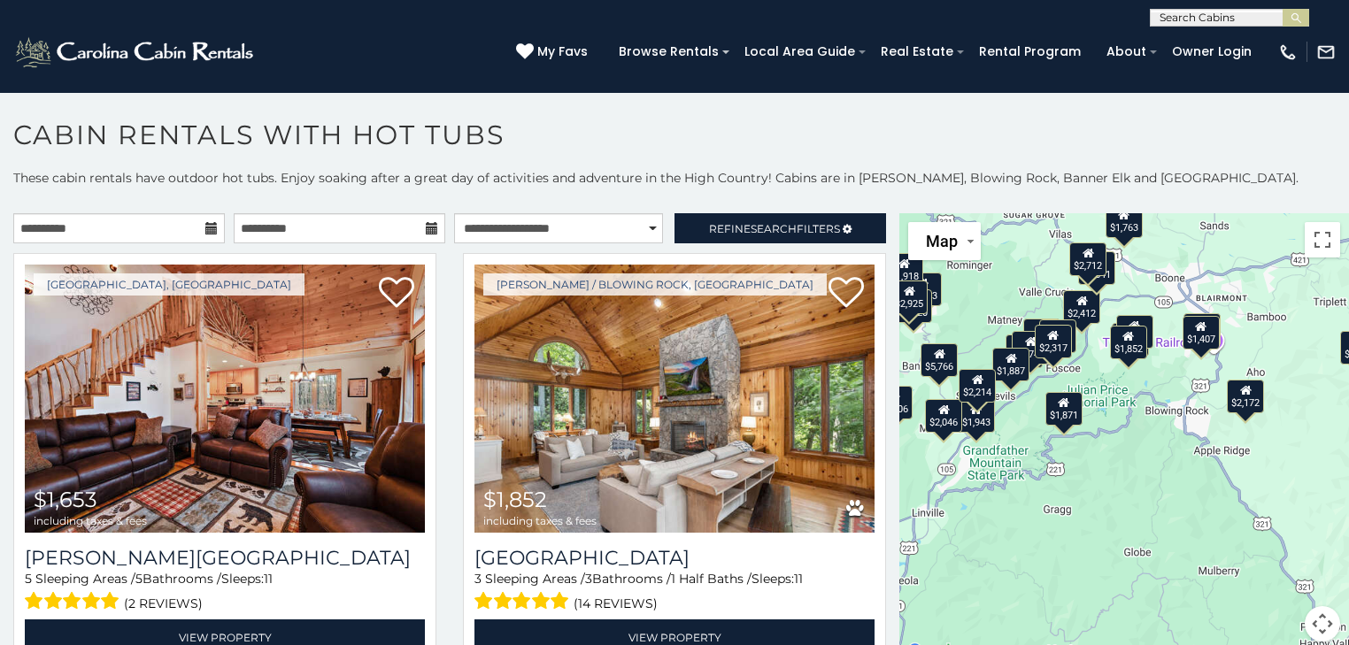
drag, startPoint x: 1149, startPoint y: 443, endPoint x: 1253, endPoint y: 588, distance: 178.4
click at [1253, 588] on div "$1,653 $1,852 $1,871 $1,918 $1,930 $2,070 $2,167 $2,405 $2,412 $2,541 $2,720 $2…" at bounding box center [1125, 438] width 450 height 450
click at [753, 226] on span "Search" at bounding box center [774, 228] width 46 height 13
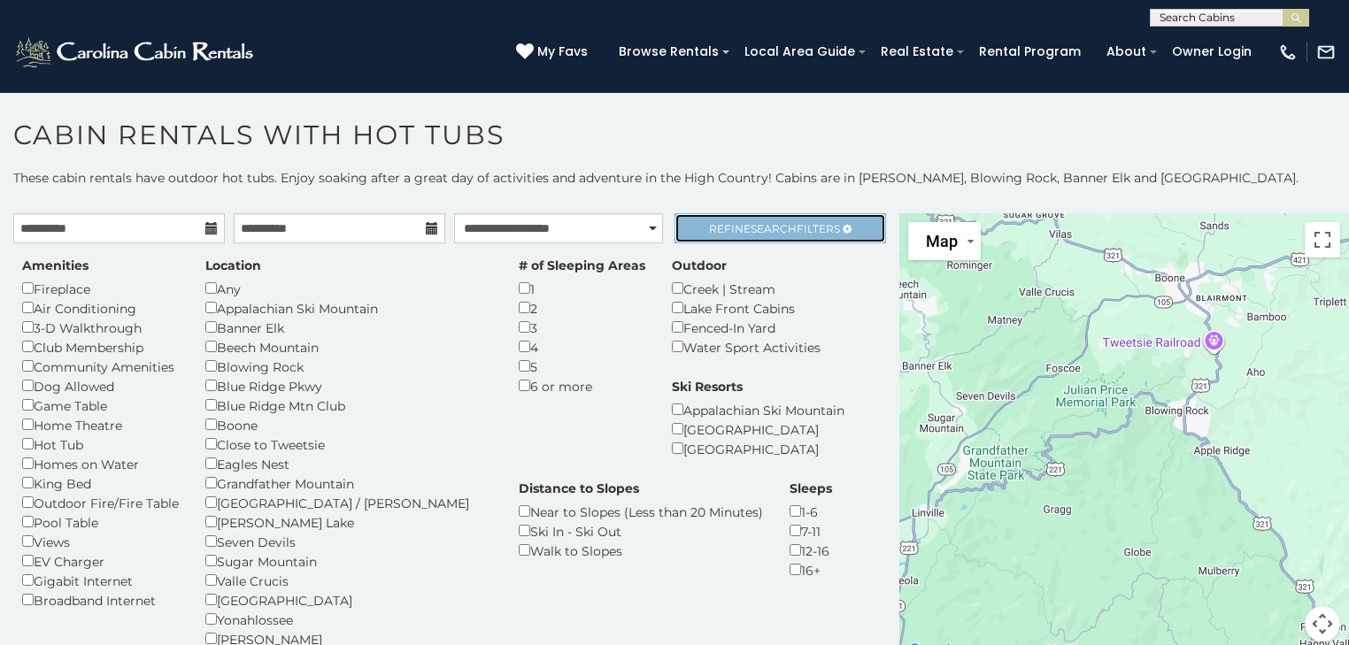
click at [730, 229] on span "Refine Search Filters" at bounding box center [774, 228] width 131 height 13
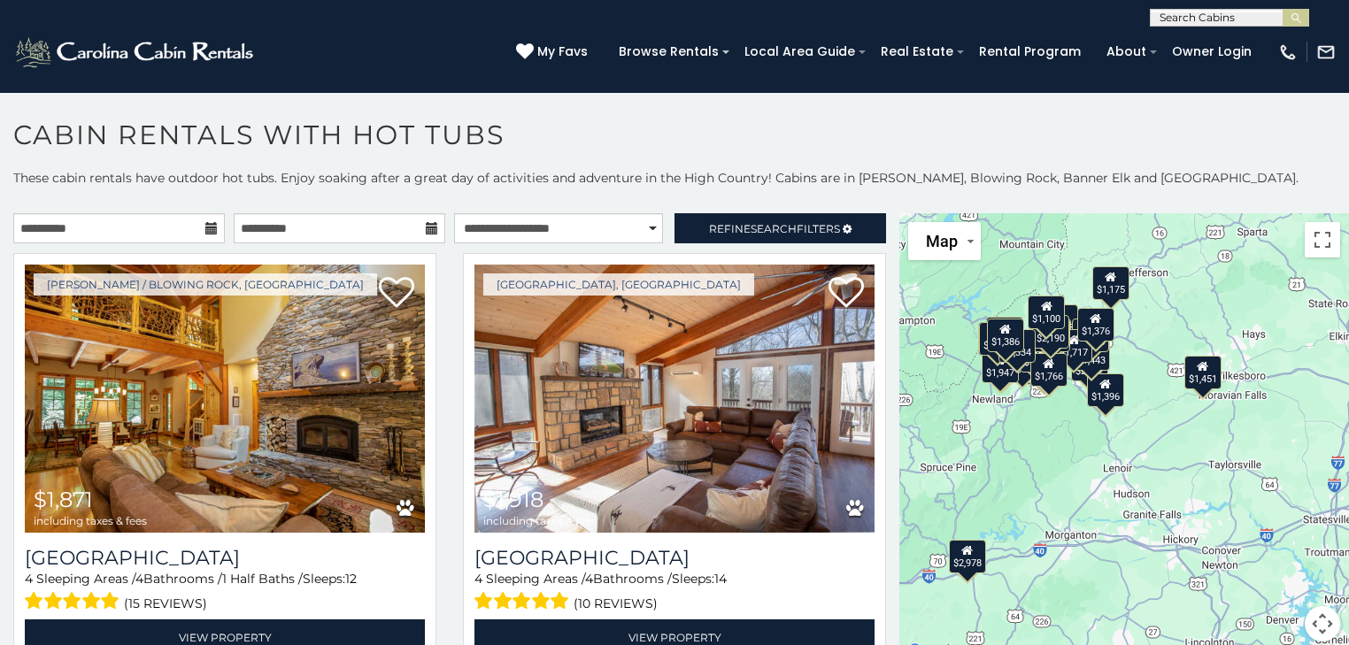
drag, startPoint x: 1164, startPoint y: 452, endPoint x: 1081, endPoint y: 466, distance: 84.3
click at [1081, 466] on div "$1,871 $1,918 $2,412 $2,541 $2,978 $1,506 $1,743 $1,763 $1,887 $2,172 $1,379 $1…" at bounding box center [1125, 438] width 450 height 450
click at [1145, 461] on div "$1,871 $1,918 $2,412 $2,541 $2,978 $1,506 $1,743 $1,763 $1,887 $2,172 $1,379 $1…" at bounding box center [1125, 438] width 450 height 450
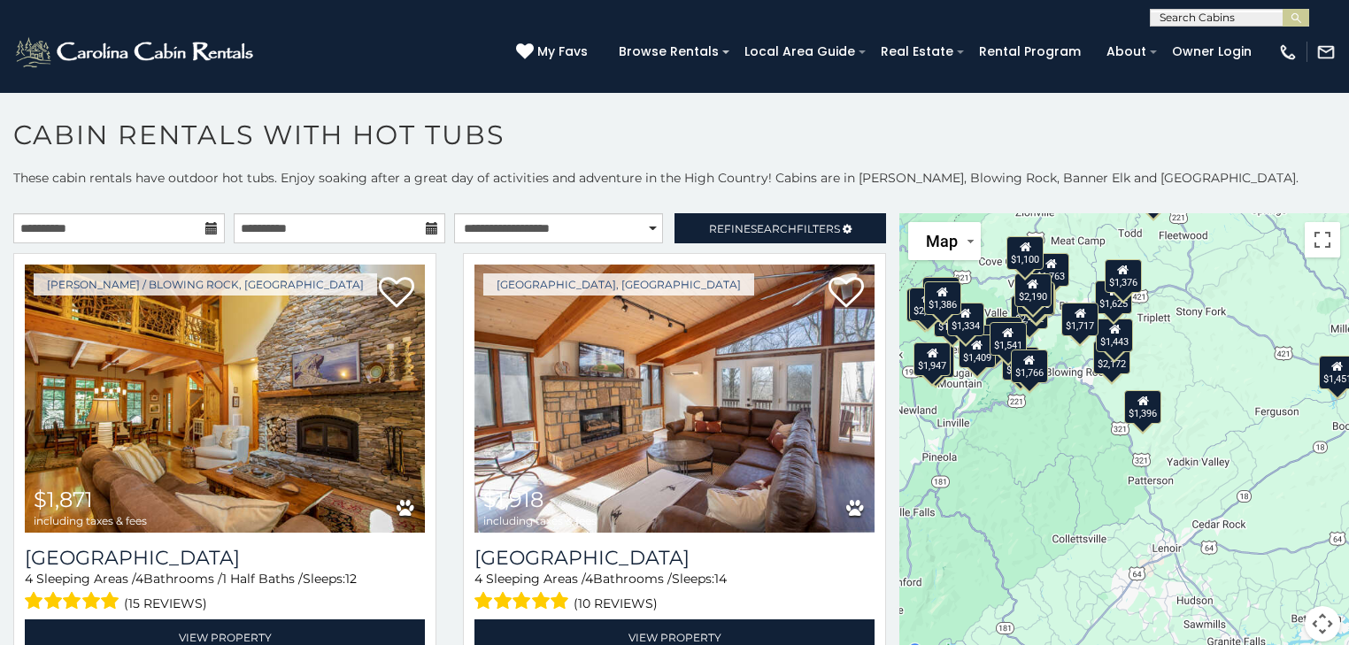
drag, startPoint x: 1062, startPoint y: 446, endPoint x: 1147, endPoint y: 522, distance: 114.1
click at [1147, 522] on div "$1,871 $1,918 $2,412 $2,541 $2,978 $1,506 $1,743 $1,763 $1,887 $2,172 $1,379 $1…" at bounding box center [1125, 438] width 450 height 450
click at [1231, 492] on div "$1,871 $1,918 $2,412 $2,541 $2,978 $1,506 $1,743 $1,763 $1,887 $2,172 $1,379 $1…" at bounding box center [1125, 438] width 450 height 450
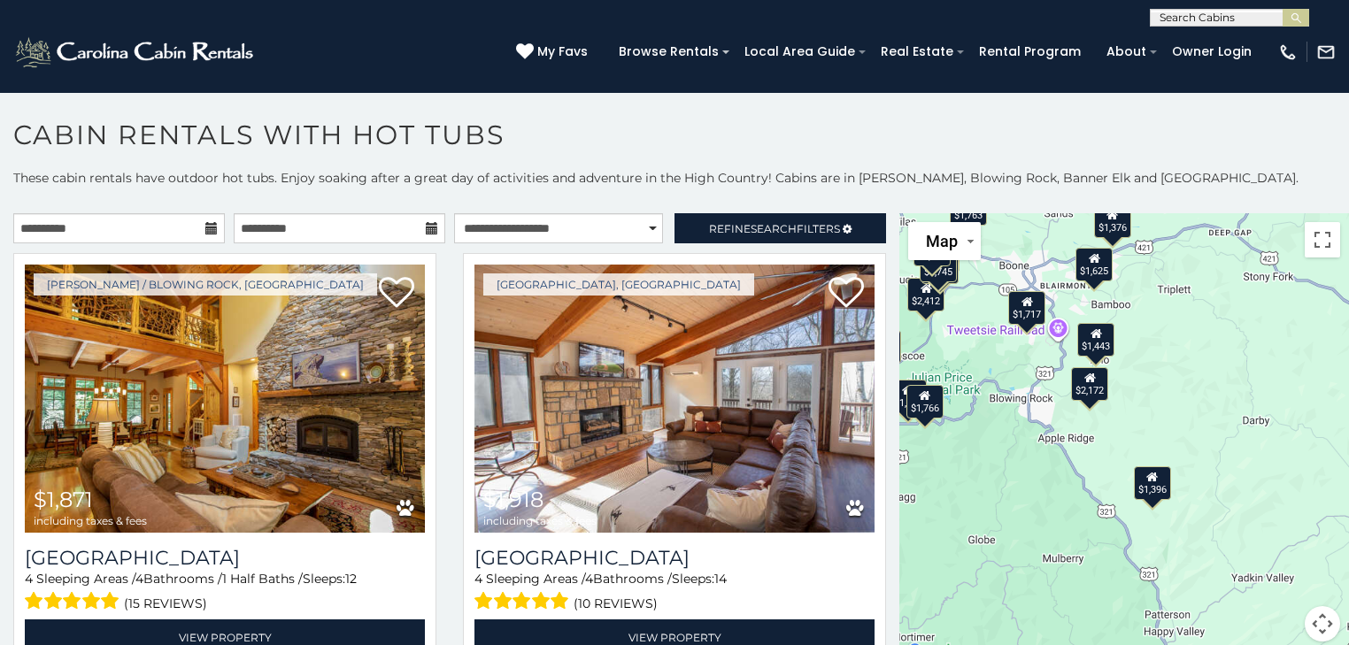
drag, startPoint x: 1116, startPoint y: 373, endPoint x: 1222, endPoint y: 524, distance: 184.5
click at [1222, 524] on div "$1,871 $1,918 $2,412 $2,541 $2,978 $1,506 $1,743 $1,763 $1,887 $2,172 $1,379 $1…" at bounding box center [1125, 438] width 450 height 450
click at [1189, 439] on div "$1,871 $1,918 $2,412 $2,541 $2,978 $1,506 $1,743 $1,763 $1,887 $2,172 $1,379 $1…" at bounding box center [1125, 438] width 450 height 450
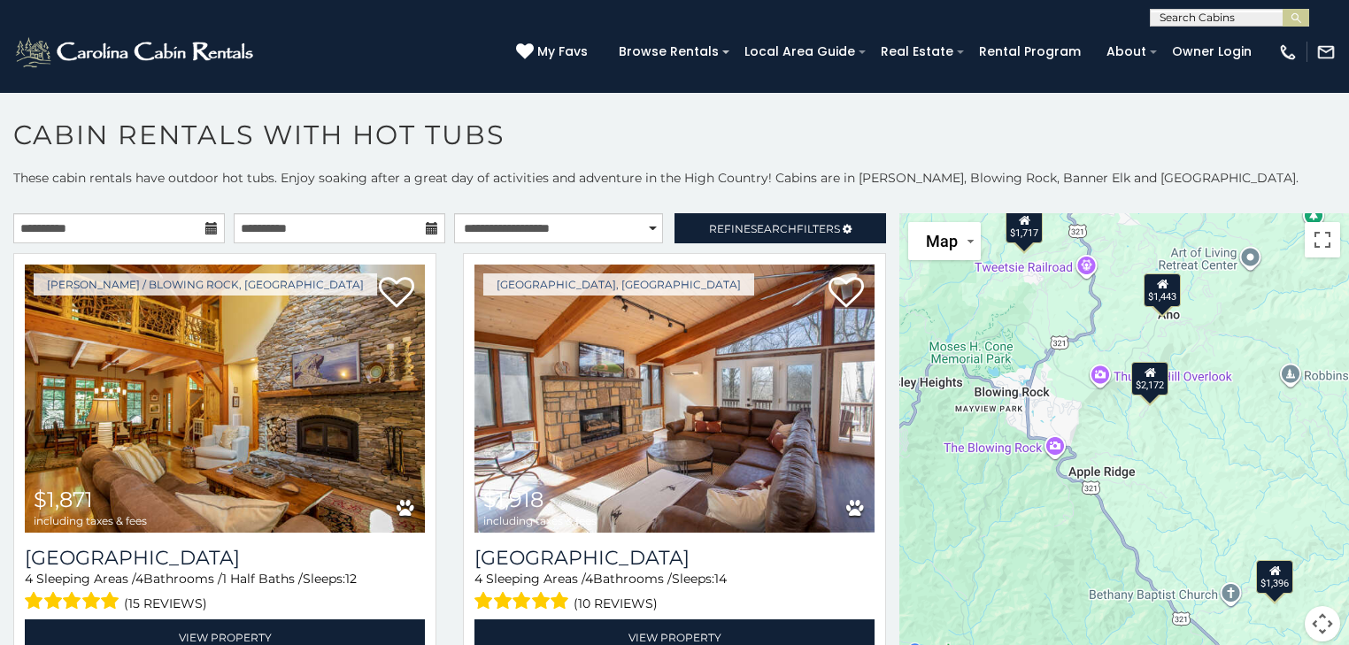
drag, startPoint x: 1109, startPoint y: 436, endPoint x: 1267, endPoint y: 471, distance: 161.3
click at [1276, 471] on div "$1,871 $1,918 $2,412 $2,541 $2,978 $1,506 $1,743 $1,763 $1,887 $2,172 $1,379 $1…" at bounding box center [1125, 438] width 450 height 450
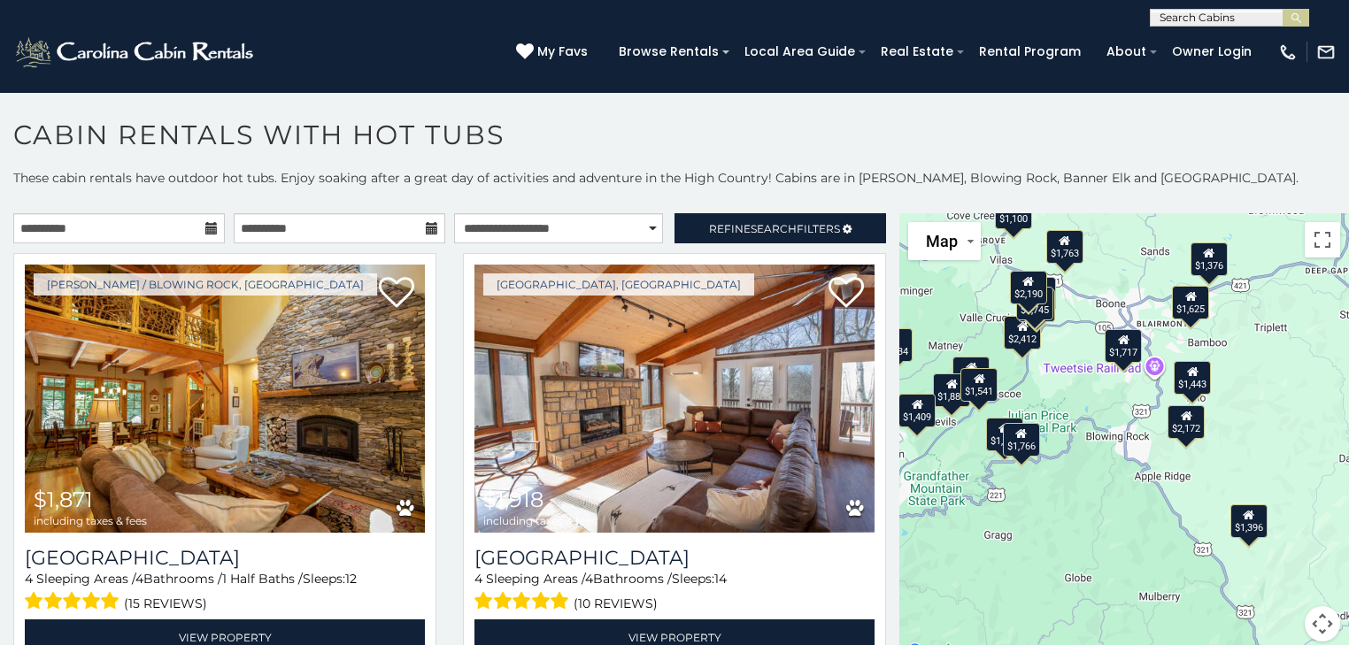
drag, startPoint x: 1046, startPoint y: 502, endPoint x: 1132, endPoint y: 507, distance: 86.9
click at [1132, 507] on div "$1,871 $1,918 $2,412 $2,541 $2,978 $1,506 $1,743 $1,763 $1,887 $2,172 $1,379 $1…" at bounding box center [1125, 438] width 450 height 450
click at [912, 414] on div "$1,409" at bounding box center [917, 411] width 37 height 34
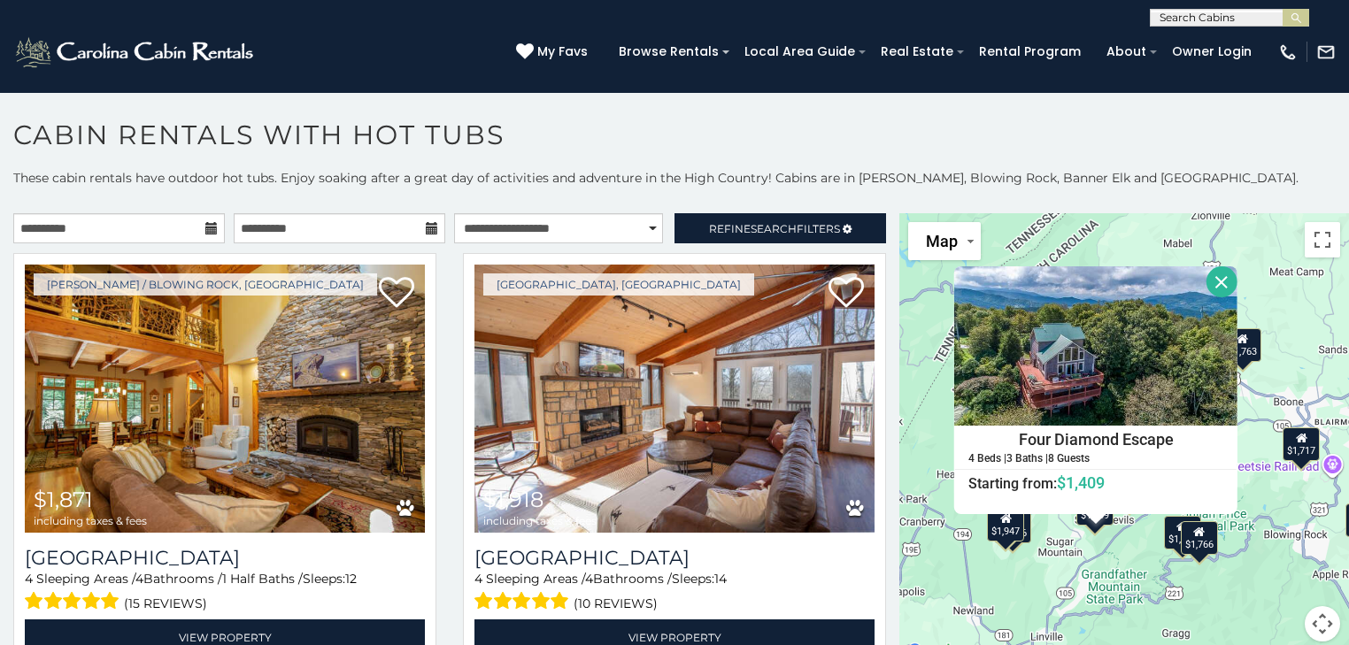
click at [996, 572] on div "$1,871 $1,918 $2,412 $2,541 $2,978 $1,506 $1,743 $1,763 $1,887 $2,172 $1,379 $1…" at bounding box center [1125, 438] width 450 height 450
click at [1212, 283] on button "Close" at bounding box center [1222, 282] width 31 height 31
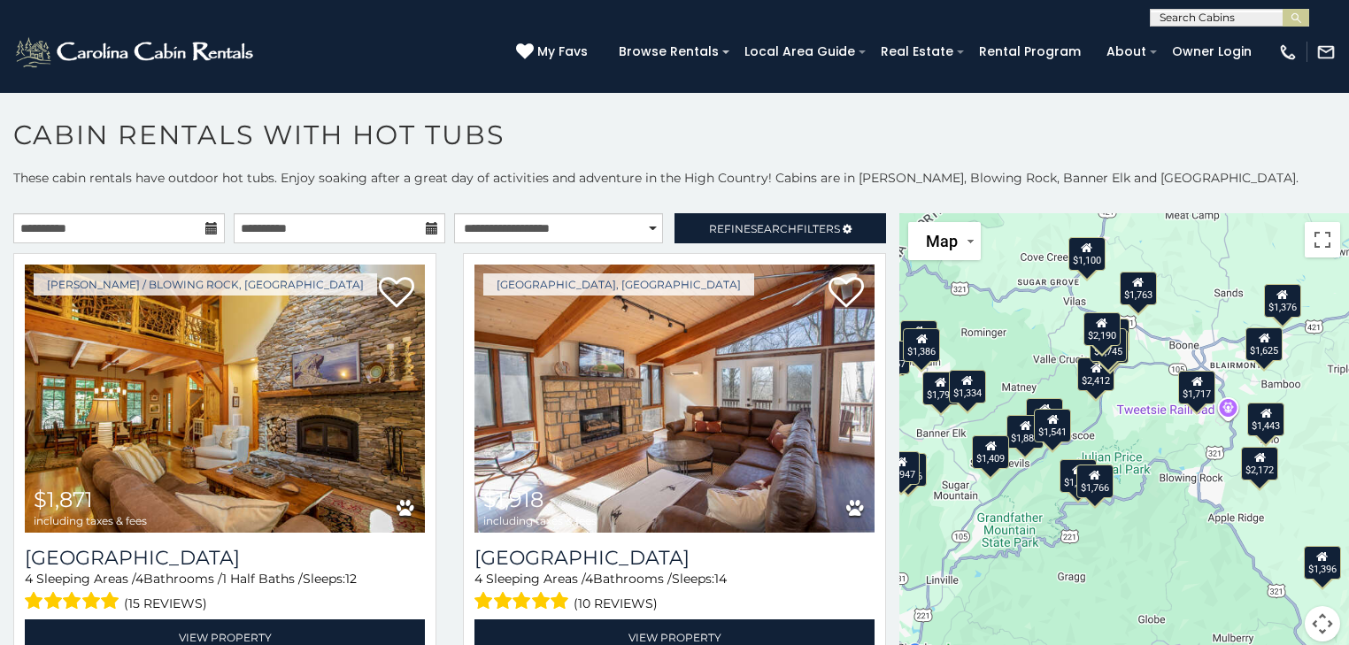
drag, startPoint x: 1232, startPoint y: 472, endPoint x: 1148, endPoint y: 424, distance: 96.8
click at [1148, 425] on div "$1,871 $1,918 $2,412 $2,541 $2,978 $1,506 $1,743 $1,763 $1,887 $2,172 $1,379 $1…" at bounding box center [1125, 438] width 450 height 450
click at [1144, 431] on div "$1,871 $1,918 $2,412 $2,541 $2,978 $1,506 $1,743 $1,763 $1,887 $2,172 $1,379 $1…" at bounding box center [1125, 438] width 450 height 450
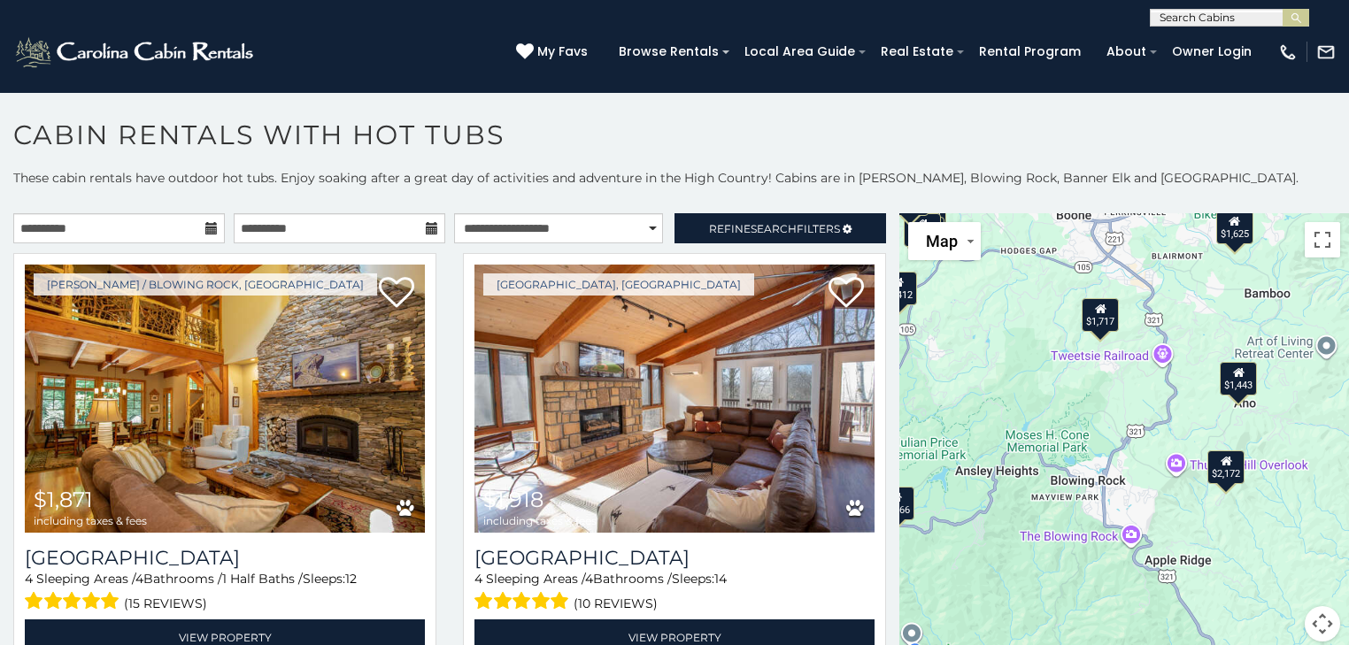
drag, startPoint x: 1218, startPoint y: 447, endPoint x: 1073, endPoint y: 404, distance: 151.5
click at [1073, 404] on div "$1,871 $1,918 $2,412 $2,541 $2,978 $1,506 $1,743 $1,763 $1,887 $2,172 $1,379 $1…" at bounding box center [1125, 438] width 450 height 450
click at [1234, 384] on div "$1,443" at bounding box center [1238, 379] width 37 height 34
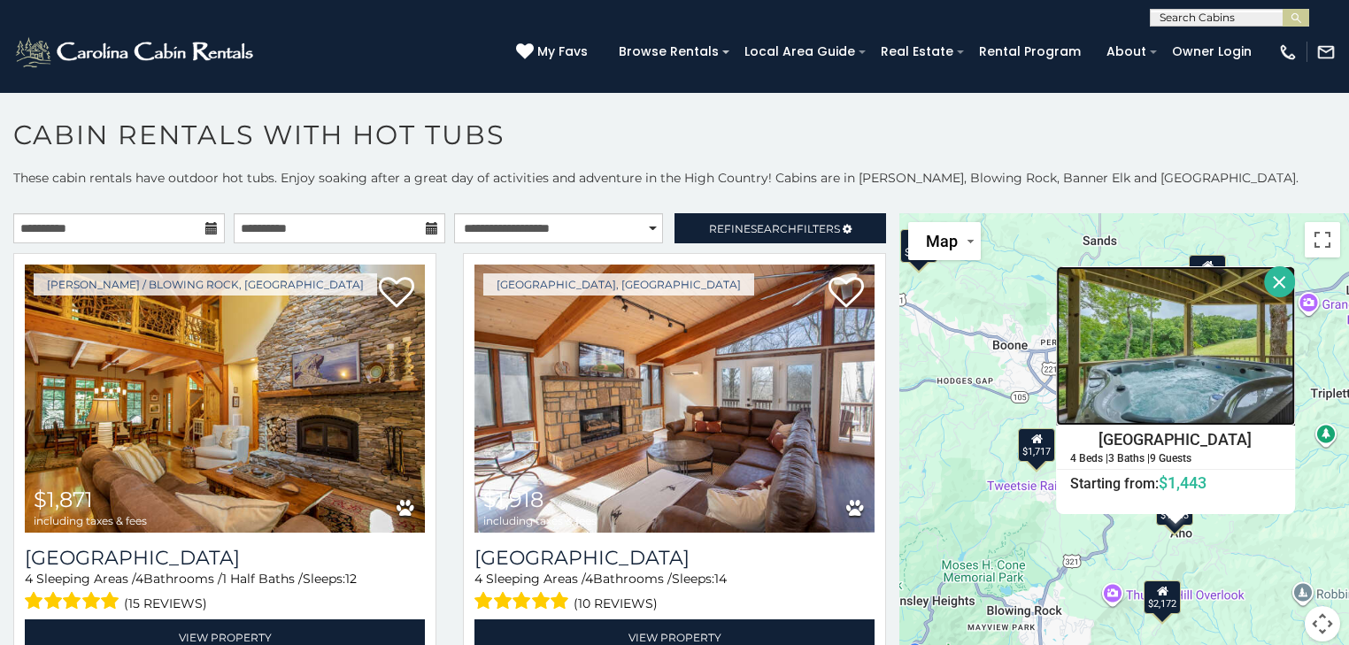
click at [1176, 372] on img at bounding box center [1175, 346] width 239 height 159
click at [1268, 286] on button "Close" at bounding box center [1279, 282] width 31 height 31
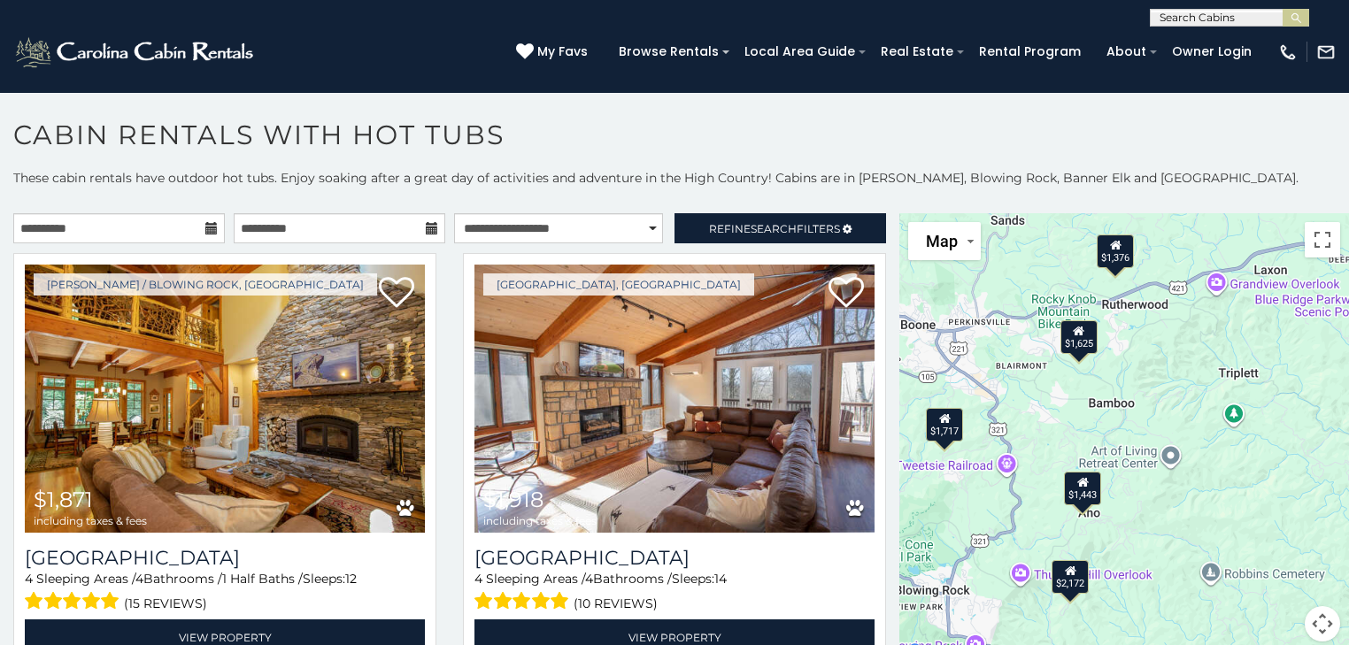
drag, startPoint x: 1201, startPoint y: 435, endPoint x: 1127, endPoint y: 418, distance: 75.4
click at [1127, 418] on div "$1,871 $1,918 $2,412 $2,541 $2,978 $1,506 $1,743 $1,763 $1,887 $2,172 $1,379 $1…" at bounding box center [1125, 438] width 450 height 450
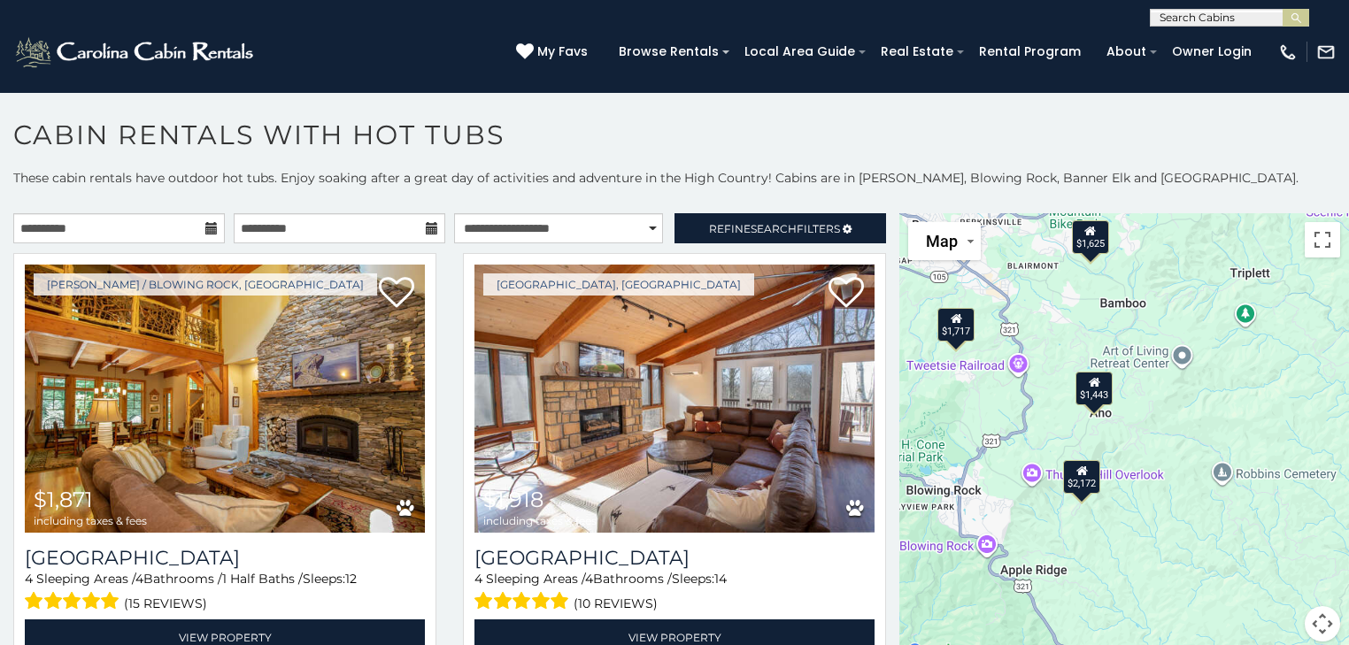
drag, startPoint x: 1121, startPoint y: 521, endPoint x: 1132, endPoint y: 417, distance: 104.2
click at [1132, 417] on div "$1,871 $1,918 $2,412 $2,541 $2,978 $1,506 $1,743 $1,763 $1,887 $2,172 $1,379 $1…" at bounding box center [1125, 438] width 450 height 450
click at [1172, 21] on input "text" at bounding box center [1228, 21] width 155 height 18
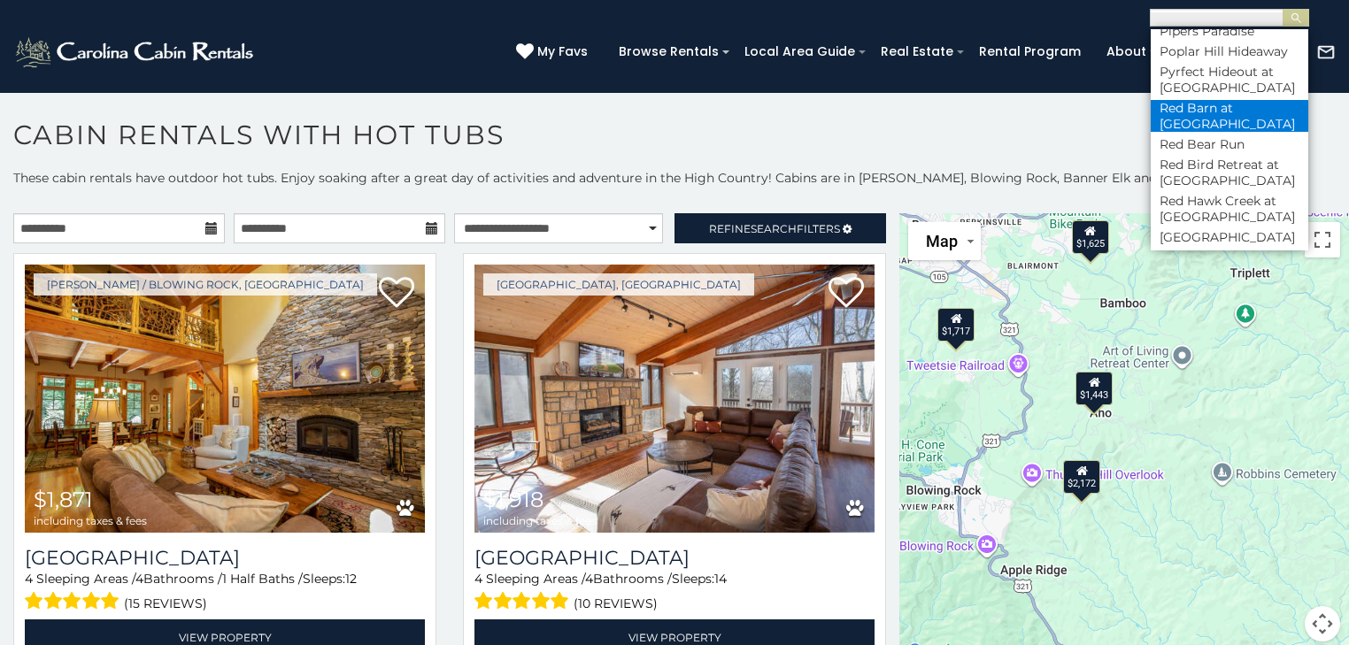
scroll to position [6516, 0]
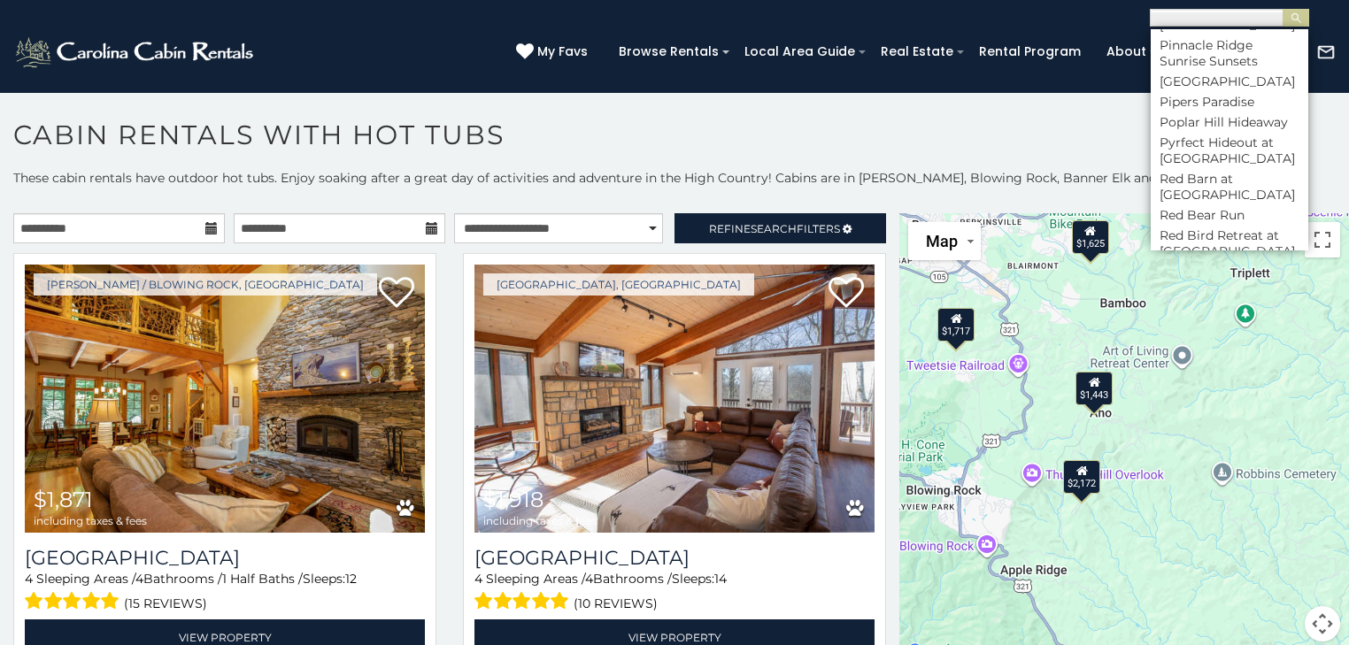
click at [449, 27] on div "(828) 295-6000 My Favs Browse Rentals Local Area Guide Activities & Attractions…" at bounding box center [674, 60] width 1349 height 66
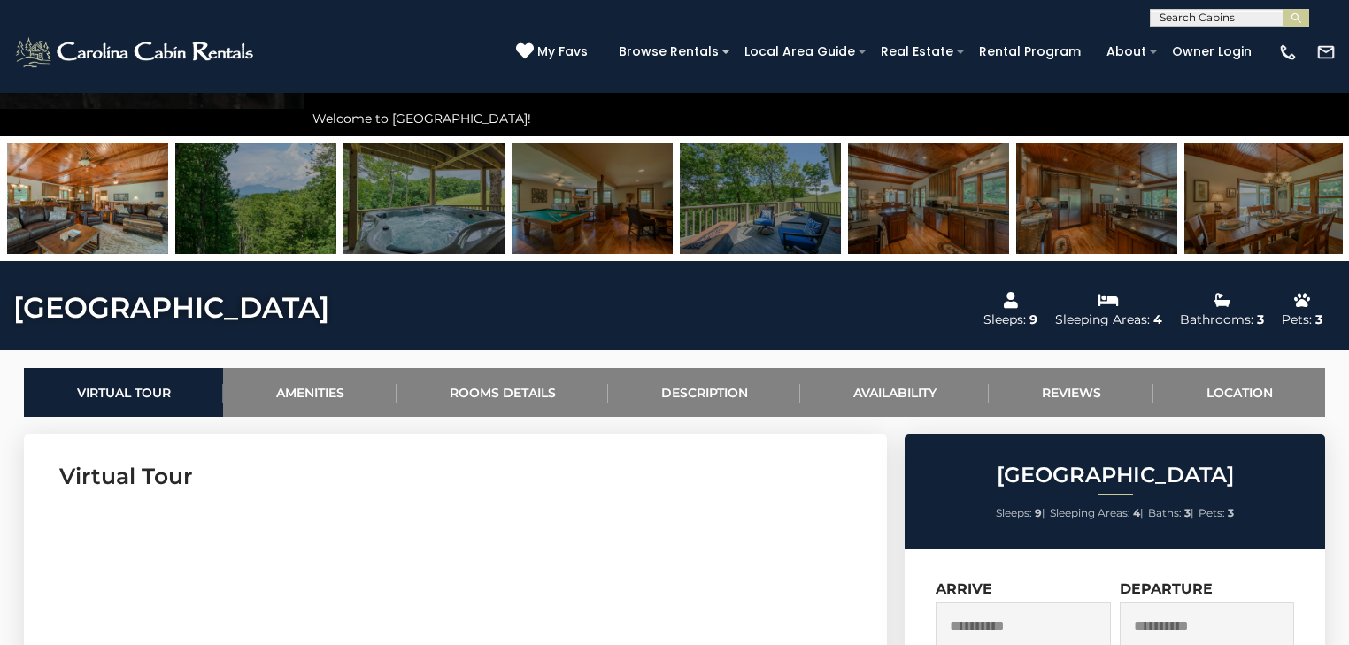
scroll to position [212, 0]
